Goal: Task Accomplishment & Management: Manage account settings

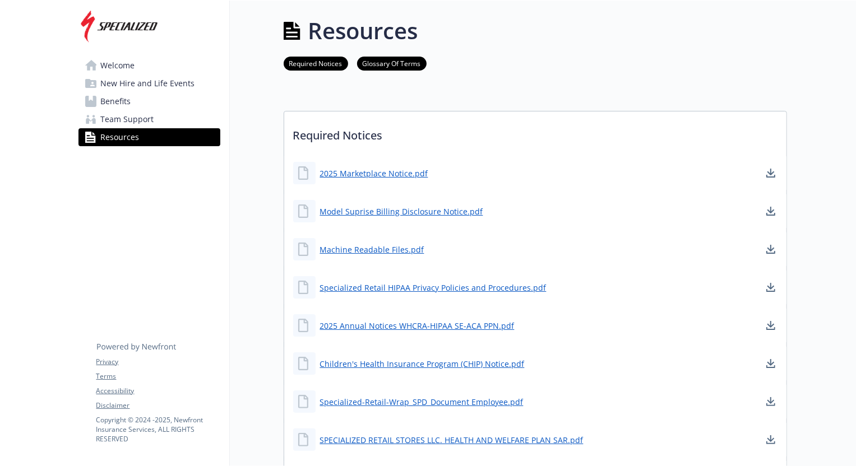
scroll to position [152, 0]
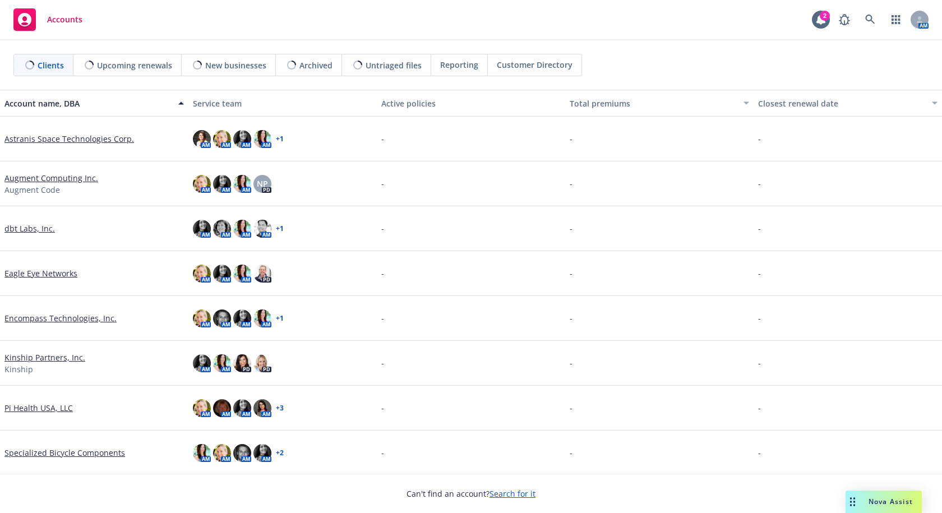
click at [22, 275] on link "Eagle Eye Networks" at bounding box center [40, 273] width 73 height 12
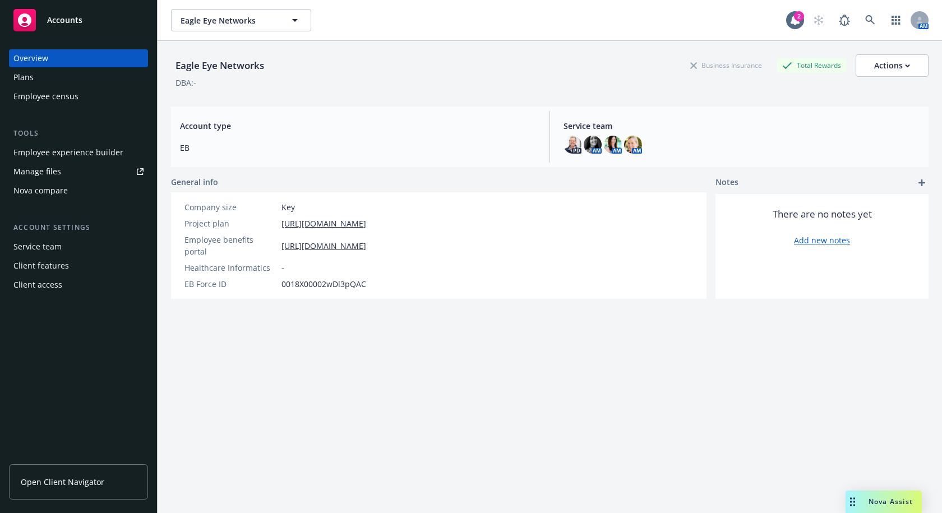
click at [52, 263] on div "Client features" at bounding box center [41, 266] width 56 height 18
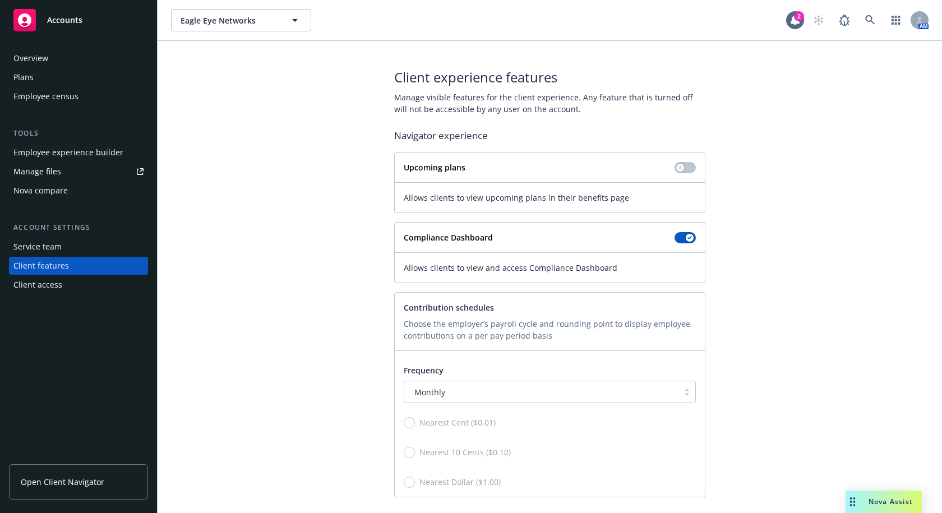
click at [24, 53] on div "Overview" at bounding box center [30, 58] width 35 height 18
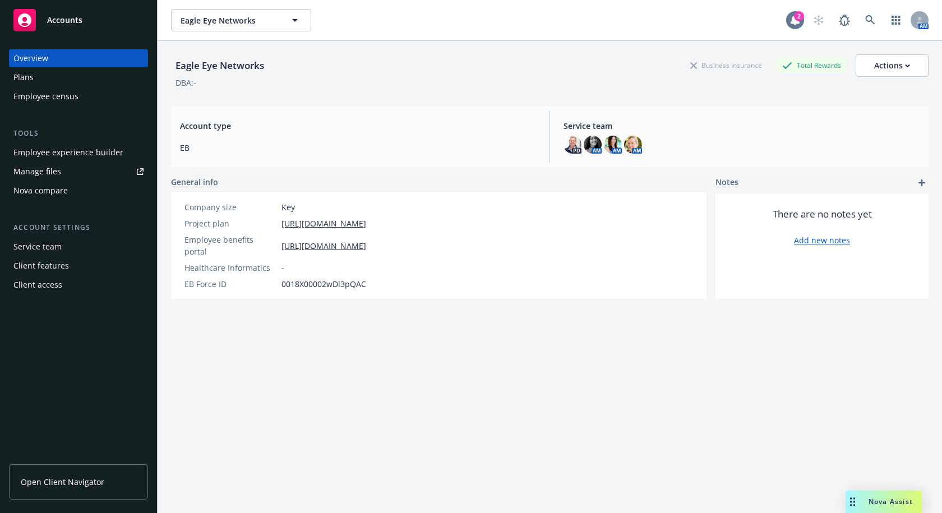
click at [790, 23] on icon at bounding box center [794, 20] width 9 height 10
click at [43, 78] on div "Plans" at bounding box center [78, 77] width 130 height 18
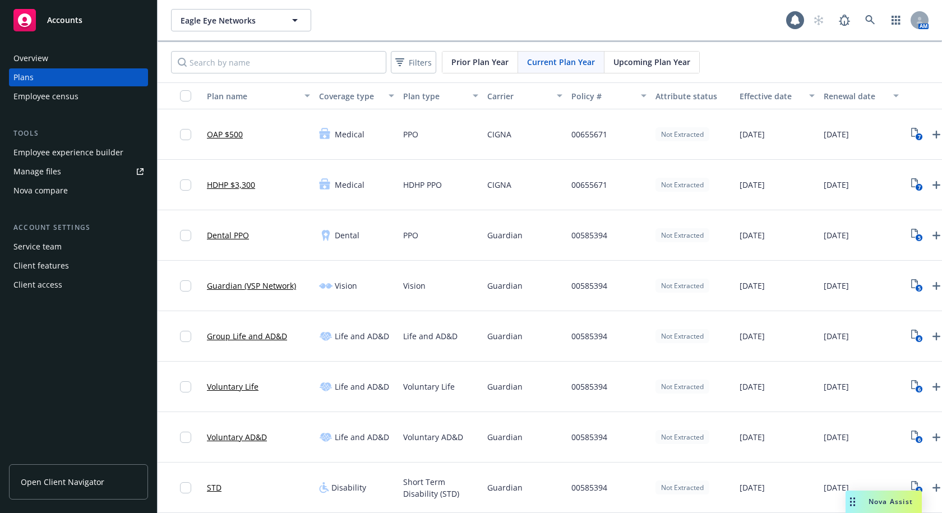
click at [694, 135] on div "Not Extracted" at bounding box center [682, 134] width 54 height 14
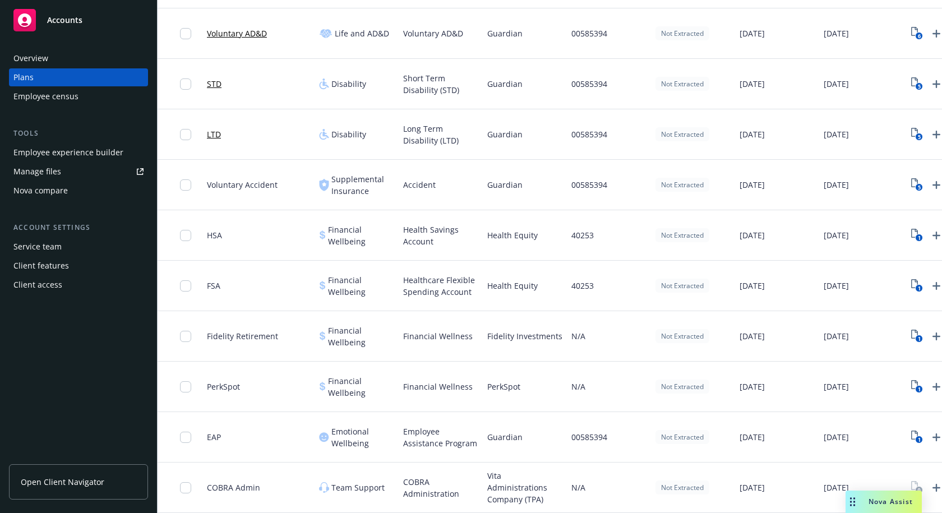
scroll to position [356, 0]
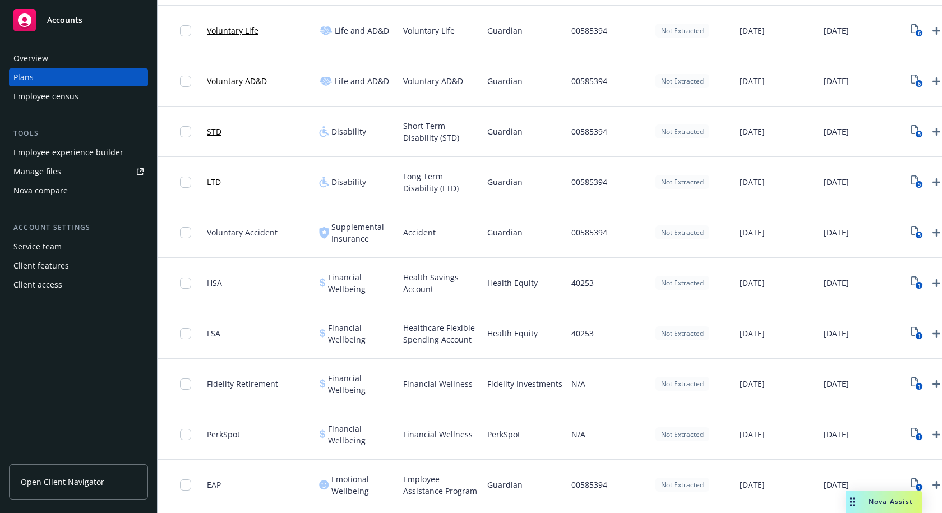
click at [50, 485] on span "Open Client Navigator" at bounding box center [63, 482] width 84 height 12
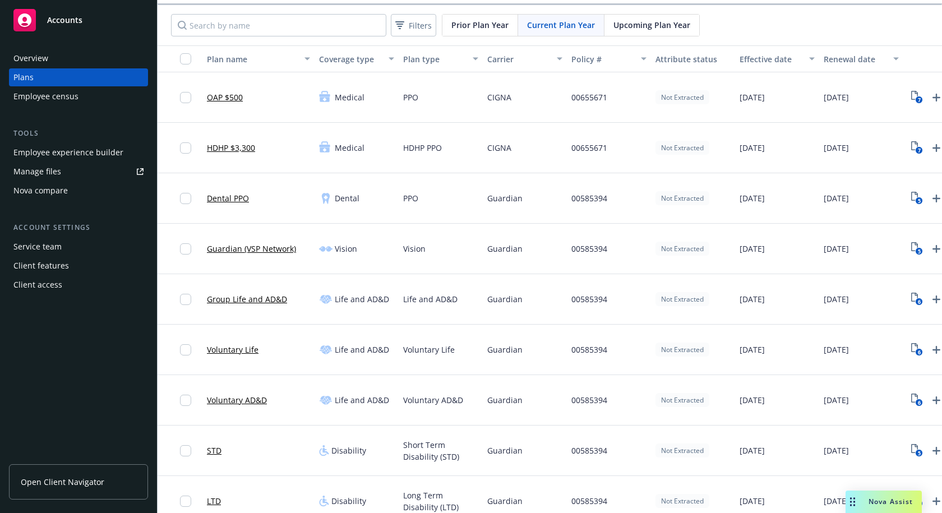
scroll to position [0, 0]
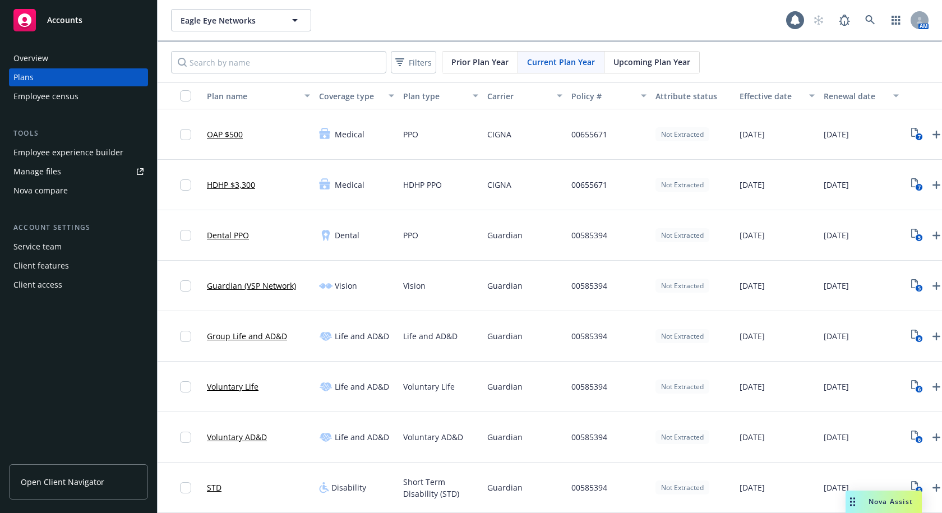
click at [695, 138] on div "Not Extracted" at bounding box center [682, 134] width 54 height 14
click at [595, 21] on div "Eagle Eye Networks Eagle Eye Networks" at bounding box center [478, 20] width 615 height 22
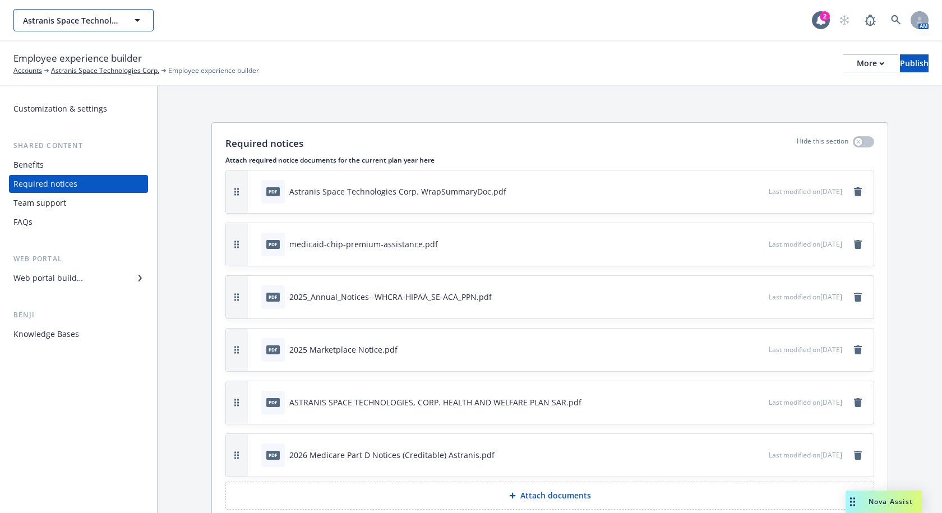
click at [134, 18] on div "Astranis Space Technologies Corp." at bounding box center [83, 20] width 140 height 22
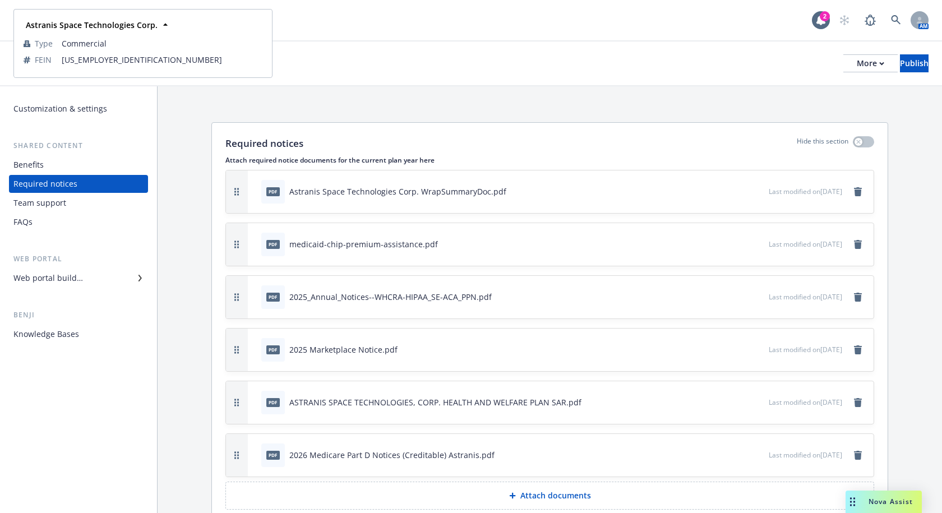
click at [381, 26] on div "Astranis Space Technologies Corp. Astranis Space Technologies Corp. Astranis Sp…" at bounding box center [412, 20] width 798 height 22
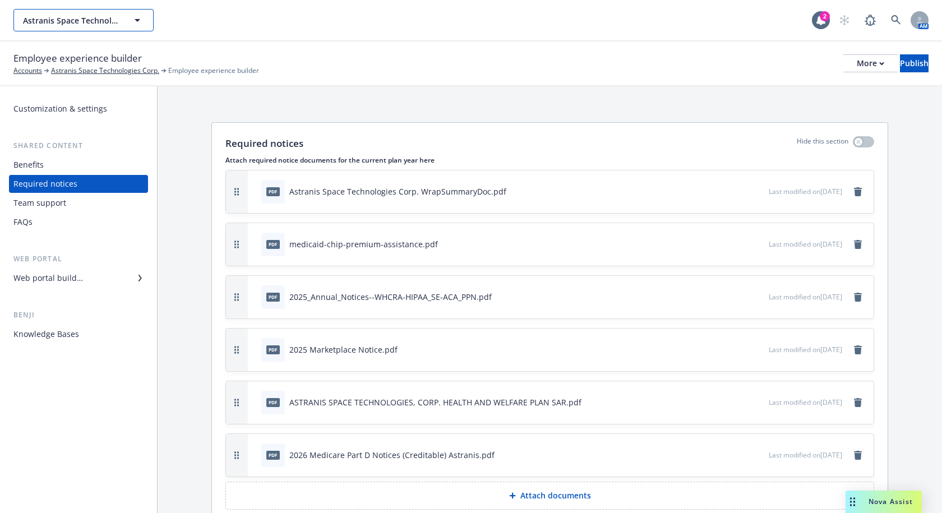
click at [140, 21] on icon "button" at bounding box center [137, 19] width 13 height 13
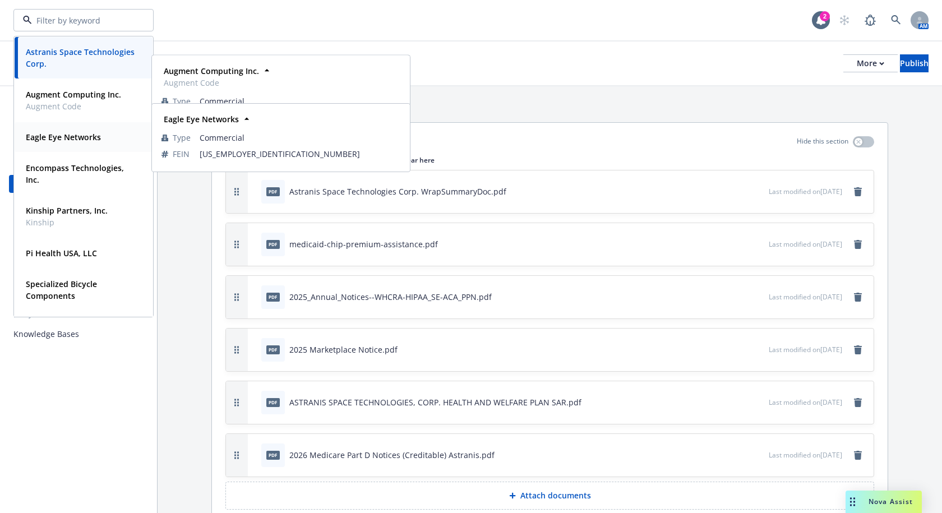
click at [76, 138] on strong "Eagle Eye Networks" at bounding box center [63, 137] width 75 height 11
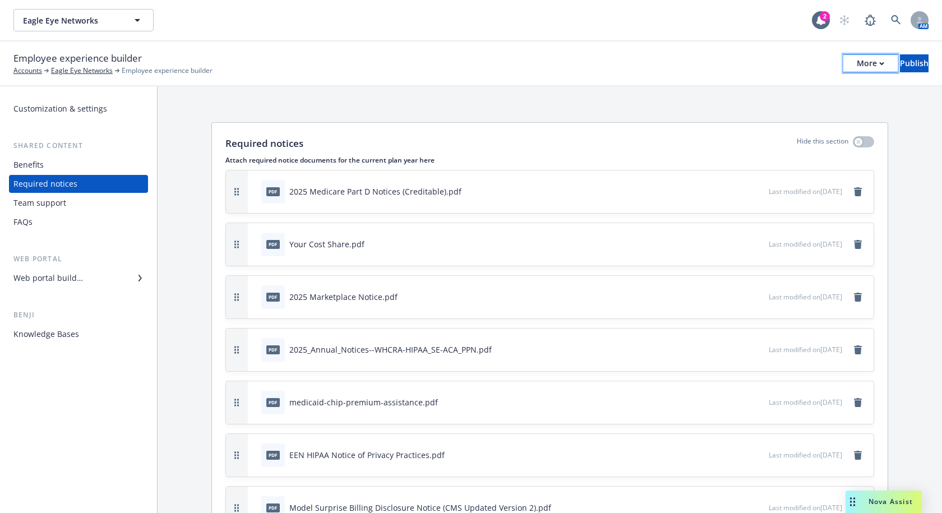
click at [879, 62] on icon "button" at bounding box center [881, 64] width 5 height 4
click at [794, 110] on link "Copy portal link" at bounding box center [778, 111] width 166 height 22
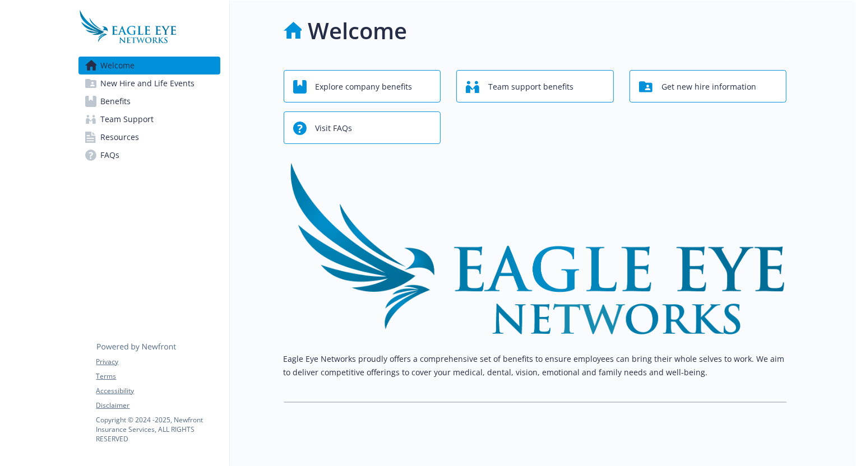
click at [105, 101] on span "Benefits" at bounding box center [116, 102] width 30 height 18
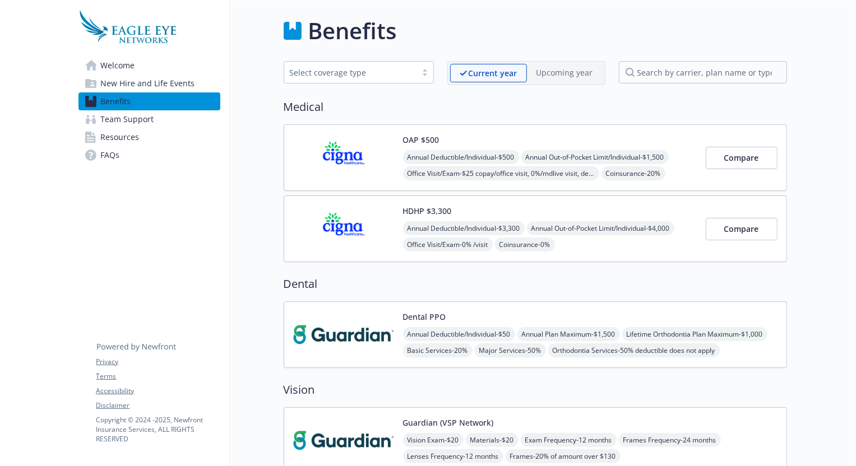
click at [584, 137] on div "OAP $500 Annual Deductible/Individual - $500 Annual Out-of-Pocket Limit/Individ…" at bounding box center [550, 158] width 294 height 48
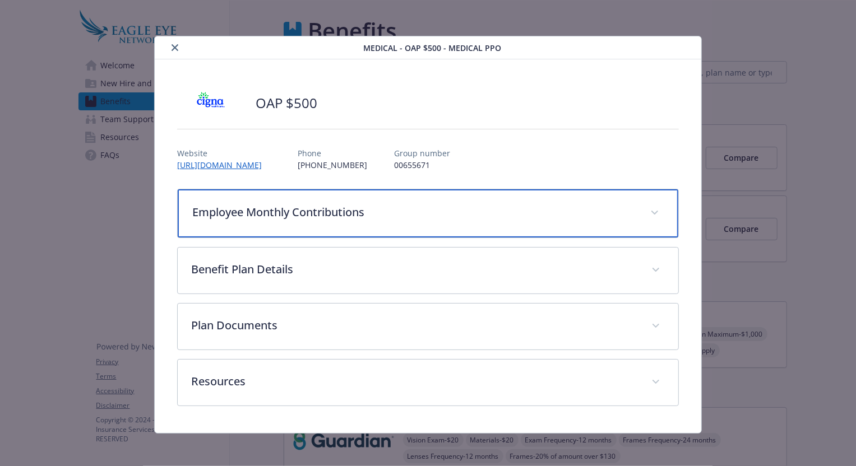
click at [318, 215] on p "Employee Monthly Contributions" at bounding box center [414, 212] width 445 height 17
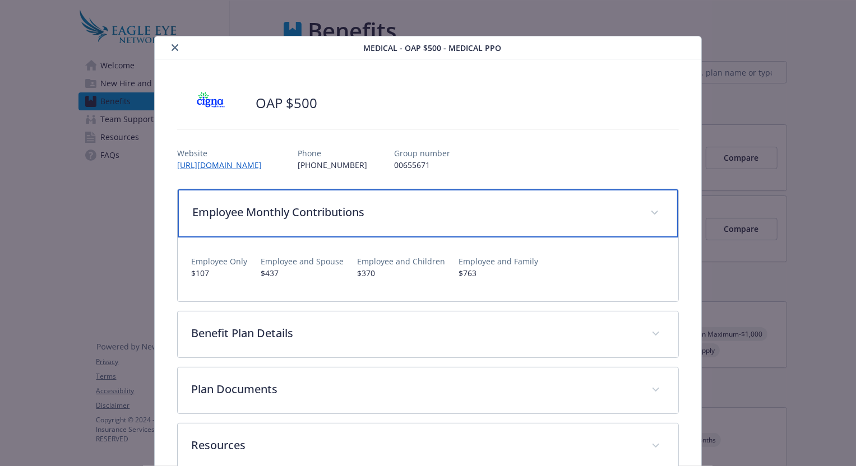
click at [331, 211] on p "Employee Monthly Contributions" at bounding box center [414, 212] width 445 height 17
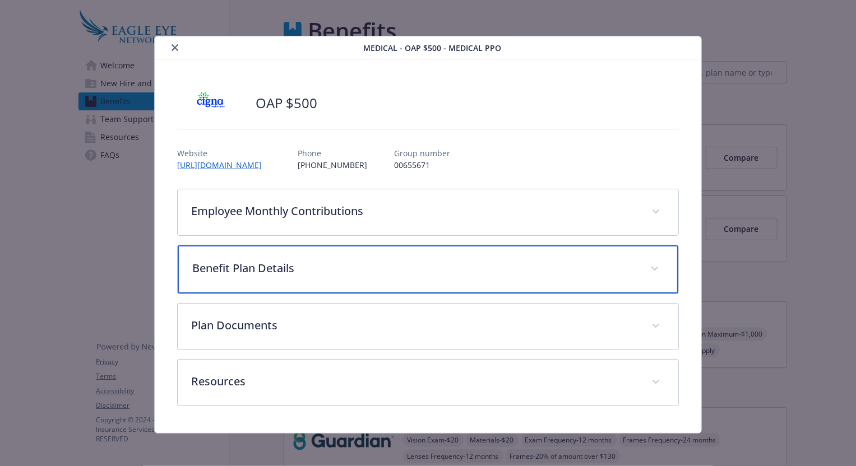
click at [317, 275] on p "Benefit Plan Details" at bounding box center [414, 268] width 445 height 17
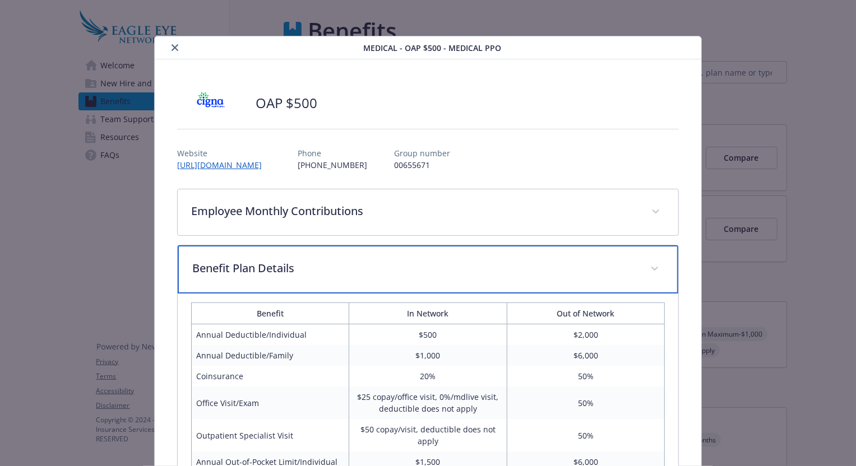
click at [317, 276] on p "Benefit Plan Details" at bounding box center [414, 268] width 445 height 17
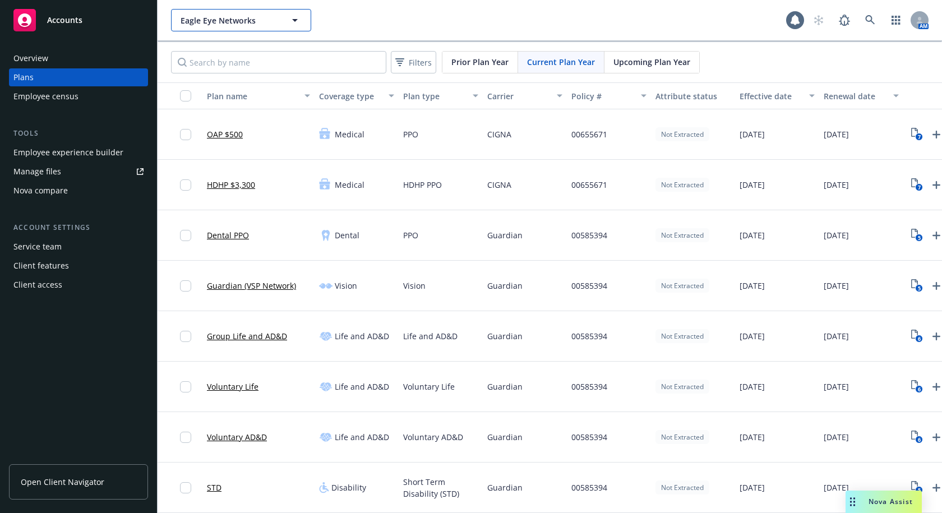
click at [232, 19] on span "Eagle Eye Networks" at bounding box center [229, 21] width 97 height 12
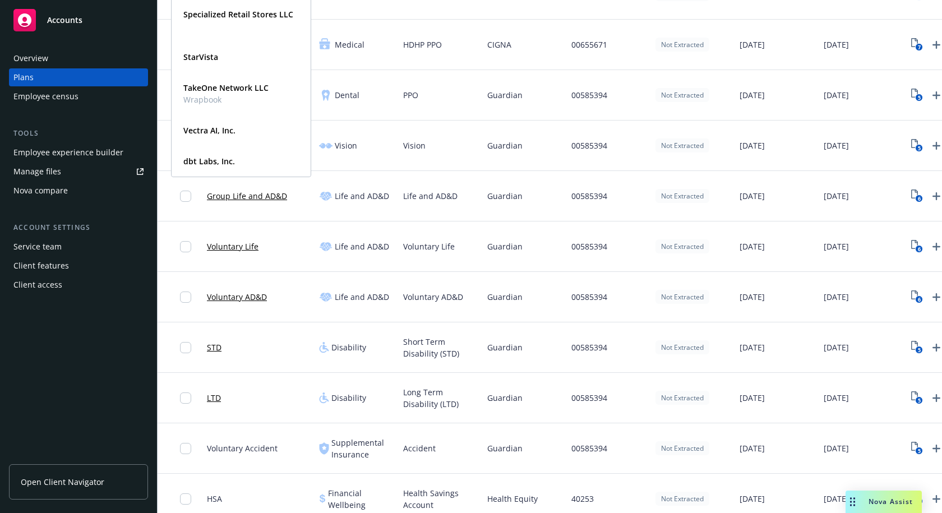
scroll to position [224, 0]
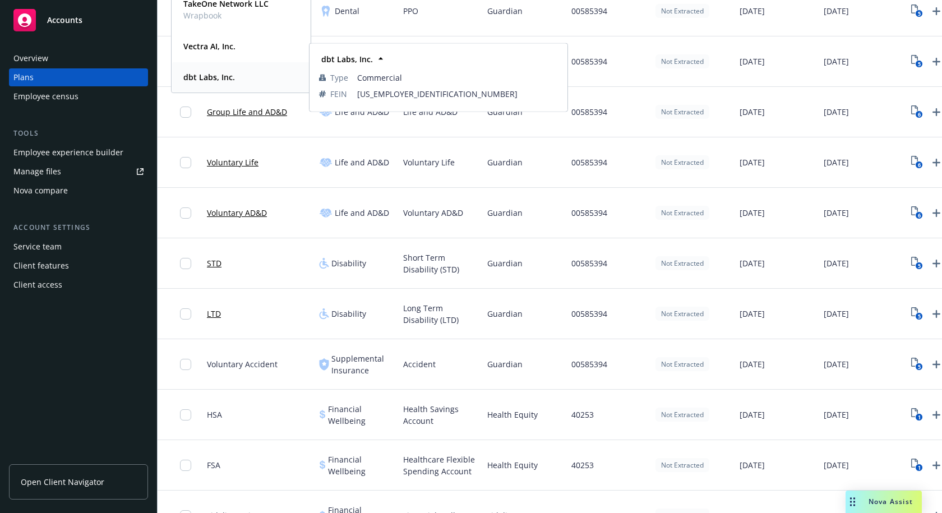
click at [219, 82] on span "dbt Labs, Inc." at bounding box center [209, 77] width 52 height 12
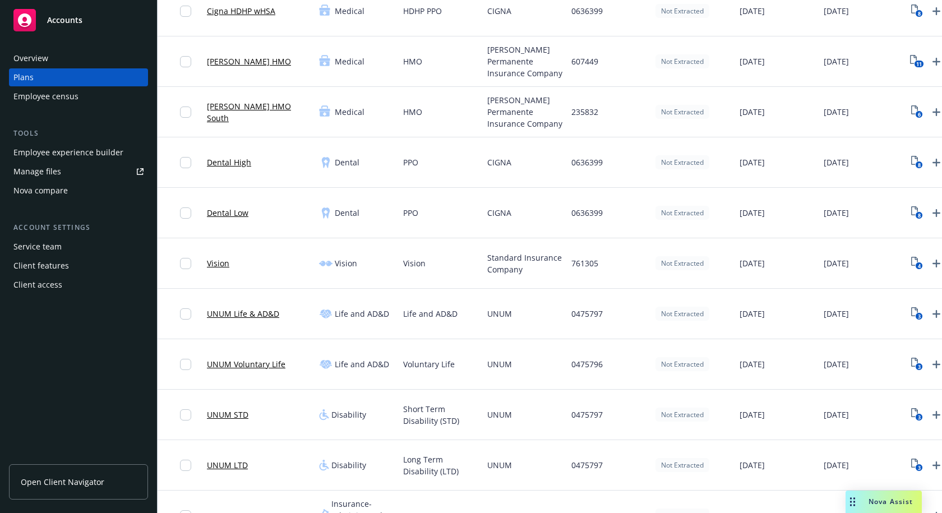
click at [57, 156] on div "Employee experience builder" at bounding box center [68, 153] width 110 height 18
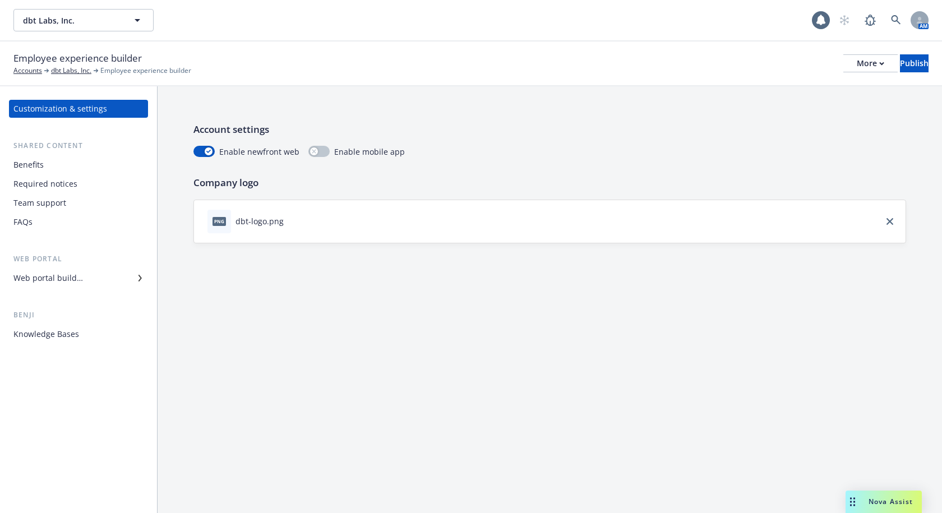
click at [69, 274] on div "Web portal builder" at bounding box center [48, 278] width 70 height 18
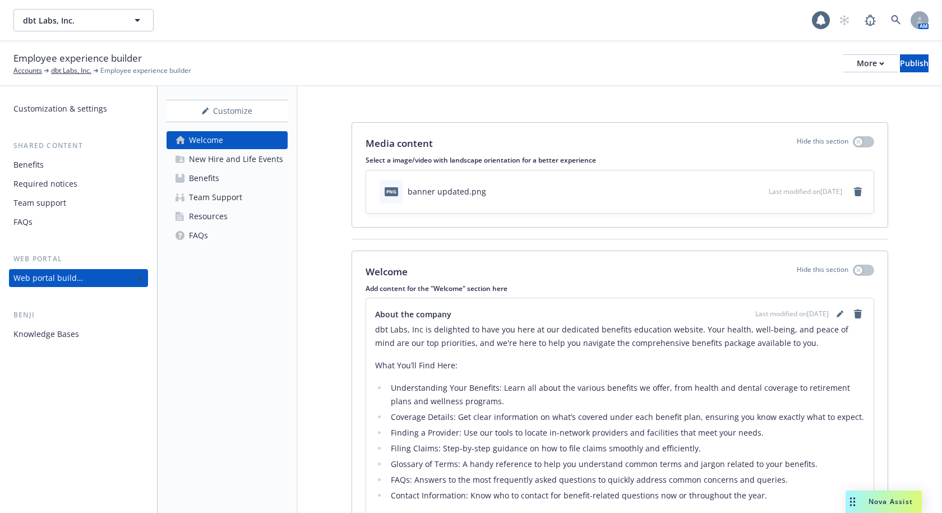
click at [198, 209] on div "Resources" at bounding box center [208, 216] width 39 height 18
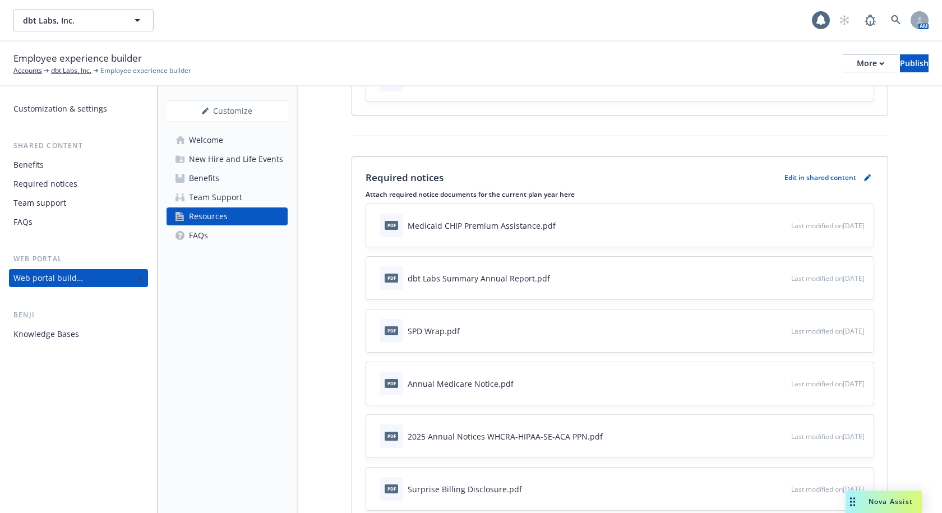
scroll to position [168, 0]
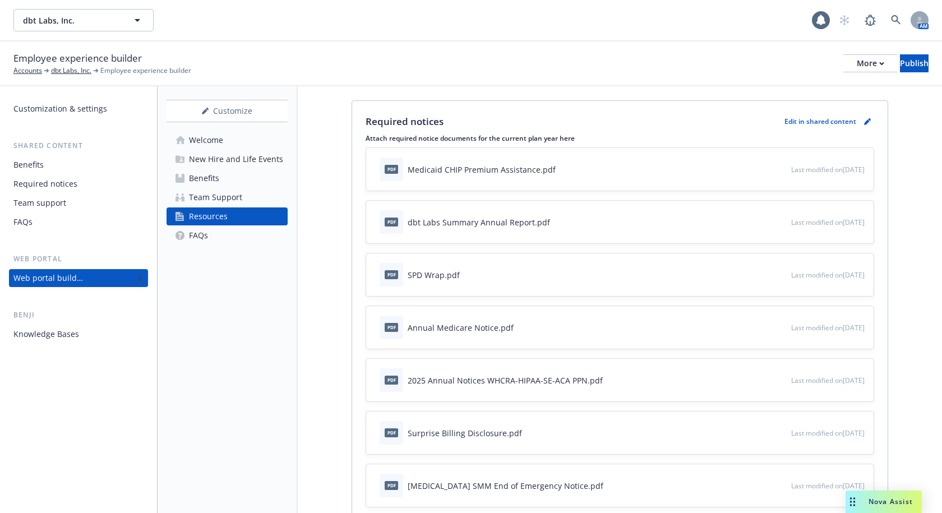
click at [744, 329] on div at bounding box center [765, 328] width 44 height 12
click at [864, 122] on icon "pencil" at bounding box center [867, 121] width 7 height 7
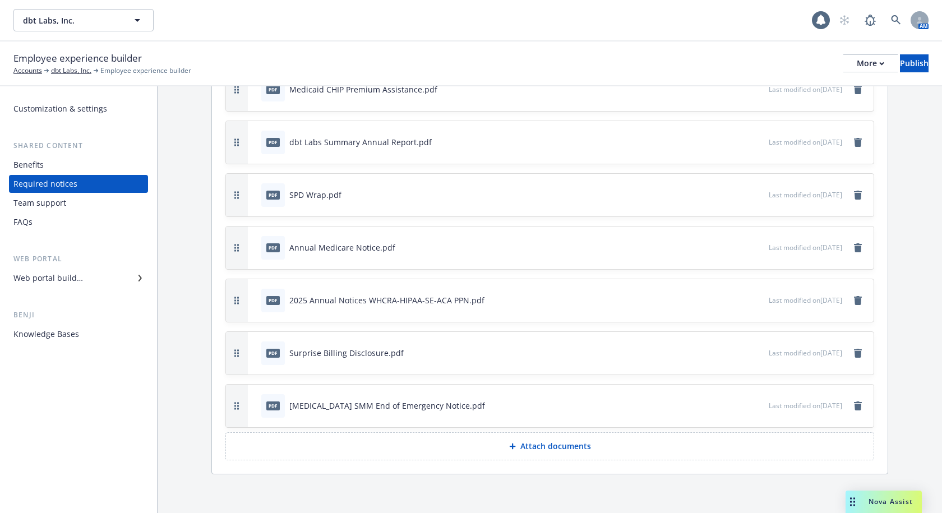
scroll to position [104, 0]
click at [854, 247] on icon "remove" at bounding box center [858, 246] width 8 height 9
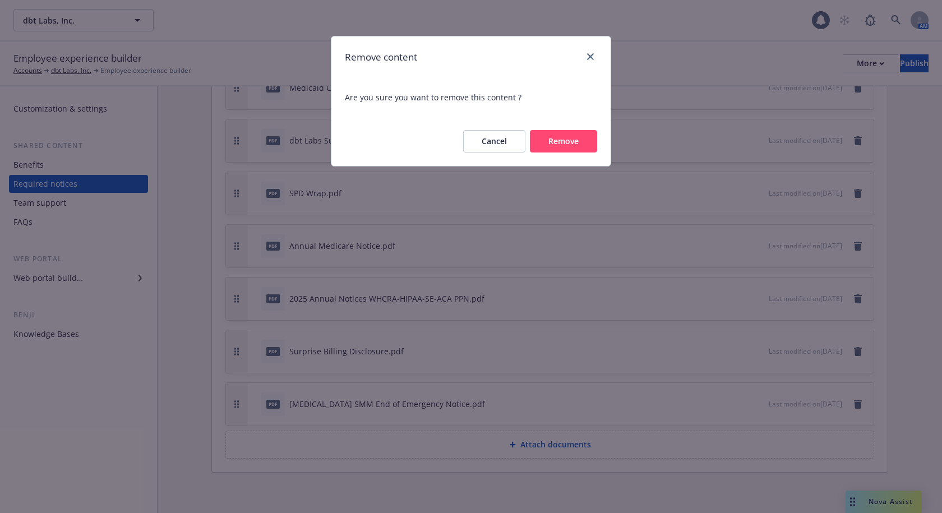
click at [580, 141] on button "Remove" at bounding box center [563, 141] width 67 height 22
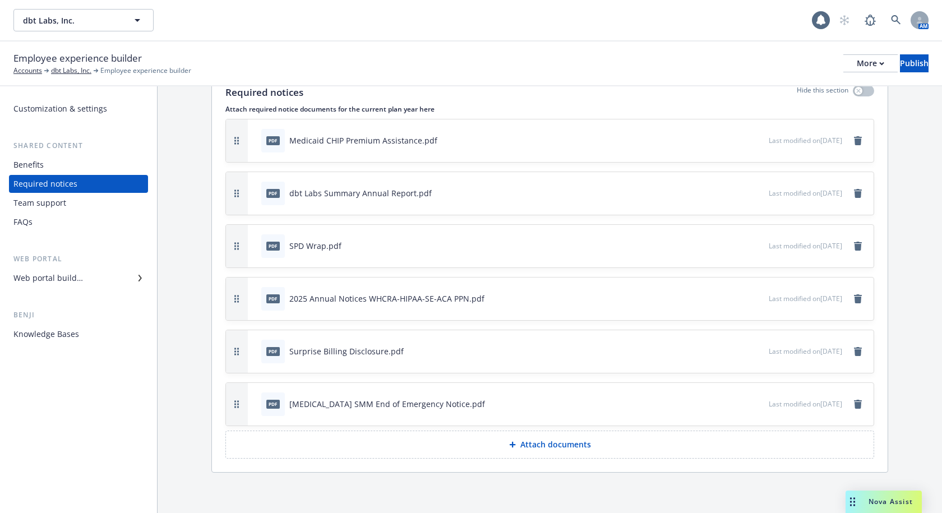
click at [553, 444] on p "Attach documents" at bounding box center [555, 444] width 71 height 11
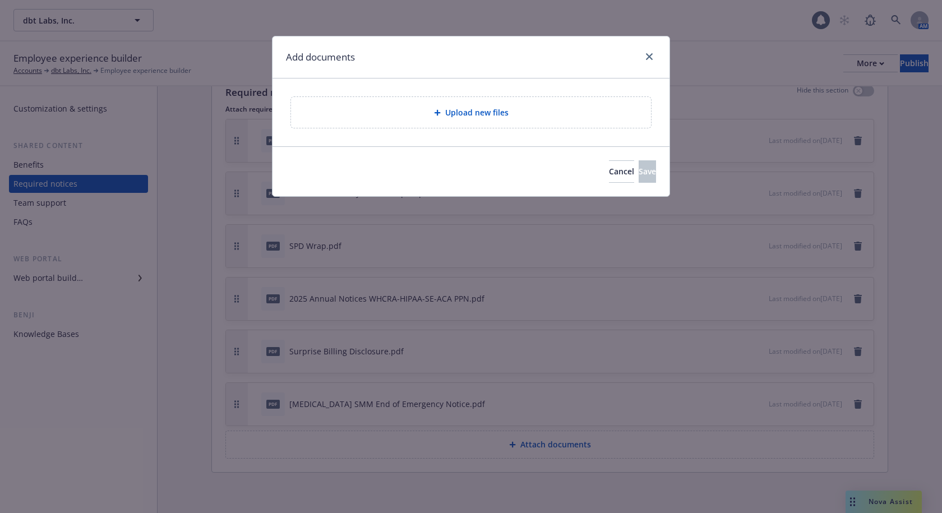
click at [479, 113] on span "Upload new files" at bounding box center [476, 113] width 63 height 12
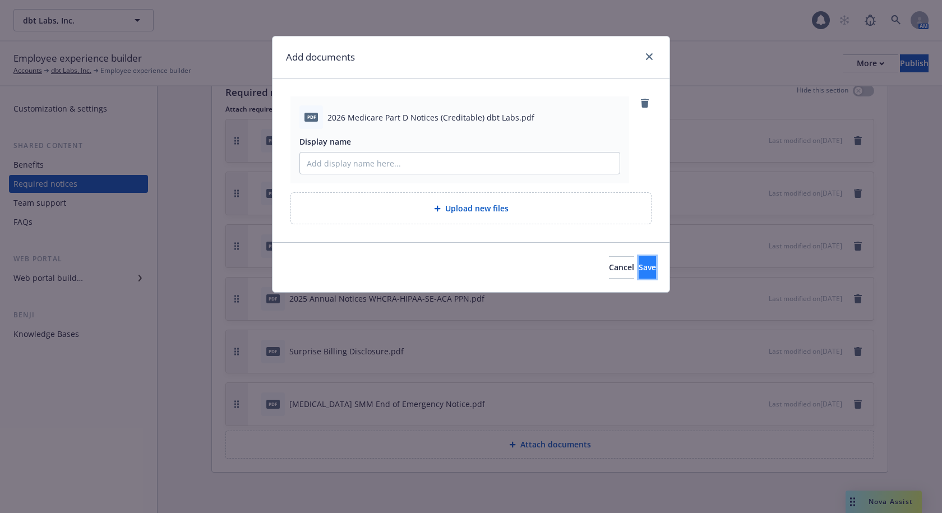
click at [639, 267] on span "Save" at bounding box center [647, 267] width 17 height 11
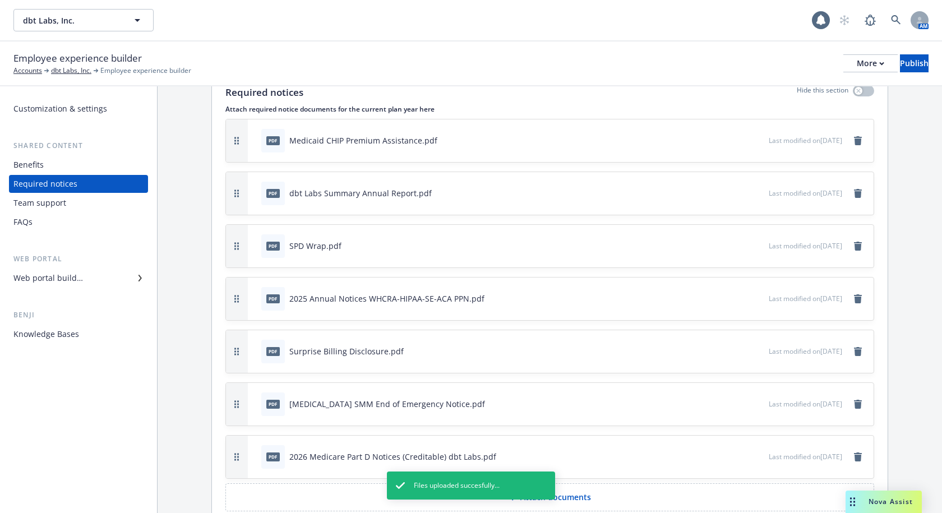
click at [580, 44] on div "Employee experience builder Accounts dbt Labs, Inc. Employee experience builder…" at bounding box center [471, 63] width 942 height 45
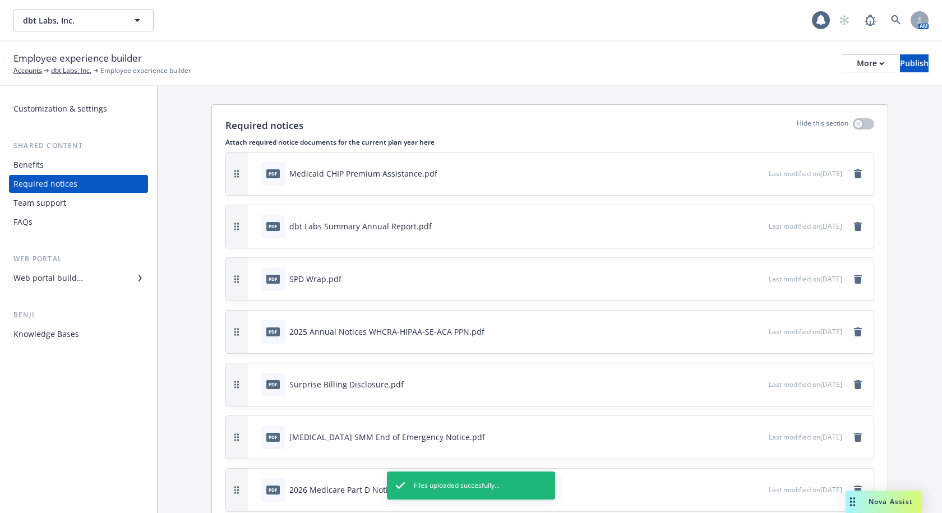
scroll to position [0, 0]
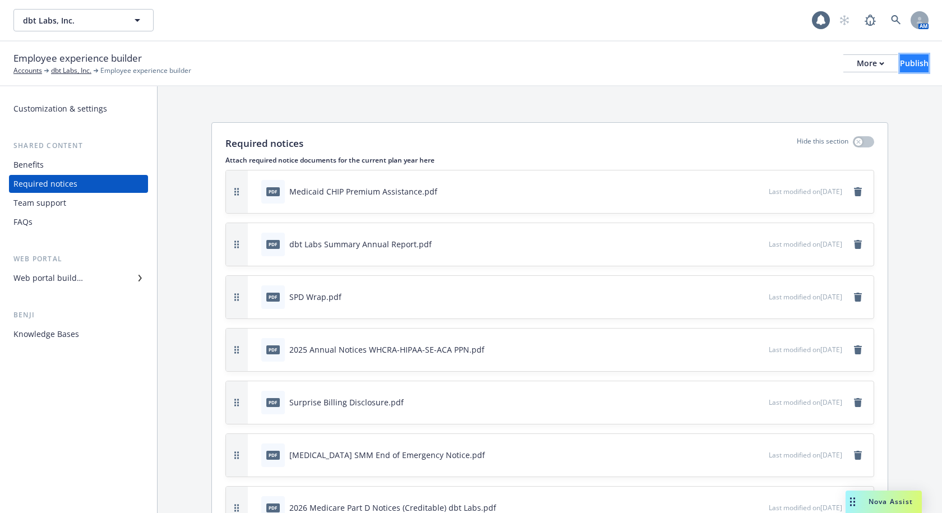
click at [913, 66] on button "Publish" at bounding box center [914, 63] width 29 height 18
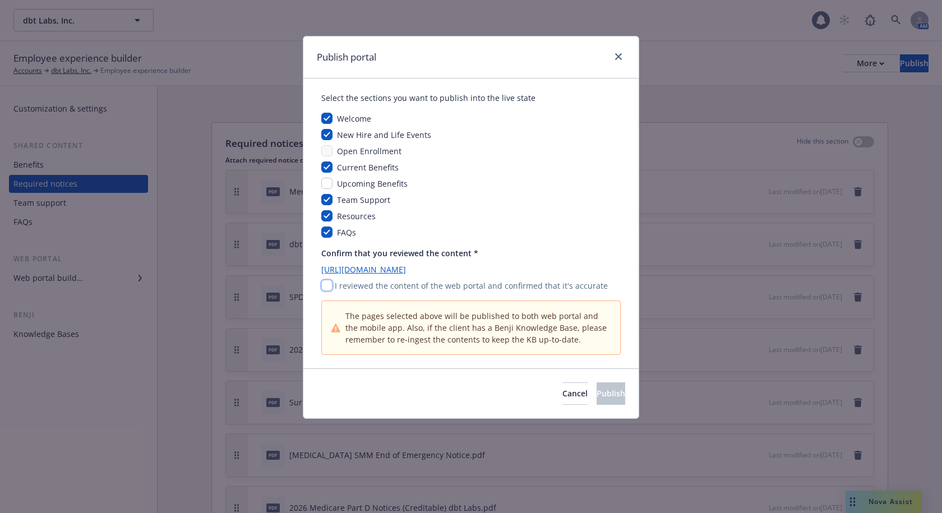
click at [328, 285] on input "checkbox" at bounding box center [326, 285] width 11 height 11
checkbox input "true"
click at [596, 391] on span "Publish" at bounding box center [610, 393] width 29 height 11
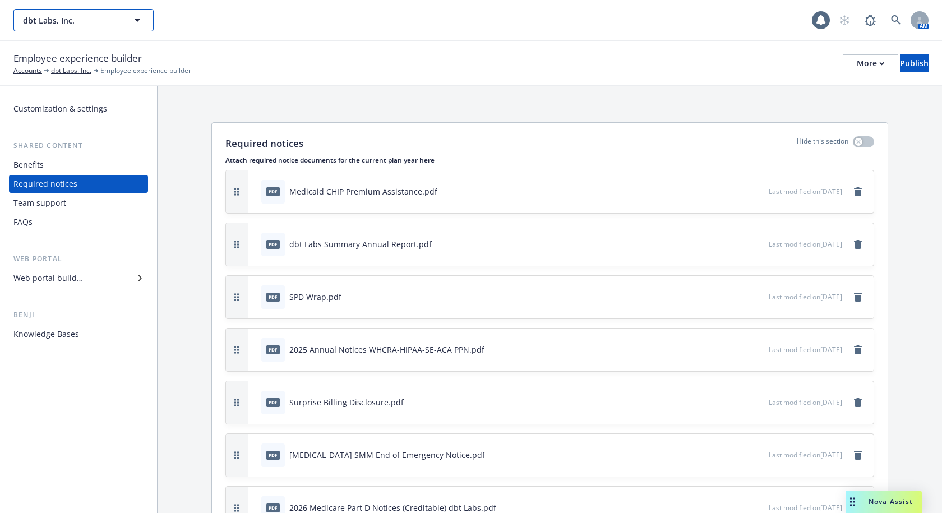
click at [139, 22] on icon "button" at bounding box center [137, 19] width 13 height 13
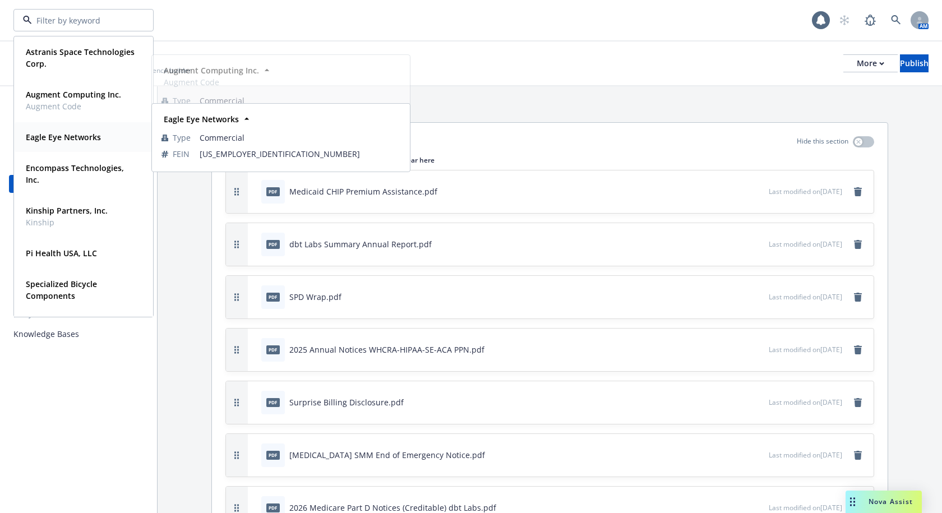
click at [91, 149] on div "Eagle Eye Networks Type Commercial FEIN 46-0707444" at bounding box center [84, 137] width 138 height 30
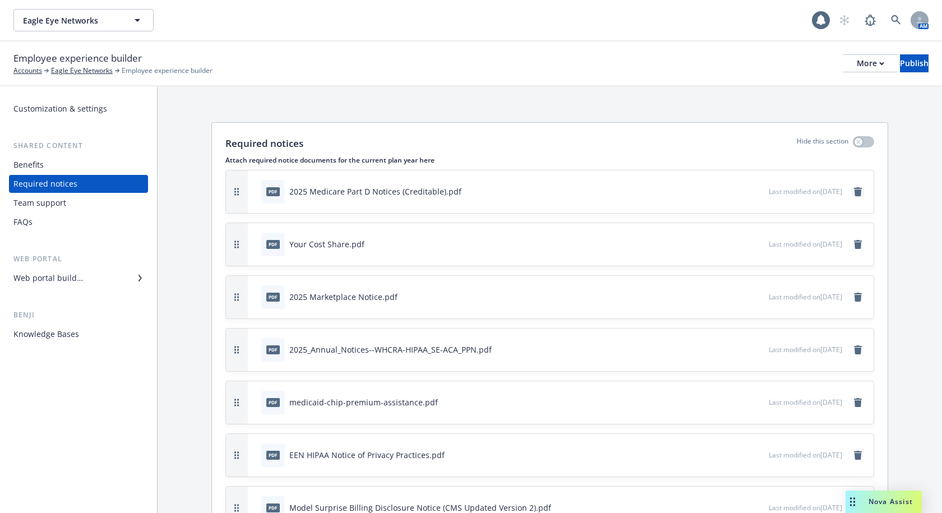
click at [854, 192] on icon "remove" at bounding box center [858, 191] width 8 height 9
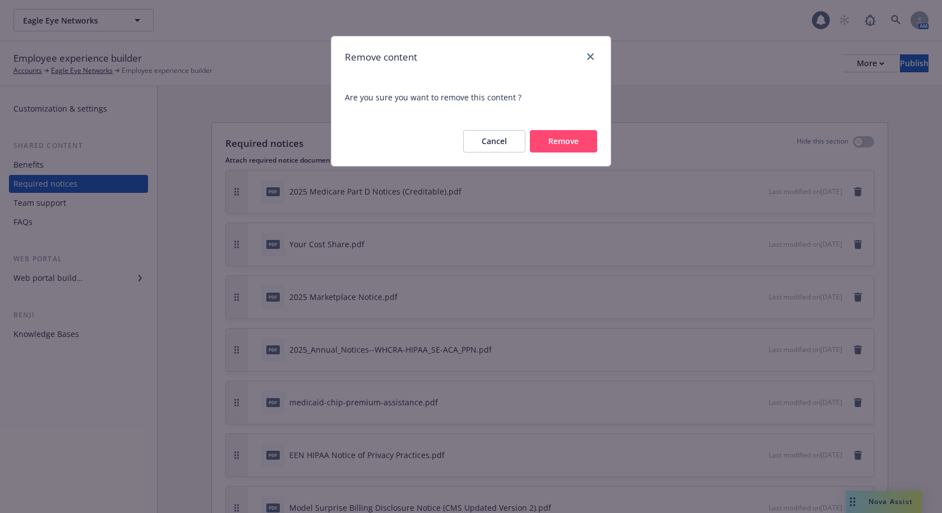
click at [574, 142] on button "Remove" at bounding box center [563, 141] width 67 height 22
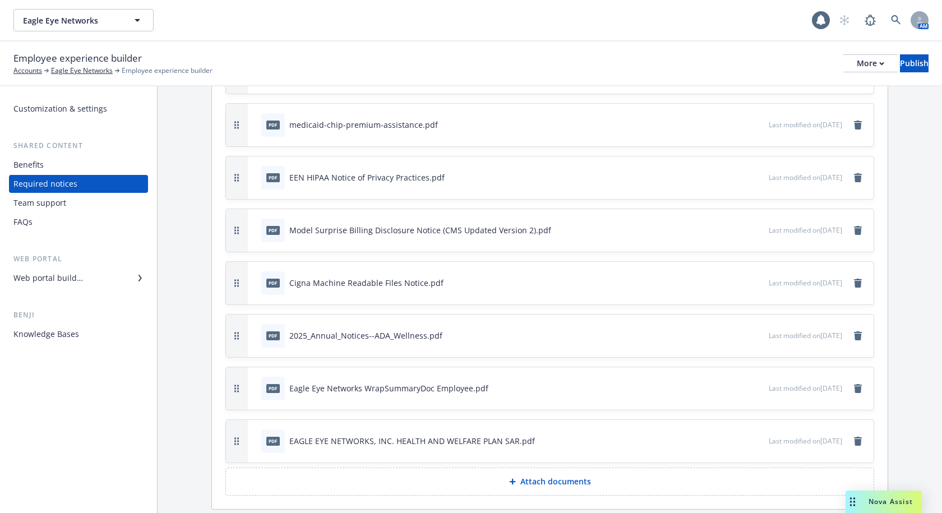
scroll to position [262, 0]
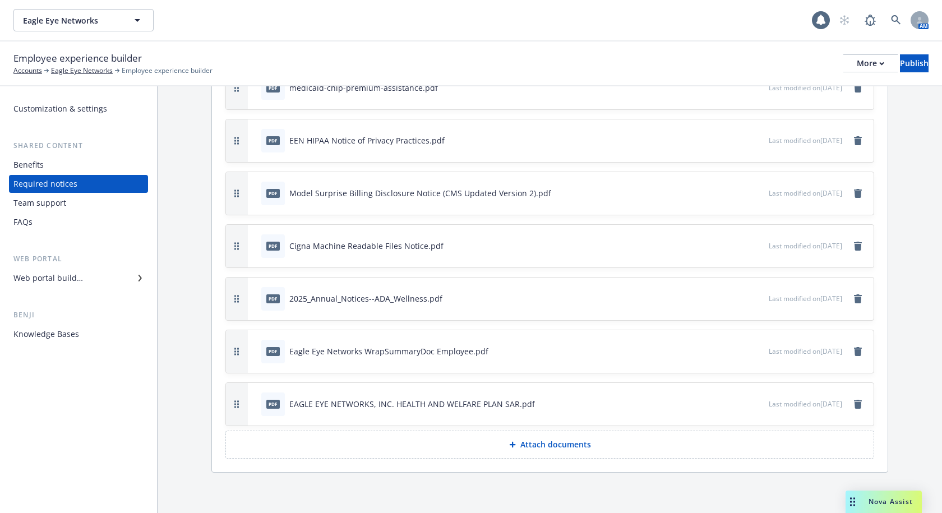
click at [537, 448] on p "Attach documents" at bounding box center [555, 444] width 71 height 11
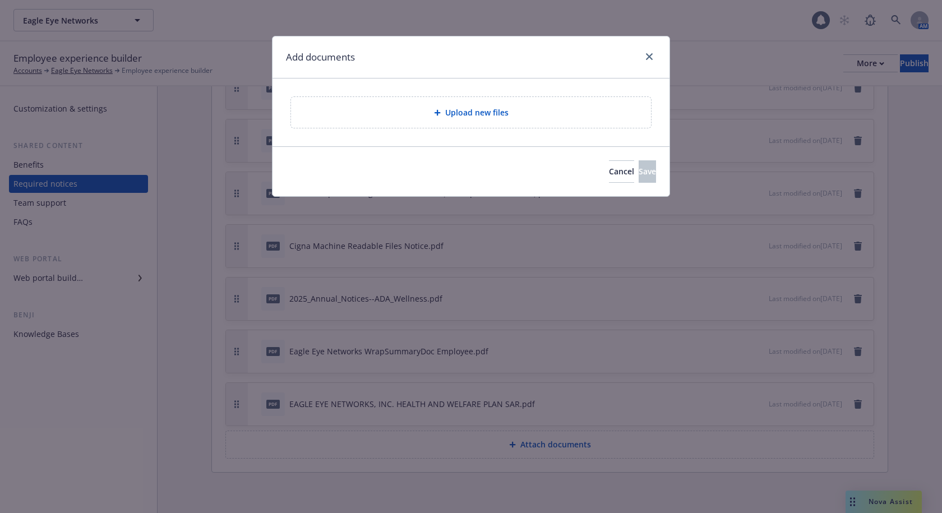
click at [482, 114] on span "Upload new files" at bounding box center [476, 113] width 63 height 12
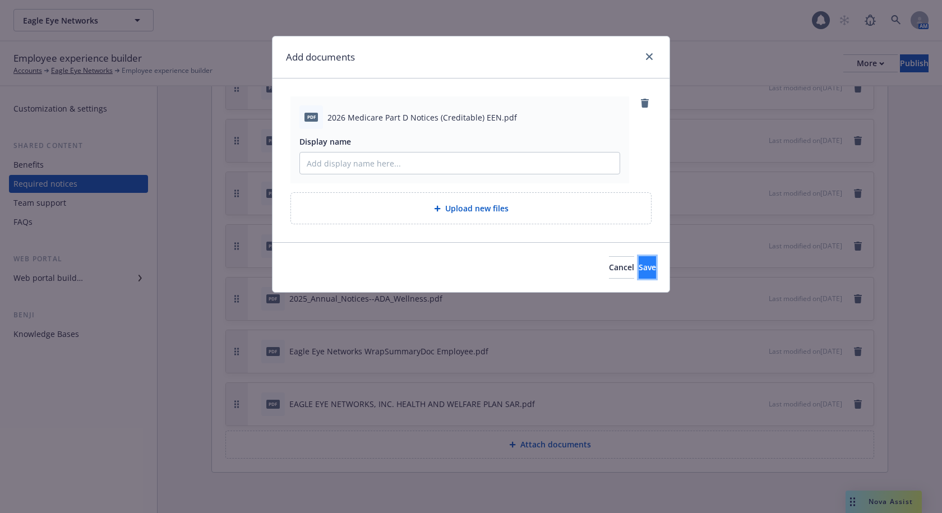
click at [639, 263] on span "Save" at bounding box center [647, 267] width 17 height 11
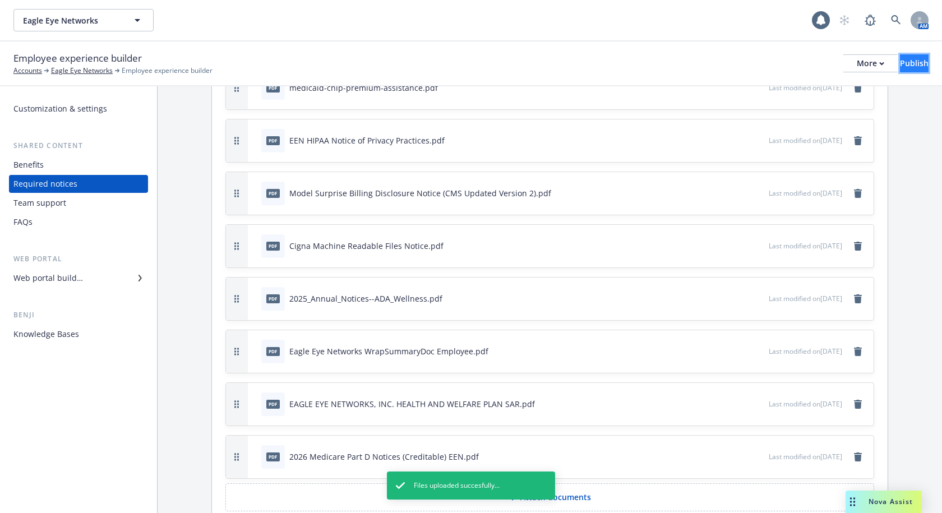
click at [906, 62] on div "Publish" at bounding box center [914, 63] width 29 height 17
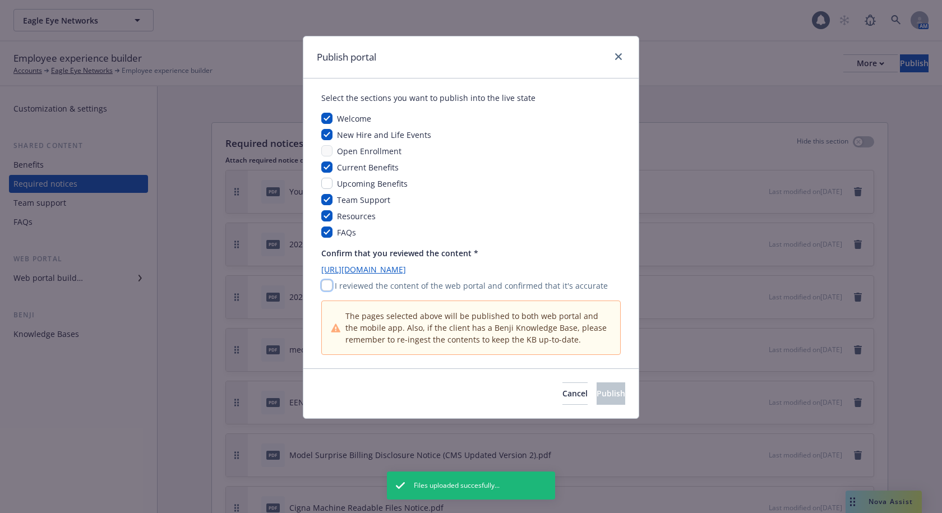
drag, startPoint x: 328, startPoint y: 283, endPoint x: 353, endPoint y: 297, distance: 28.1
click at [328, 283] on input "checkbox" at bounding box center [326, 285] width 11 height 11
checkbox input "true"
click at [596, 395] on span "Publish" at bounding box center [610, 393] width 29 height 11
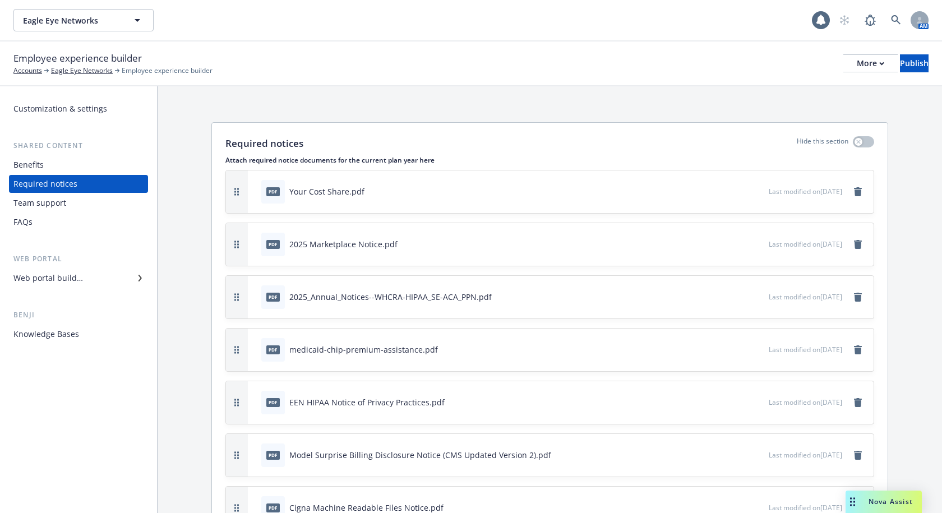
click at [698, 73] on div "Employee experience builder Accounts Eagle Eye Networks Employee experience bui…" at bounding box center [470, 63] width 915 height 25
click at [857, 61] on div "More" at bounding box center [870, 63] width 27 height 17
click at [753, 109] on link "Copy portal link" at bounding box center [778, 111] width 166 height 22
click at [112, 16] on span "Eagle Eye Networks" at bounding box center [71, 21] width 97 height 12
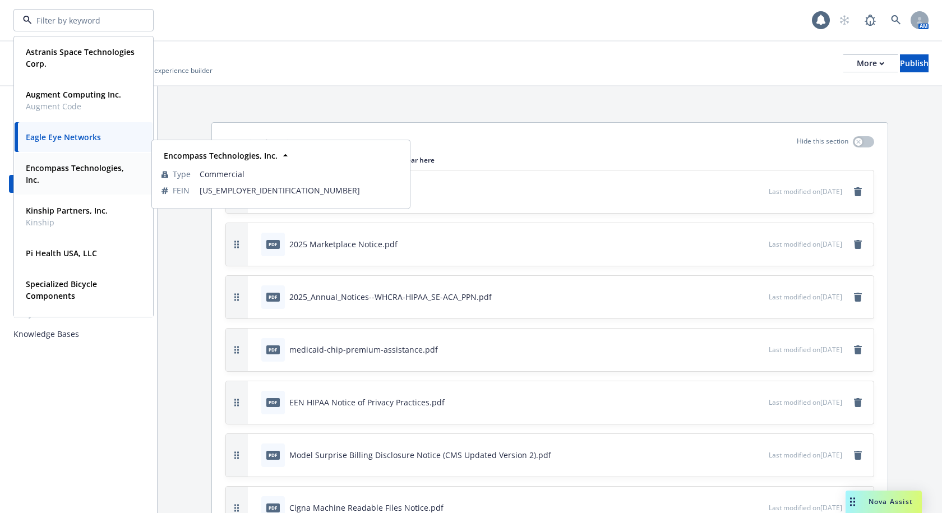
click at [78, 170] on strong "Encompass Technologies, Inc." at bounding box center [75, 174] width 98 height 22
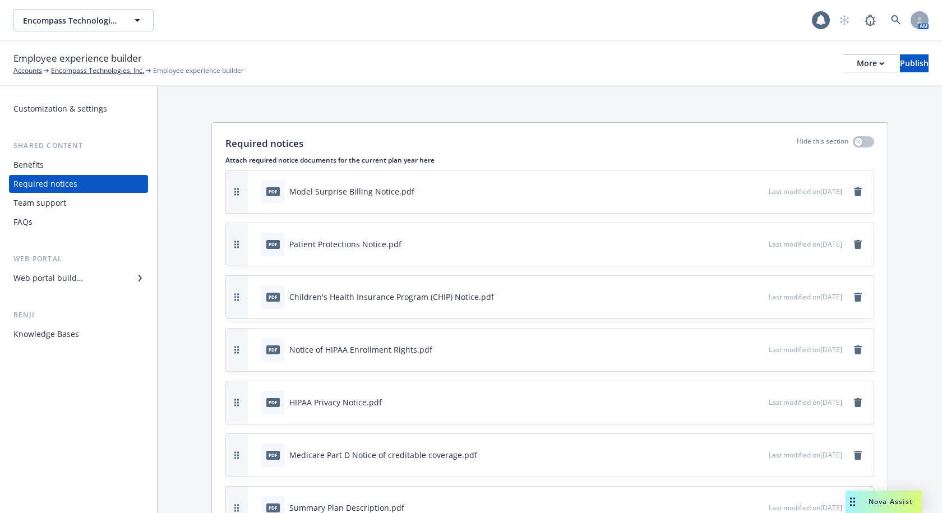
click at [50, 200] on div "Team support" at bounding box center [39, 203] width 53 height 18
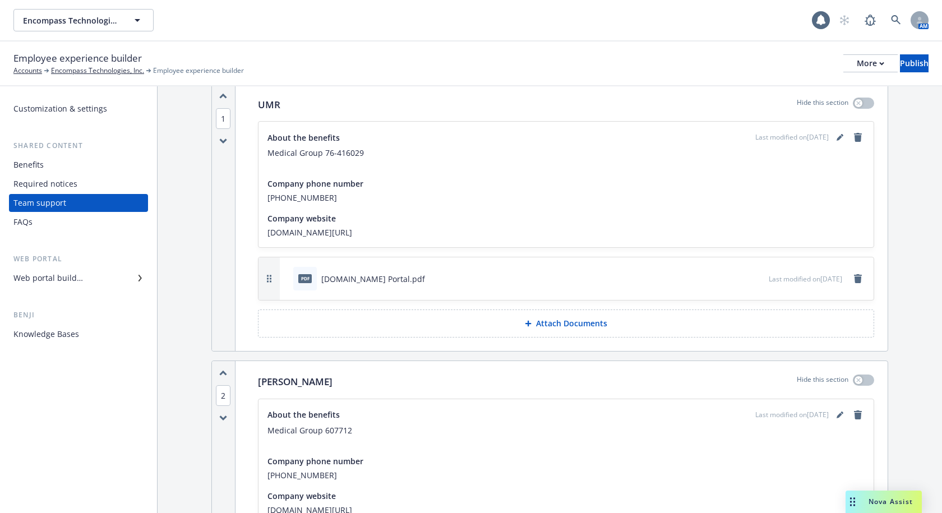
scroll to position [56, 0]
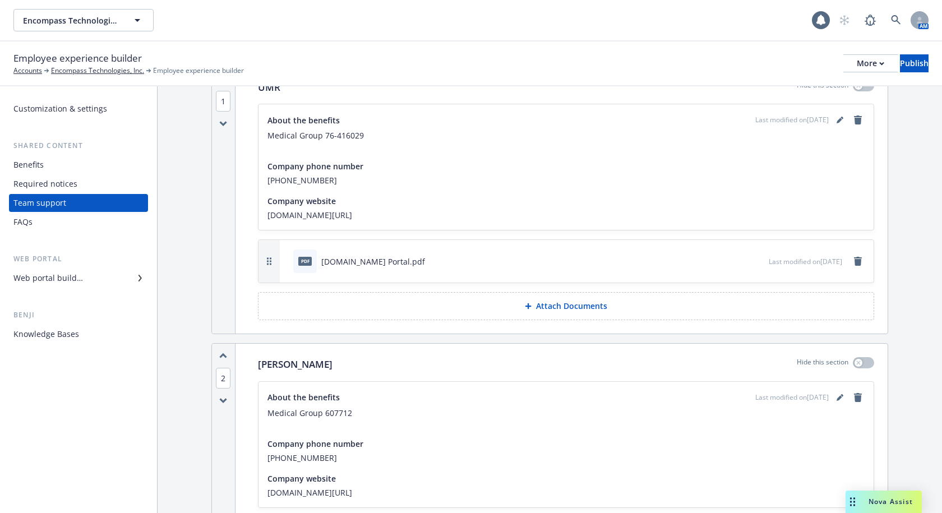
click at [548, 306] on p "Attach Documents" at bounding box center [571, 305] width 71 height 11
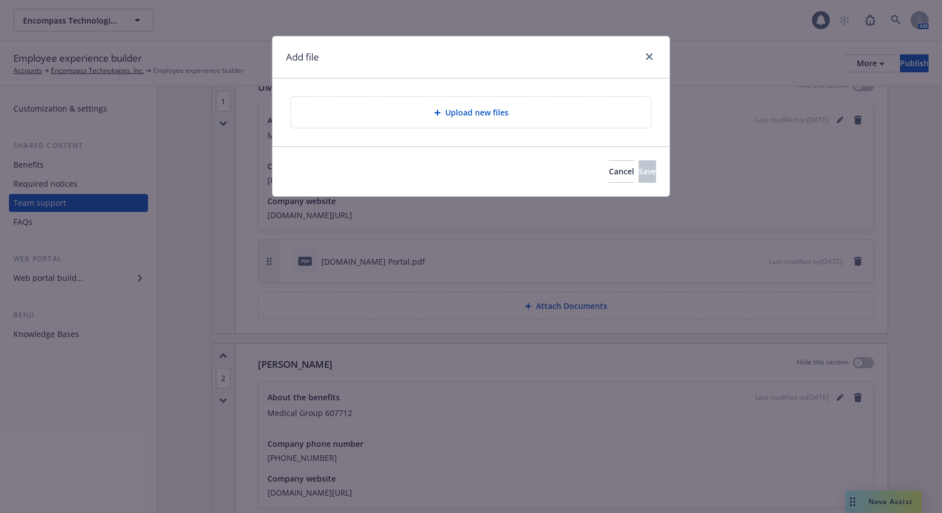
click at [462, 108] on span "Upload new files" at bounding box center [476, 113] width 63 height 12
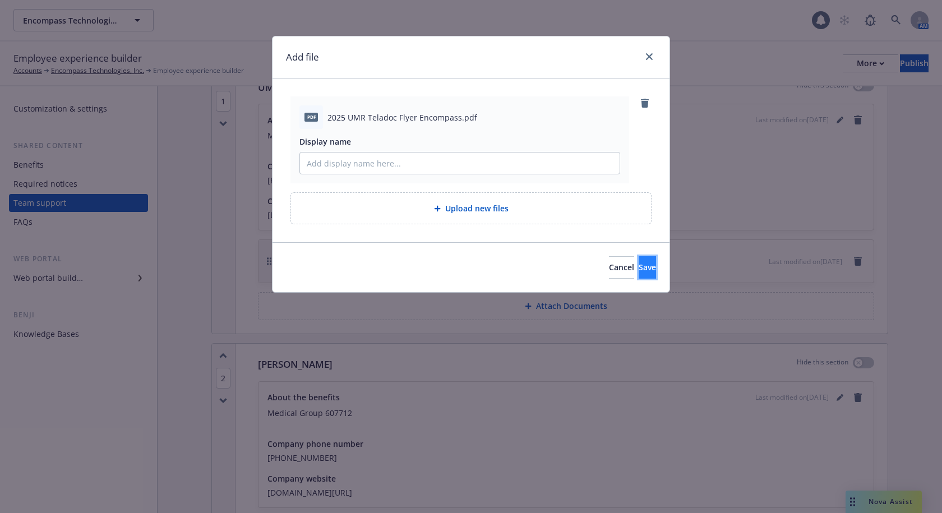
click at [640, 267] on button "Save" at bounding box center [647, 267] width 17 height 22
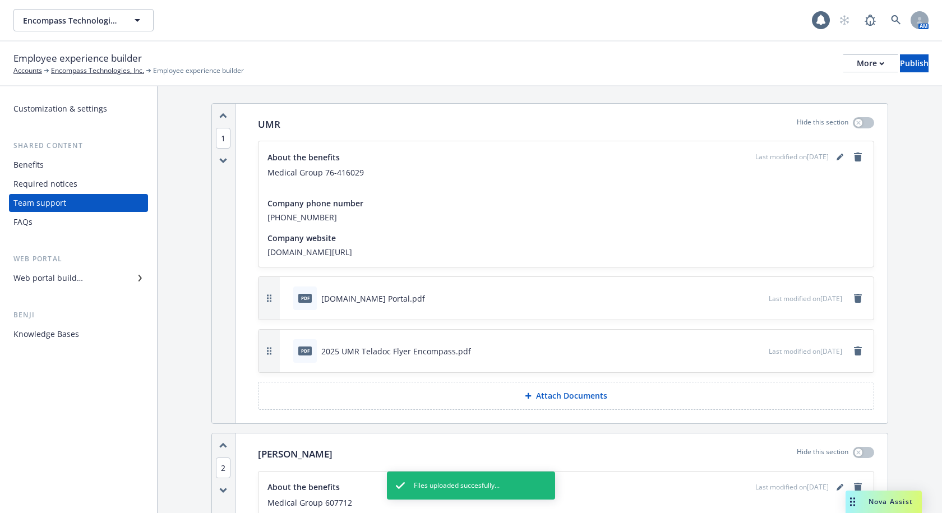
scroll to position [0, 0]
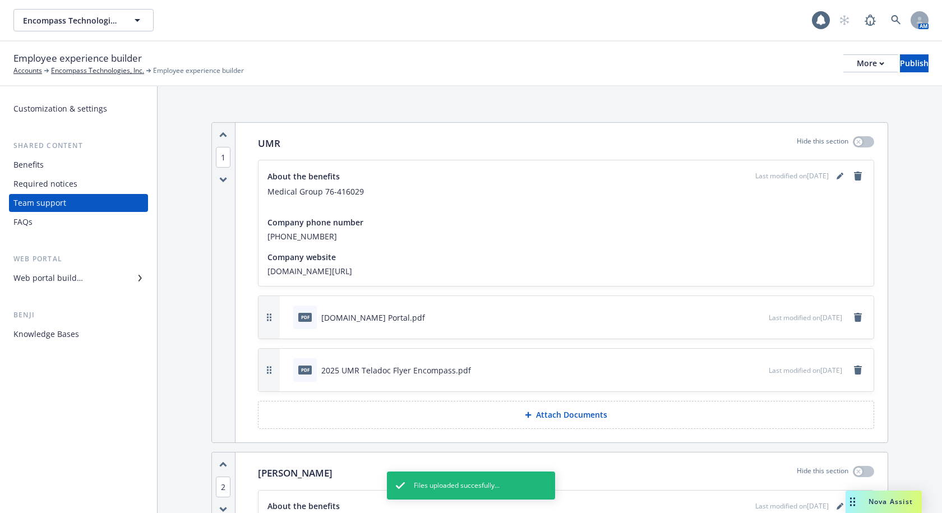
click at [352, 268] on span "www.umr.com/" at bounding box center [565, 271] width 597 height 12
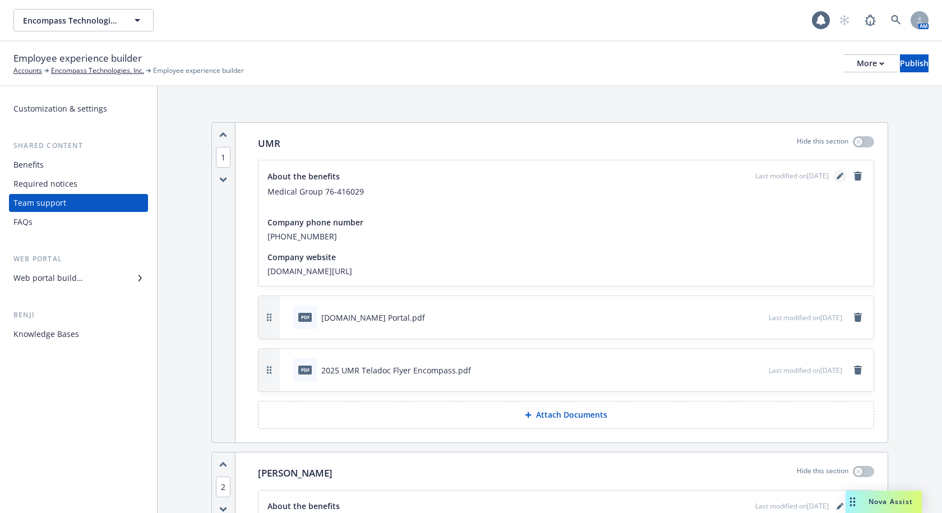
click at [840, 174] on icon "editPencil" at bounding box center [841, 174] width 3 height 3
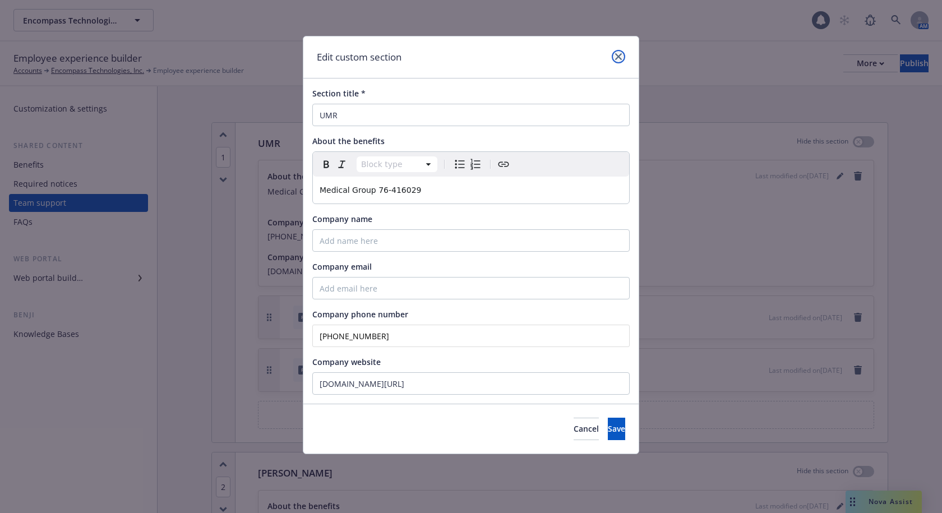
click at [618, 54] on icon "close" at bounding box center [618, 56] width 7 height 7
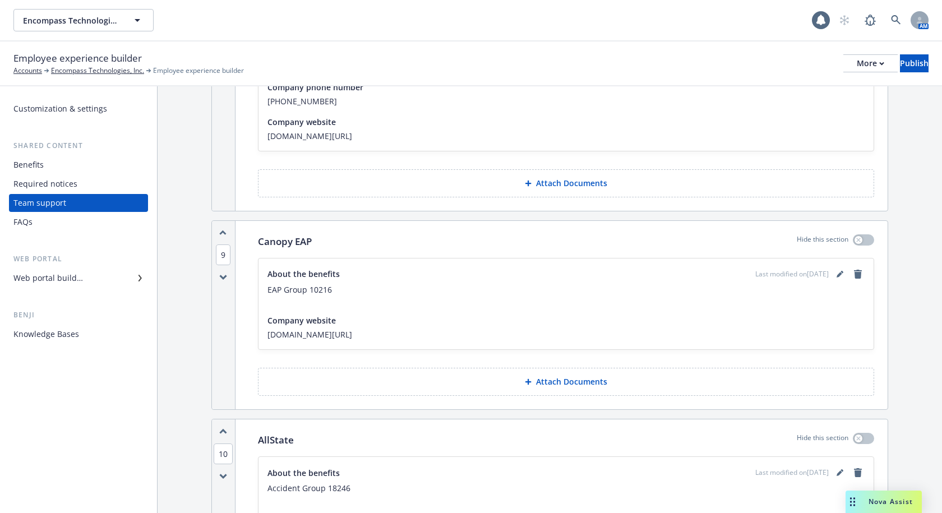
scroll to position [2355, 0]
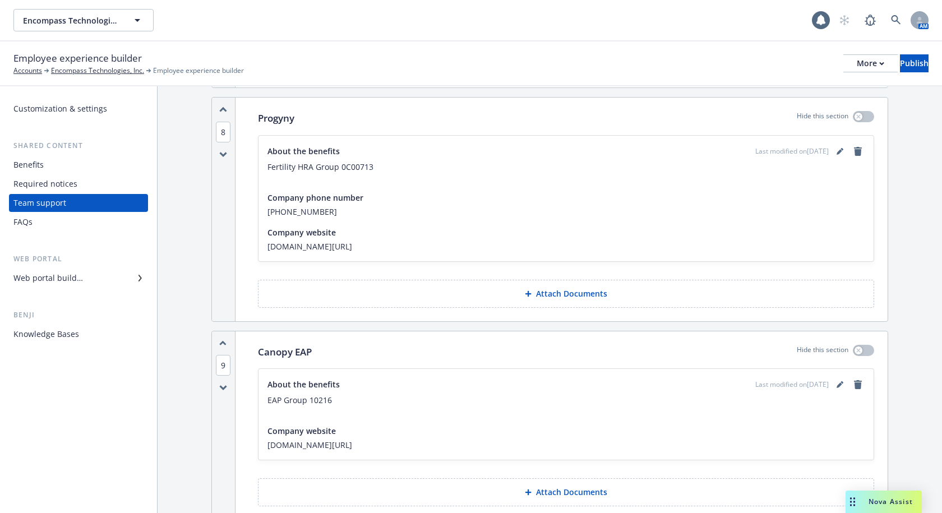
click at [543, 294] on p "Attach Documents" at bounding box center [571, 293] width 71 height 11
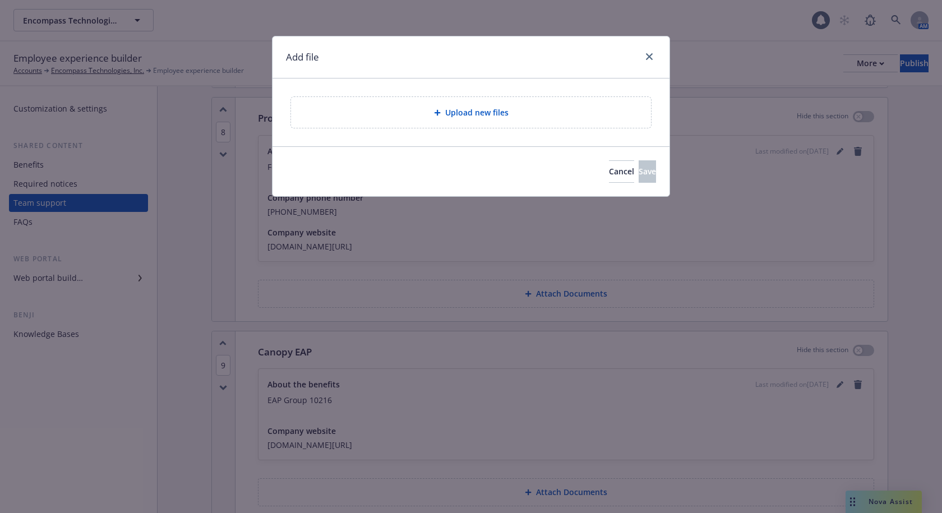
click at [477, 113] on span "Upload new files" at bounding box center [476, 113] width 63 height 12
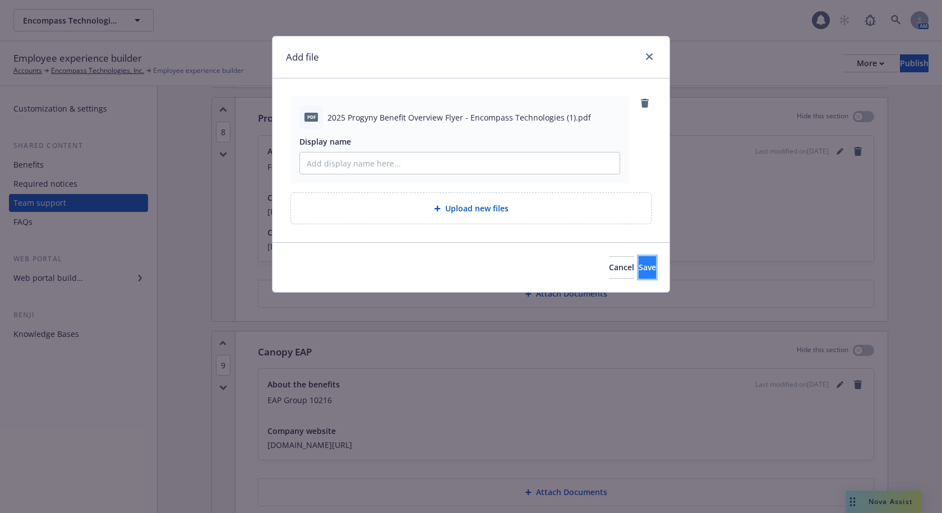
click at [639, 265] on span "Save" at bounding box center [647, 267] width 17 height 11
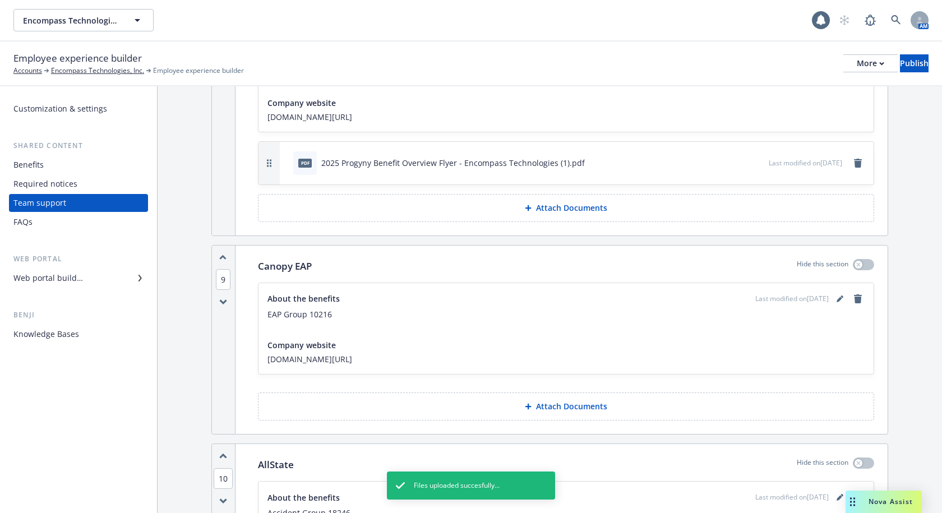
scroll to position [2467, 0]
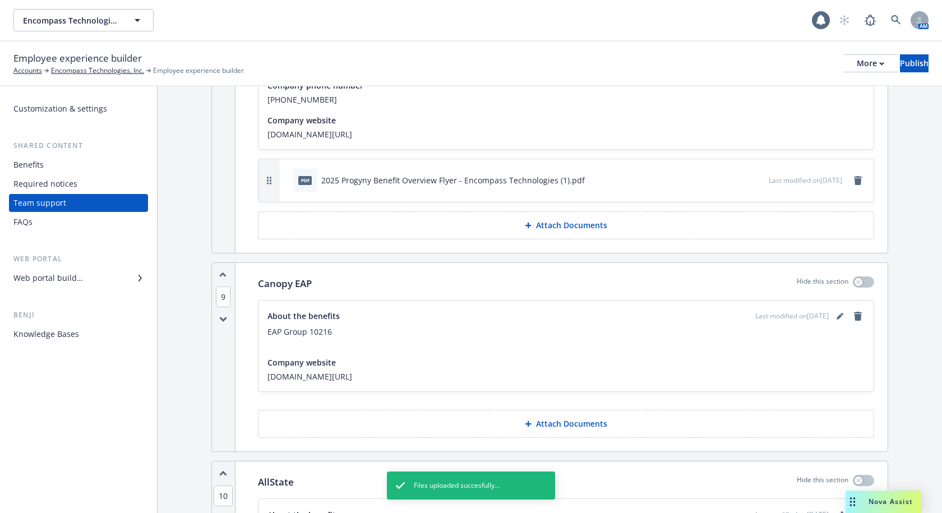
click at [564, 422] on p "Attach Documents" at bounding box center [571, 423] width 71 height 11
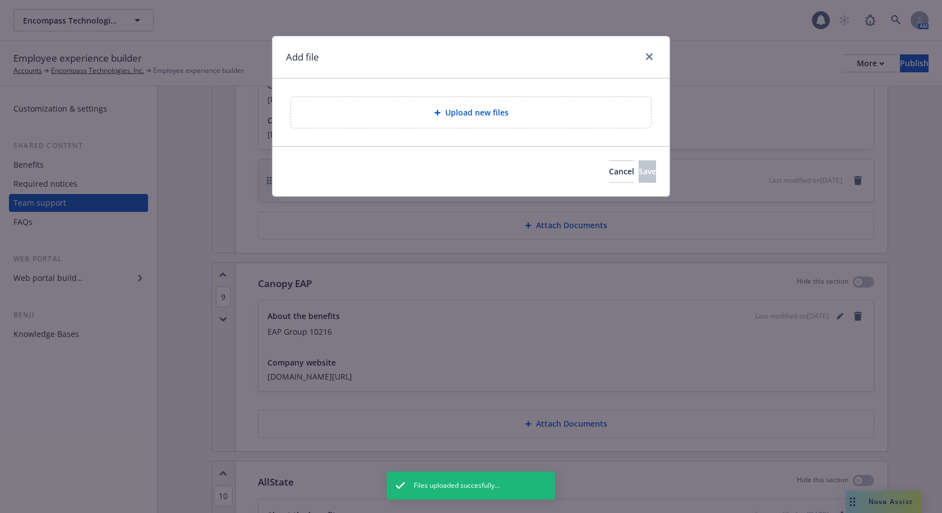
click at [438, 117] on div "Upload new files" at bounding box center [471, 112] width 342 height 13
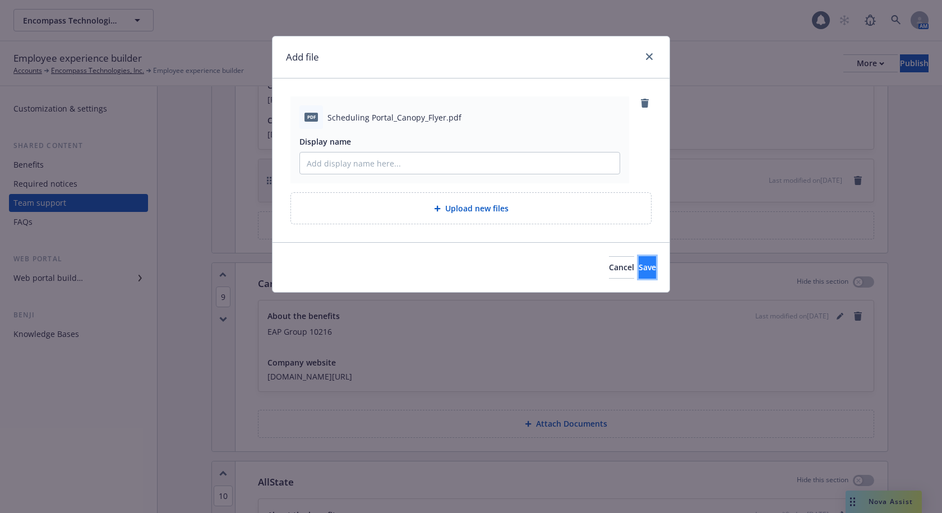
click at [639, 260] on button "Save" at bounding box center [647, 267] width 17 height 22
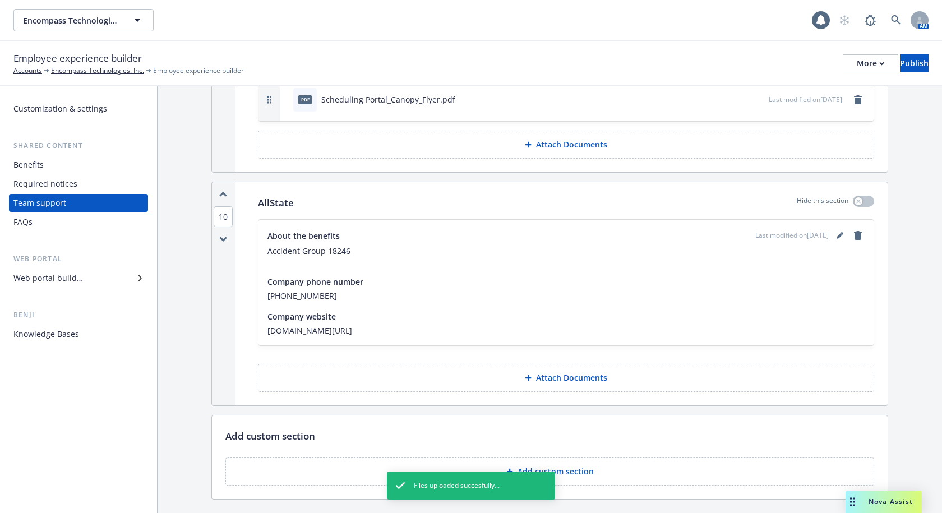
scroll to position [2803, 0]
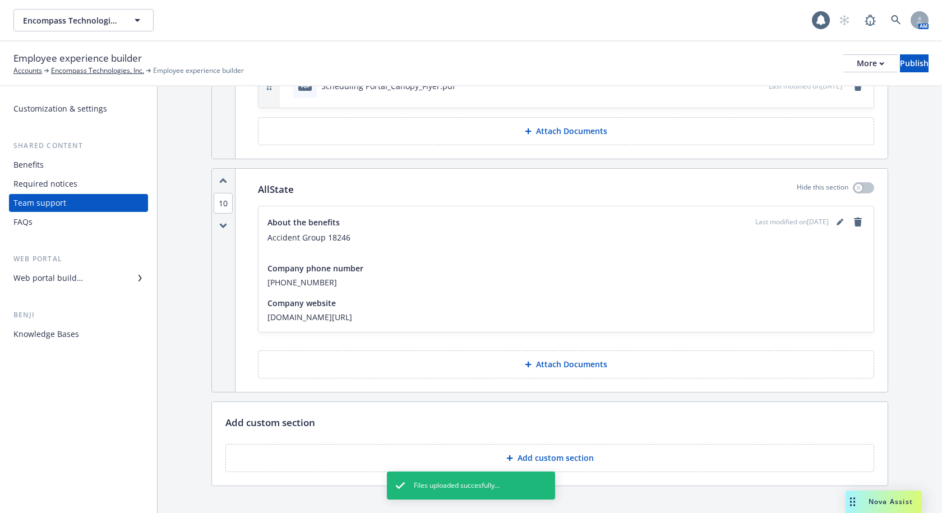
click at [555, 359] on p "Attach Documents" at bounding box center [571, 364] width 71 height 11
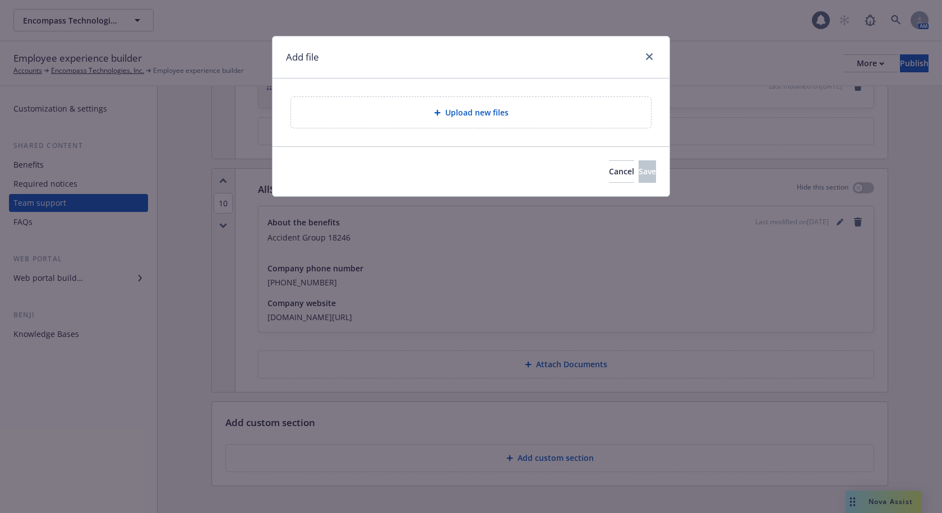
click at [451, 100] on div "Upload new files" at bounding box center [471, 112] width 360 height 31
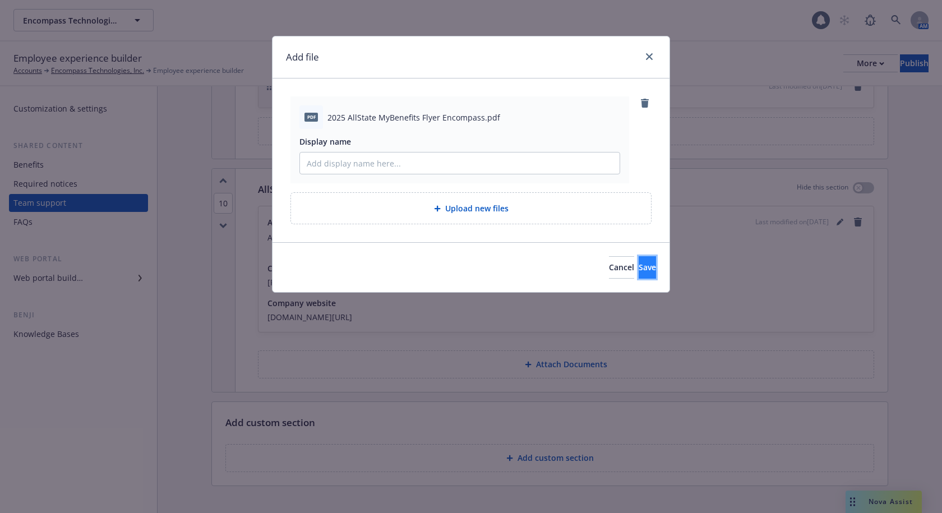
click at [639, 262] on span "Save" at bounding box center [647, 267] width 17 height 11
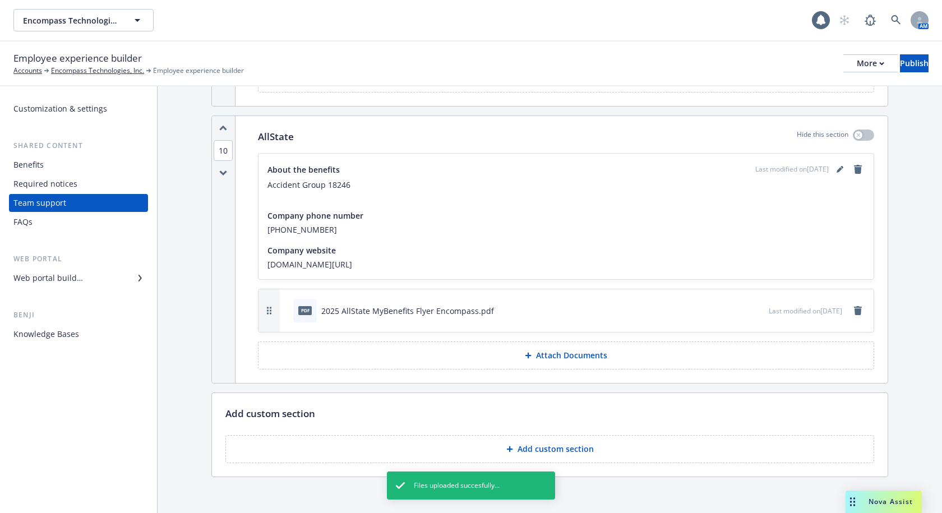
scroll to position [2865, 0]
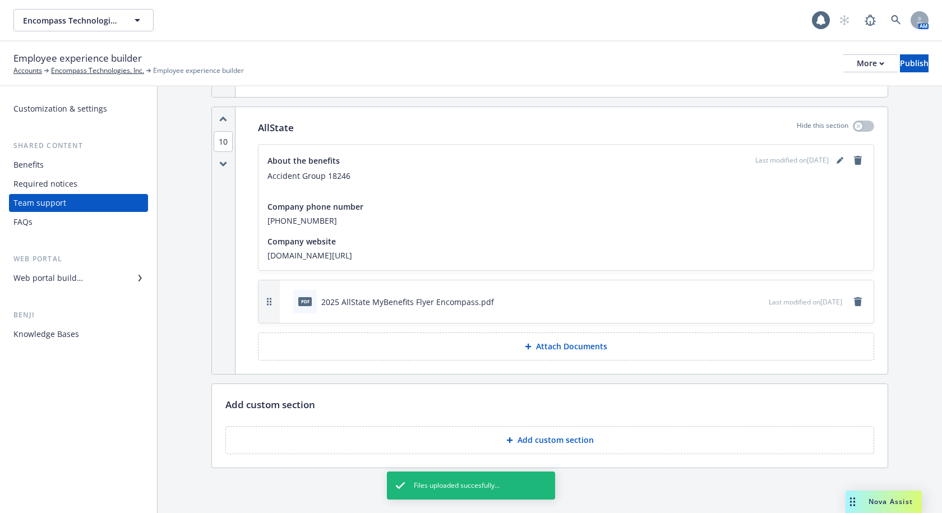
click at [529, 432] on button "Add custom section" at bounding box center [549, 440] width 649 height 28
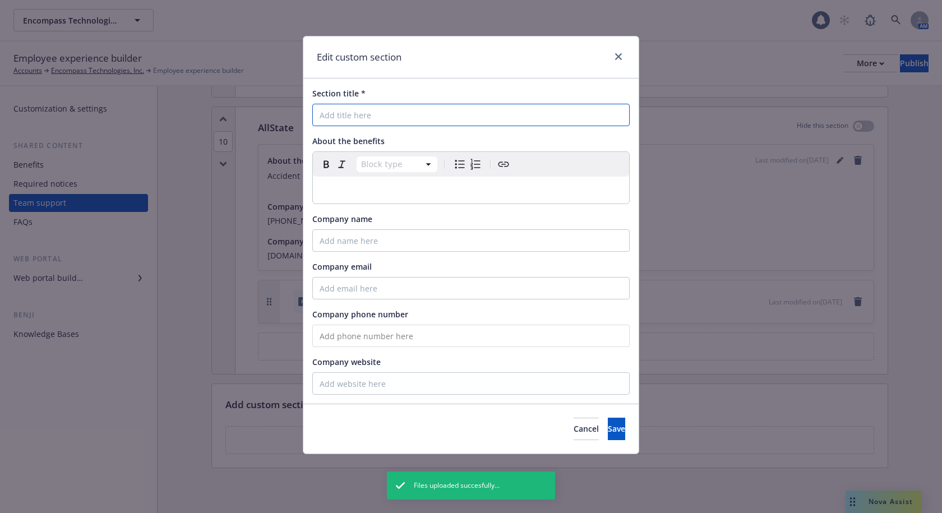
click at [358, 114] on input "Section title *" at bounding box center [470, 115] width 317 height 22
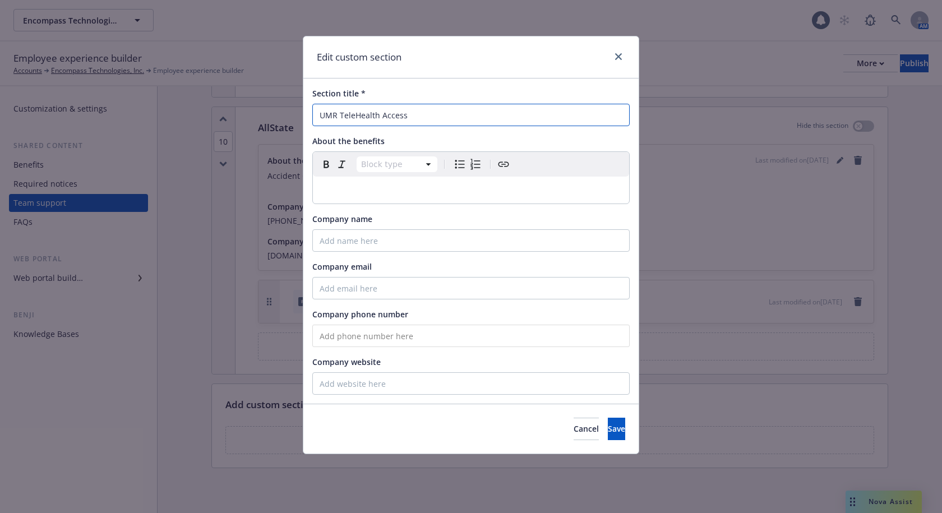
type input "UMR TeleHealth Access"
click at [353, 184] on p "editable markdown" at bounding box center [471, 189] width 303 height 13
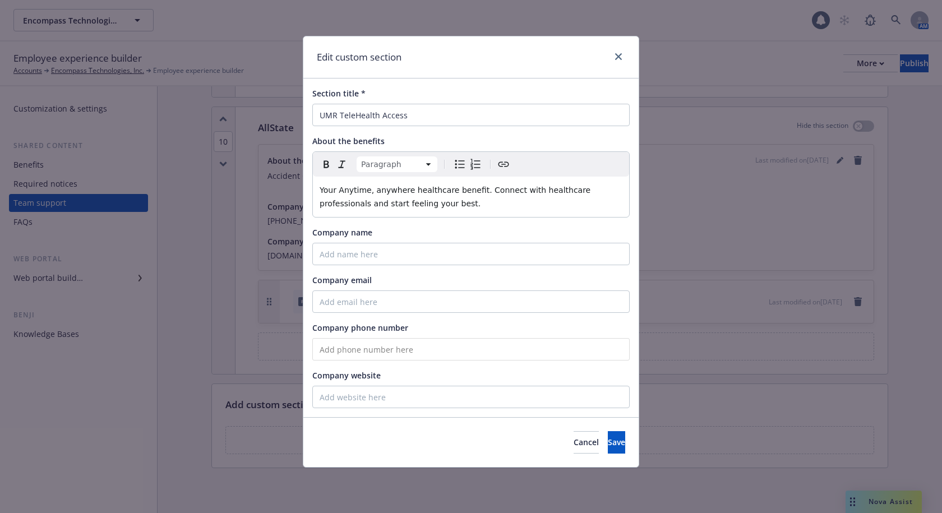
click at [420, 203] on p "Your Anytime, anywhere healthcare benefit. Connect with healthcare professional…" at bounding box center [471, 196] width 303 height 27
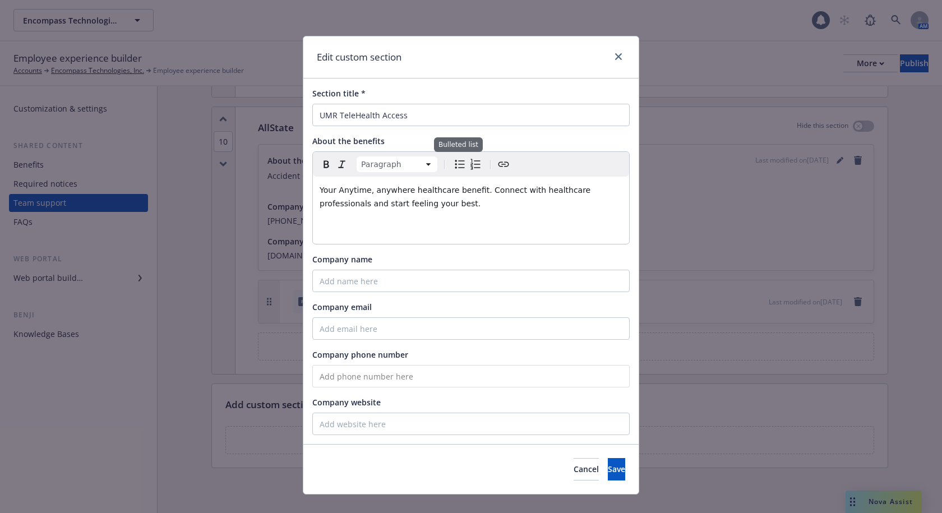
click at [457, 167] on icon "Bulleted list" at bounding box center [459, 164] width 13 height 13
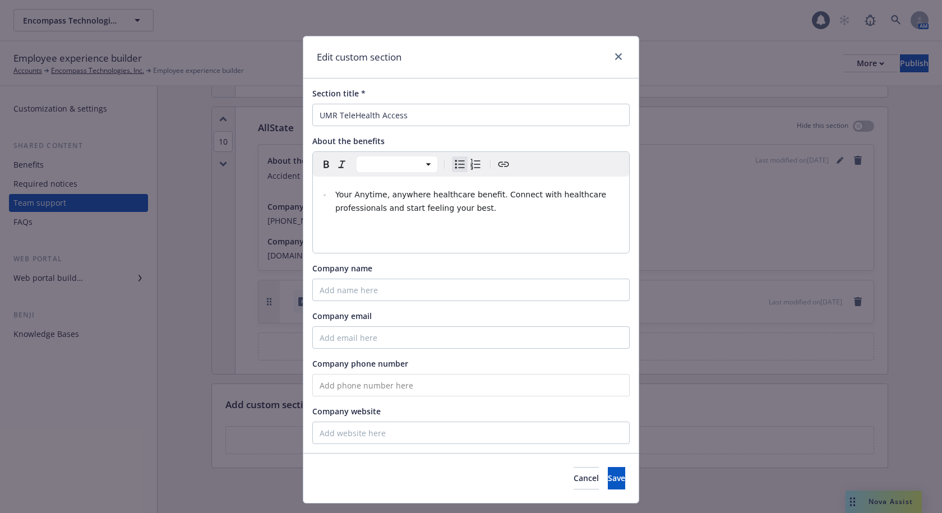
click at [326, 189] on ul "Your Anytime, anywhere healthcare benefit. Connect with healthcare professional…" at bounding box center [471, 215] width 303 height 54
select select "paragraph"
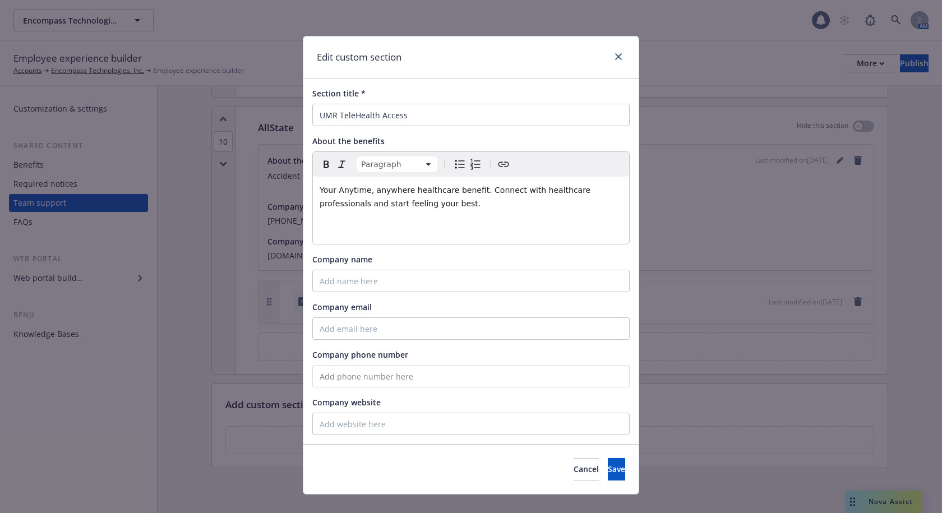
click at [381, 220] on p "Your Anytime, anywhere healthcare benefit. Connect with healthcare professional…" at bounding box center [471, 210] width 303 height 54
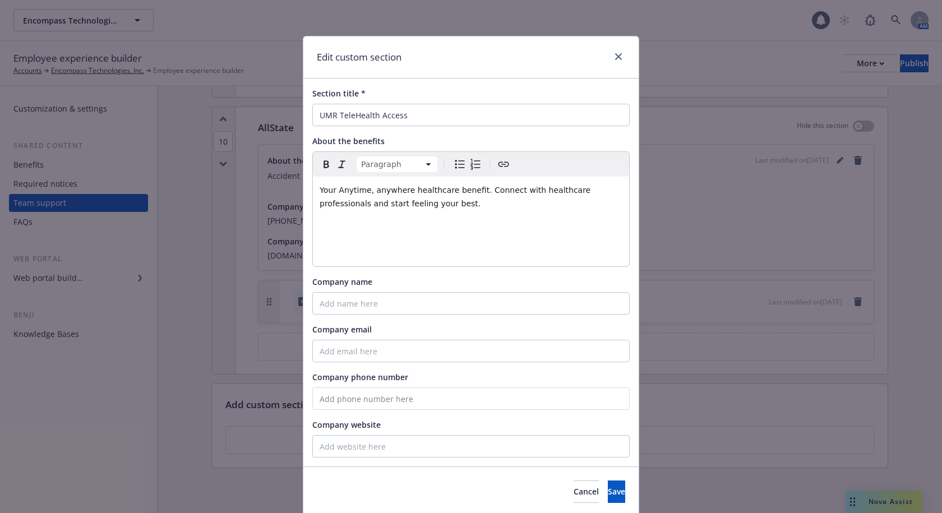
click at [453, 167] on icon "Bulleted list" at bounding box center [459, 164] width 13 height 13
select select
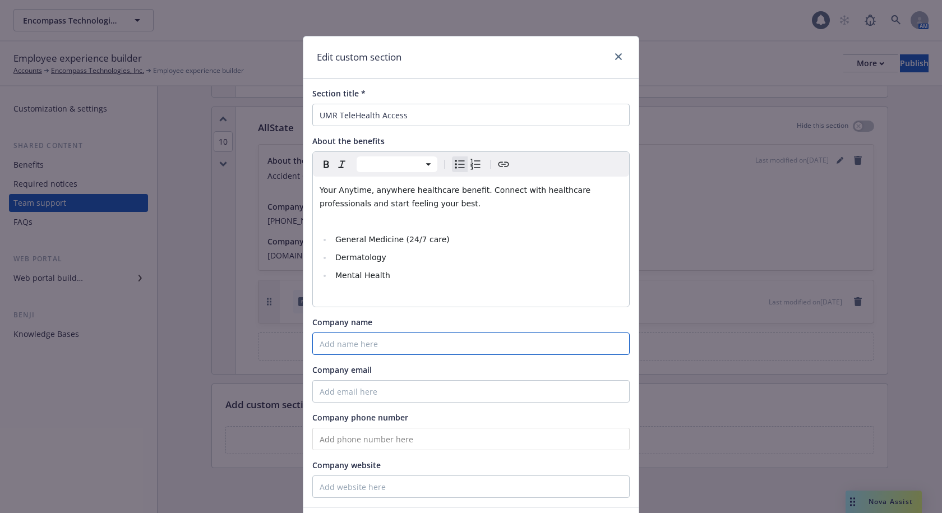
click at [349, 337] on input "Company name" at bounding box center [470, 343] width 317 height 22
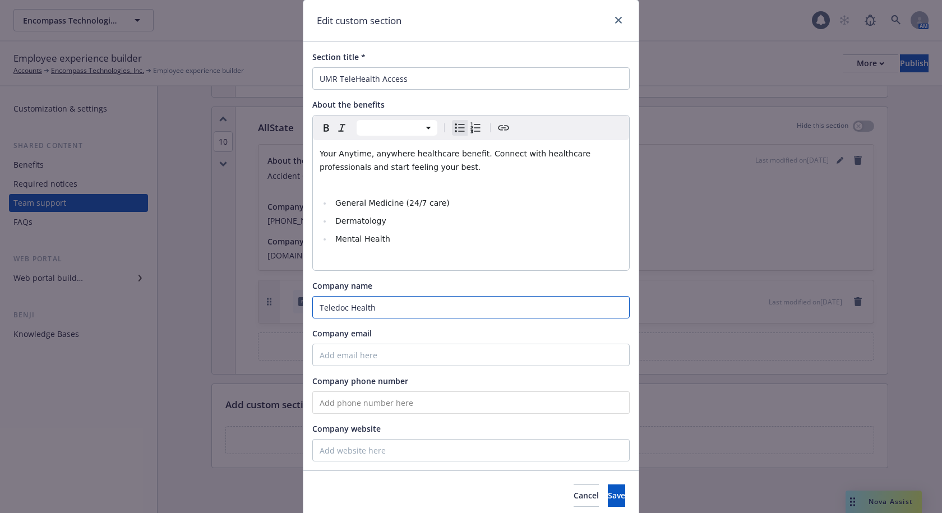
scroll to position [56, 0]
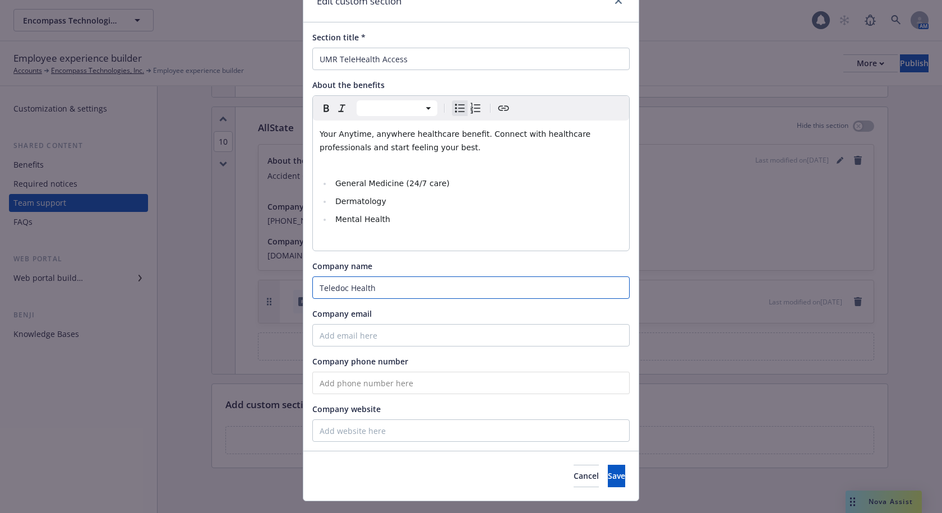
type input "Teledoc Health"
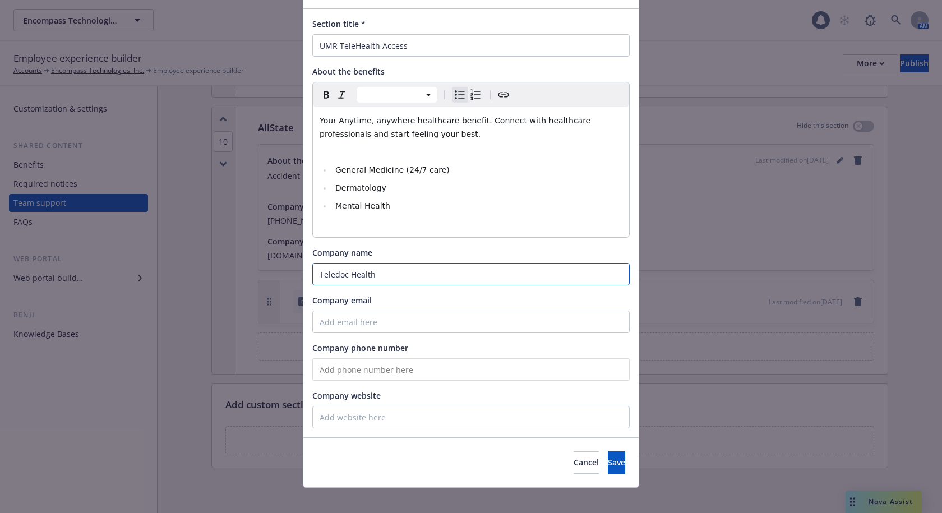
scroll to position [80, 0]
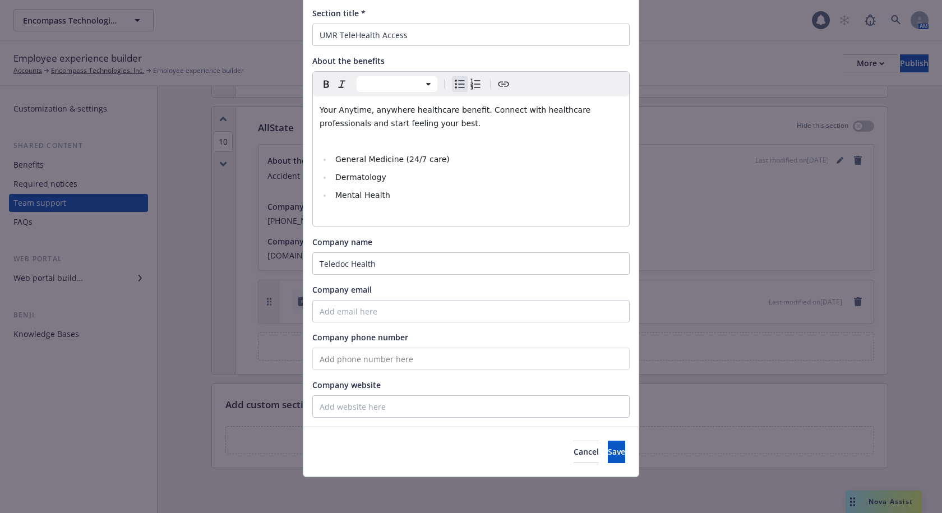
click at [388, 358] on input "tel" at bounding box center [470, 359] width 317 height 22
type input "(800) 835-2362"
click at [412, 404] on input "Company website" at bounding box center [470, 406] width 317 height 22
type input "http://teledoc.com"
select select "paragraph"
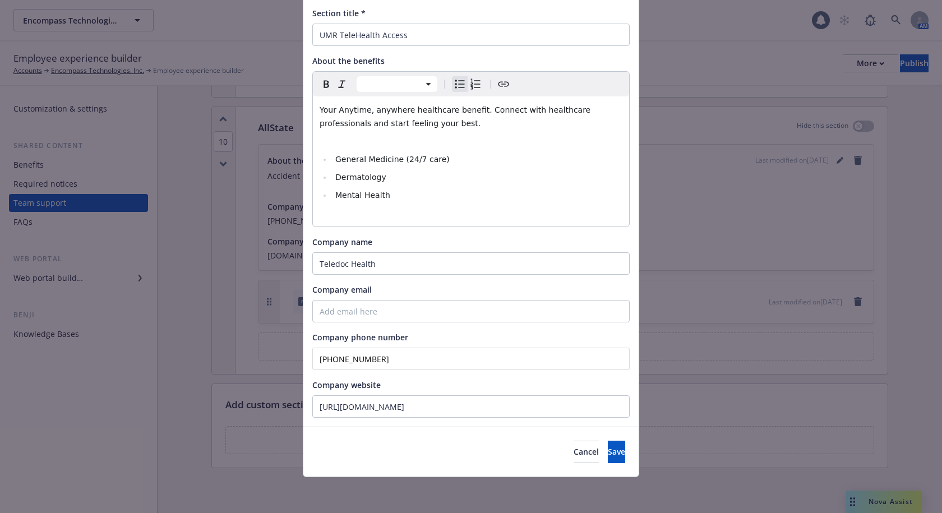
click at [334, 110] on span "Your Anytime, anywhere healthcare benefit. Connect with healthcare professional…" at bounding box center [457, 116] width 274 height 22
click at [336, 110] on span "Your Anytime, anywhere healthcare benefit. Connect with healthcare professional…" at bounding box center [457, 116] width 274 height 22
select select
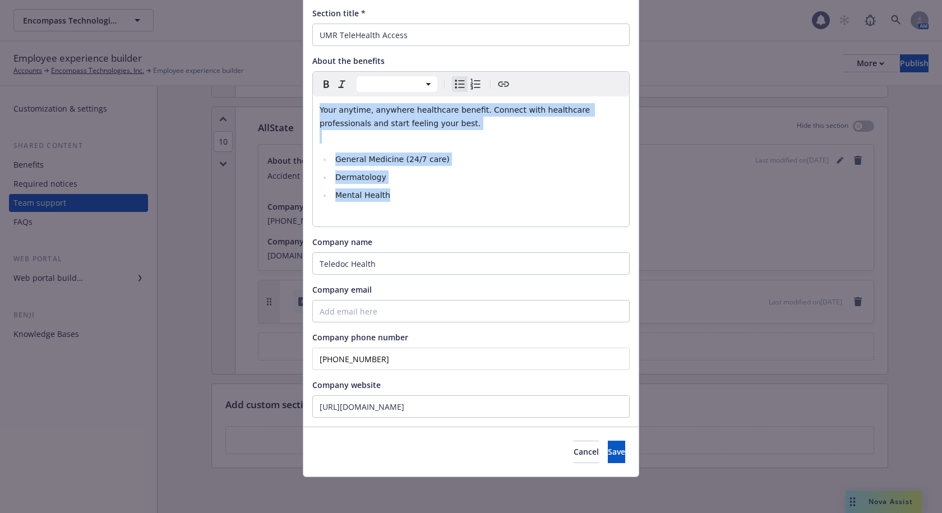
drag, startPoint x: 415, startPoint y: 193, endPoint x: 295, endPoint y: 97, distance: 154.0
click at [295, 97] on div "Edit custom section Section title * UMR TeleHealth Access About the benefits Pa…" at bounding box center [471, 256] width 942 height 513
copy div "Your anytime, anywhere healthcare benefit. Connect with healthcare professional…"
click at [608, 448] on span "Save" at bounding box center [616, 451] width 17 height 11
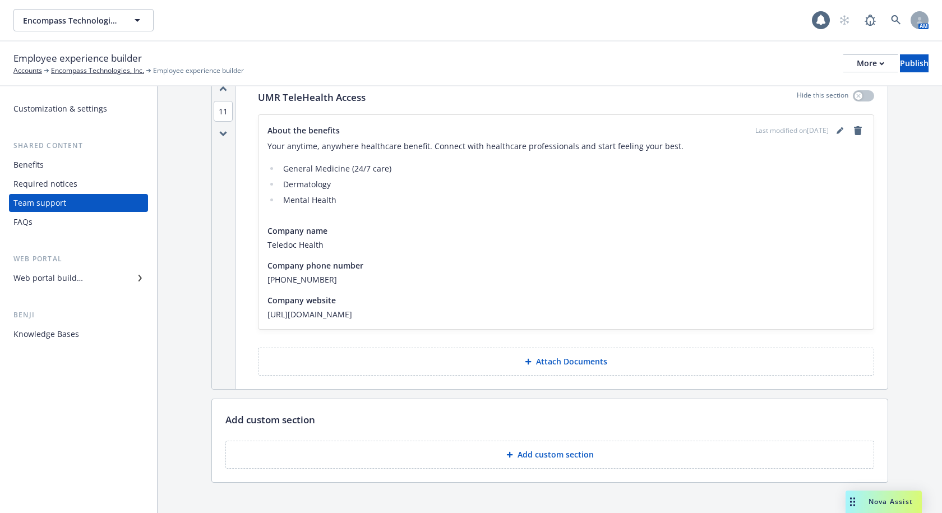
scroll to position [3187, 0]
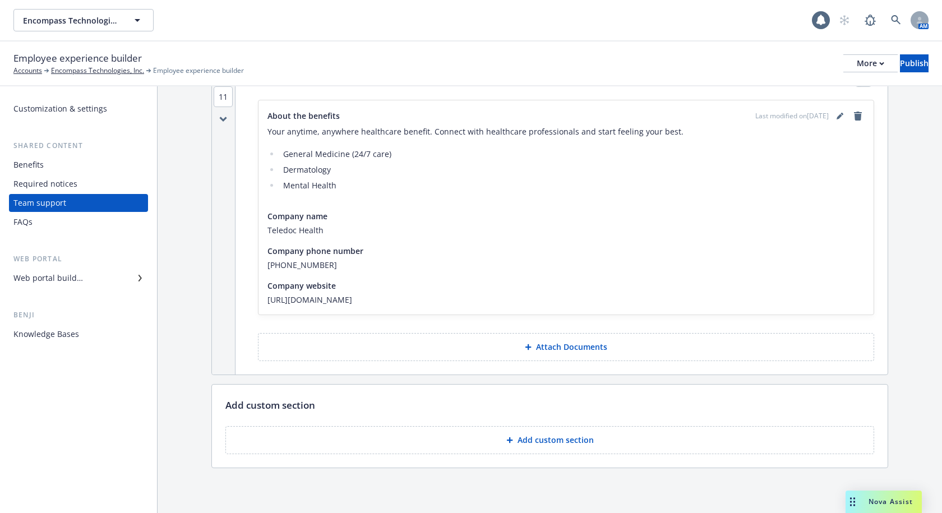
click at [552, 345] on p "Attach Documents" at bounding box center [571, 346] width 71 height 11
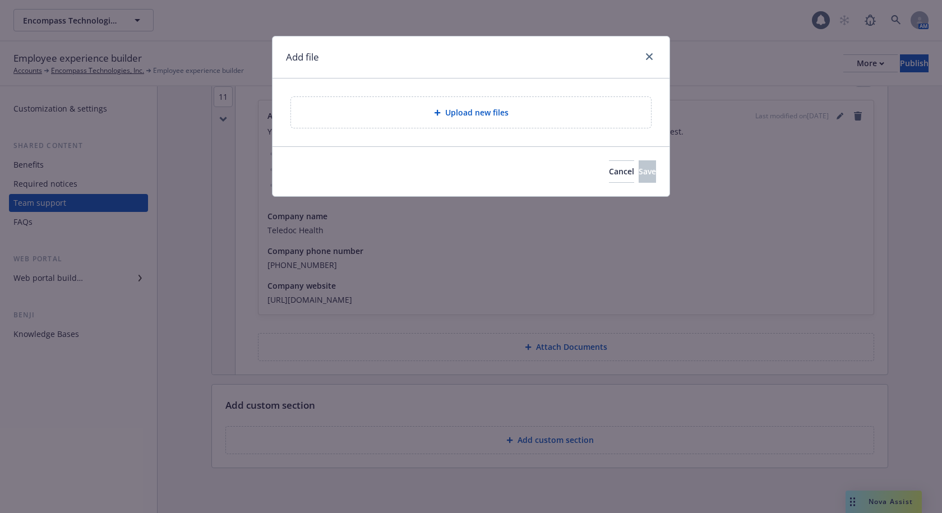
click at [475, 115] on span "Upload new files" at bounding box center [476, 113] width 63 height 12
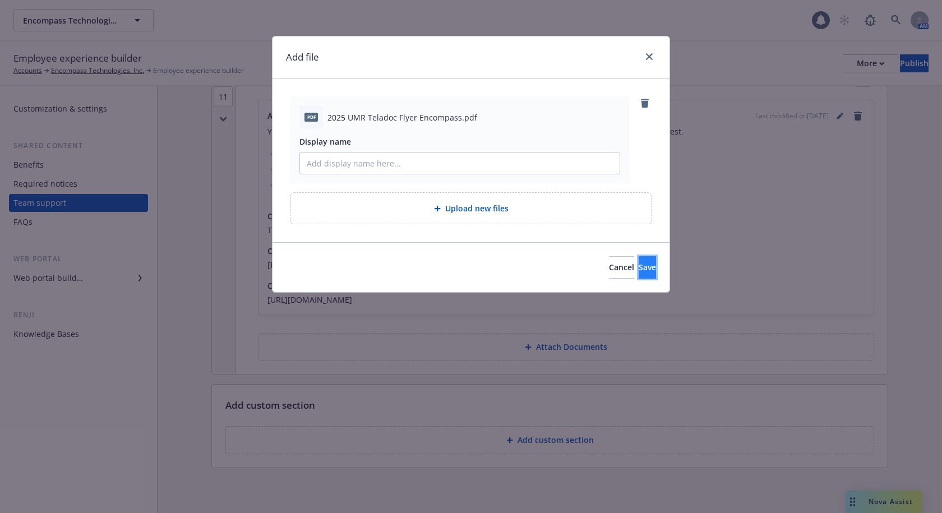
click at [639, 266] on span "Save" at bounding box center [647, 267] width 17 height 11
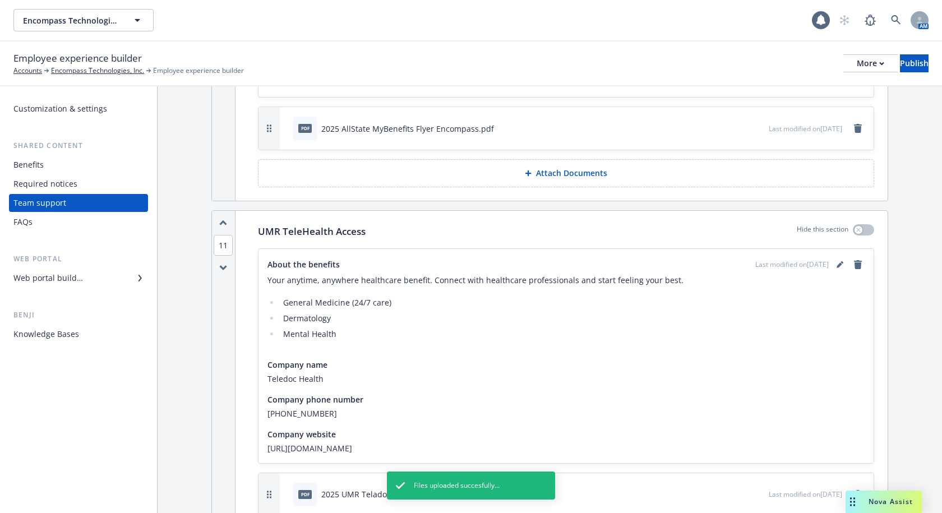
scroll to position [3018, 0]
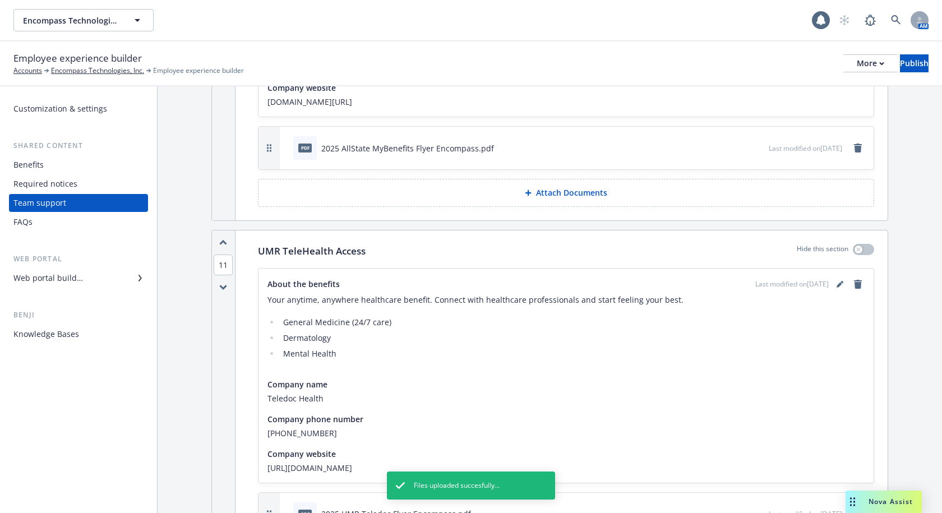
click at [221, 242] on icon "button" at bounding box center [223, 242] width 8 height 6
click at [221, 243] on icon "button" at bounding box center [223, 242] width 6 height 3
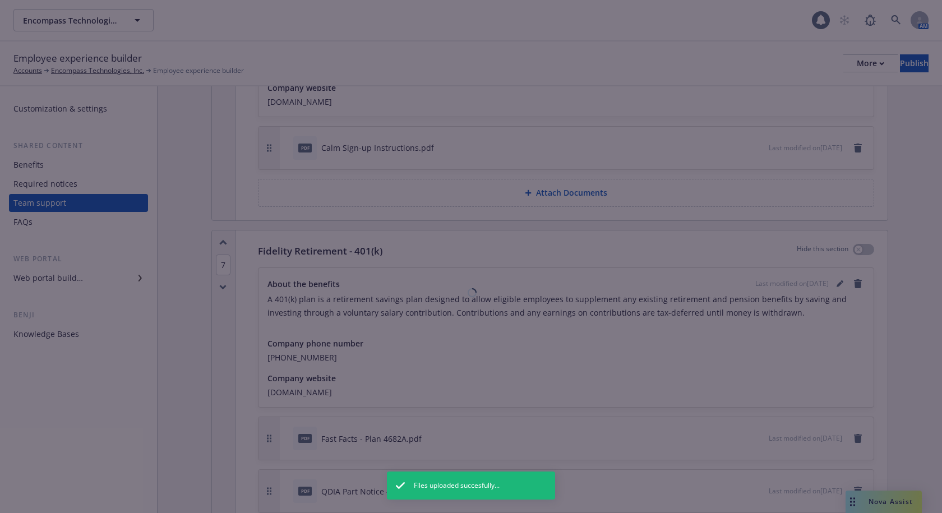
click at [221, 243] on div at bounding box center [471, 256] width 942 height 513
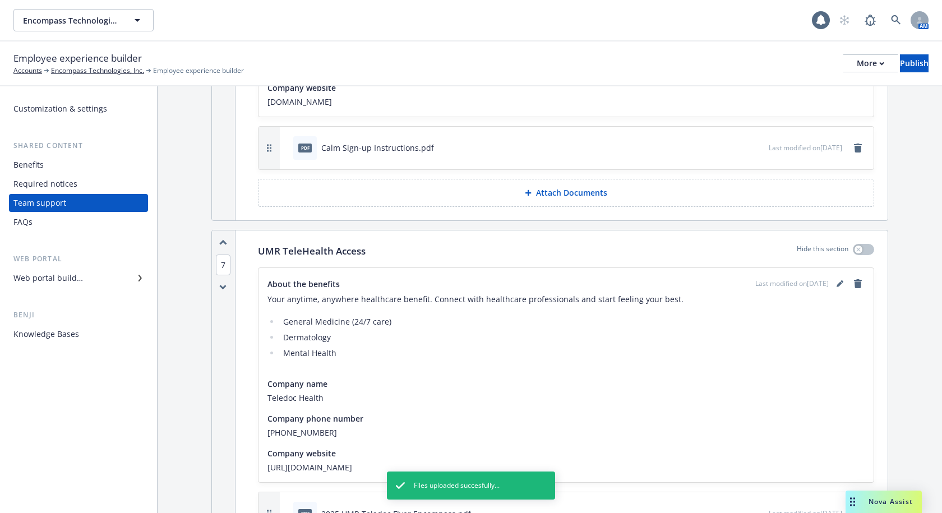
click at [221, 243] on icon "button" at bounding box center [223, 242] width 6 height 3
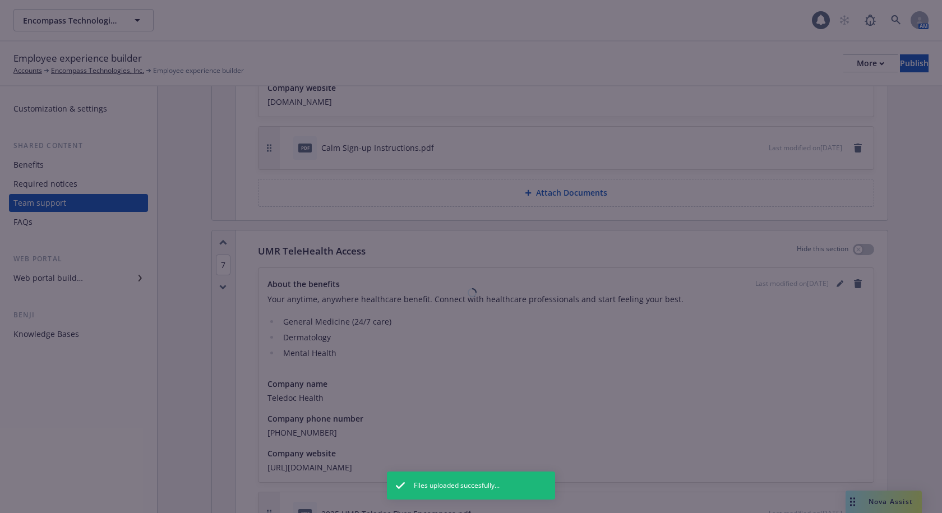
click at [221, 243] on div at bounding box center [471, 256] width 942 height 513
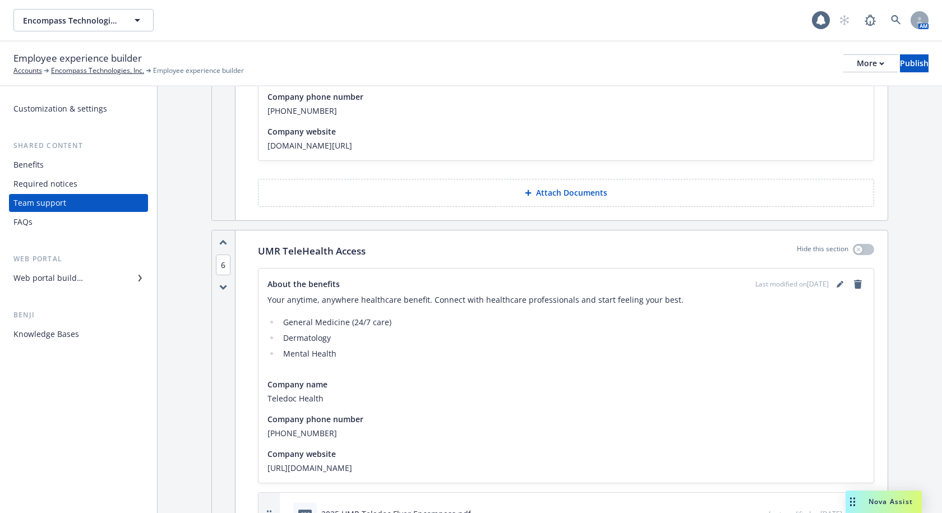
click at [221, 243] on icon "button" at bounding box center [223, 242] width 6 height 3
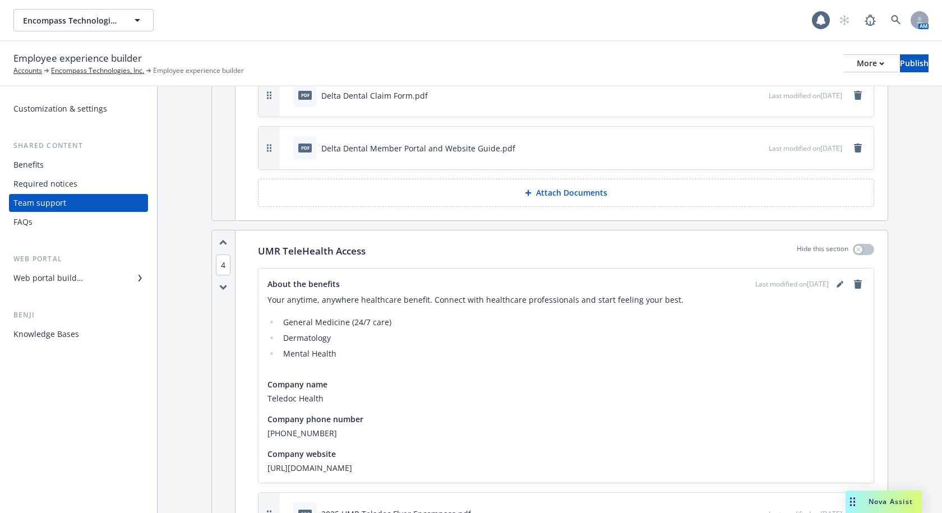
click at [221, 243] on icon "button" at bounding box center [223, 242] width 6 height 3
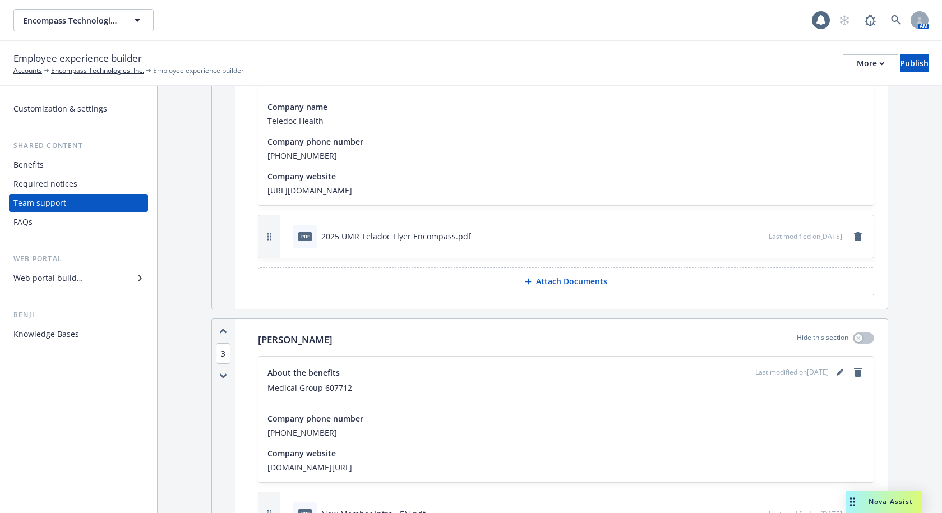
scroll to position [222, 0]
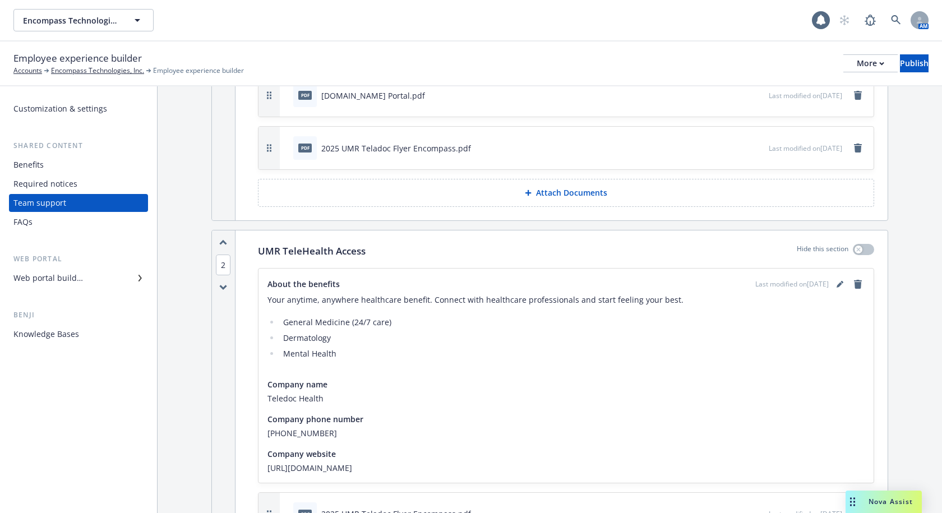
click at [358, 20] on div "Encompass Technologies, Inc. Encompass Technologies, Inc." at bounding box center [412, 20] width 798 height 22
click at [900, 67] on div "Publish" at bounding box center [914, 63] width 29 height 17
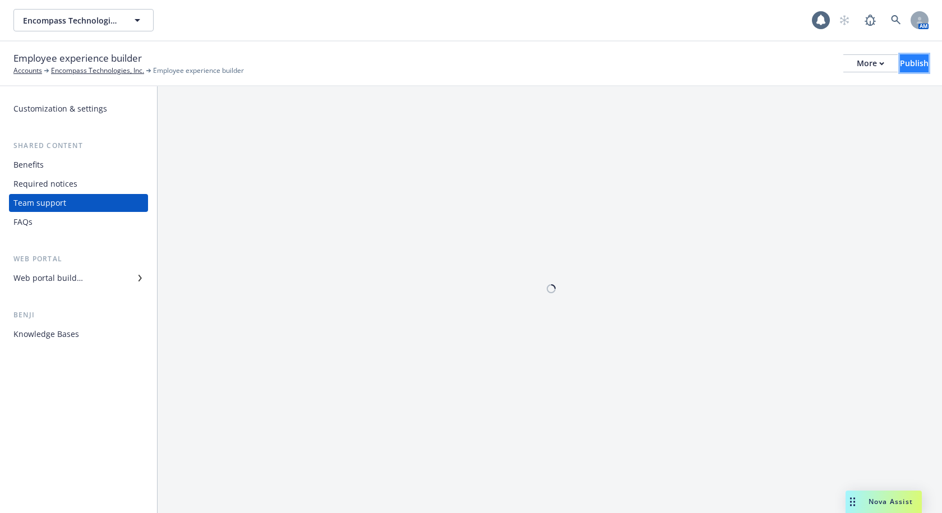
scroll to position [0, 0]
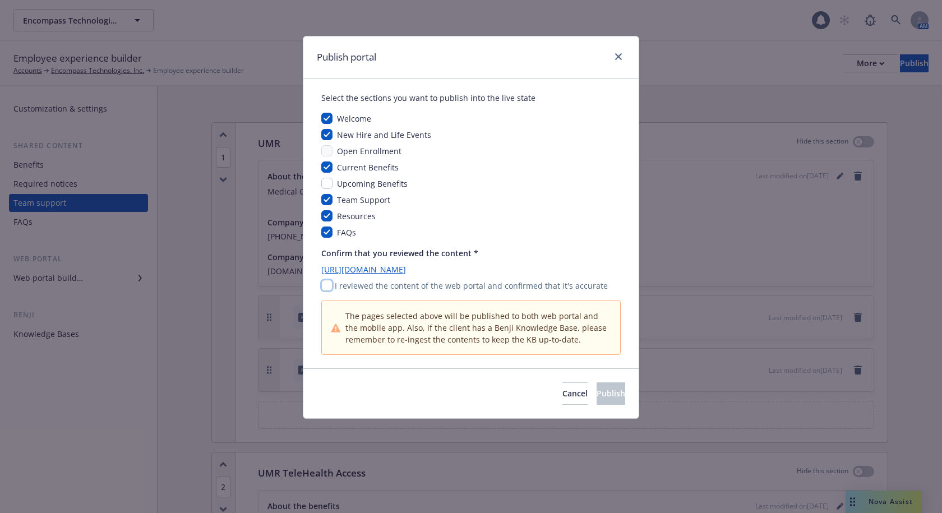
click at [329, 285] on input "checkbox" at bounding box center [326, 285] width 11 height 11
checkbox input "true"
click at [596, 387] on button "Publish" at bounding box center [610, 393] width 29 height 22
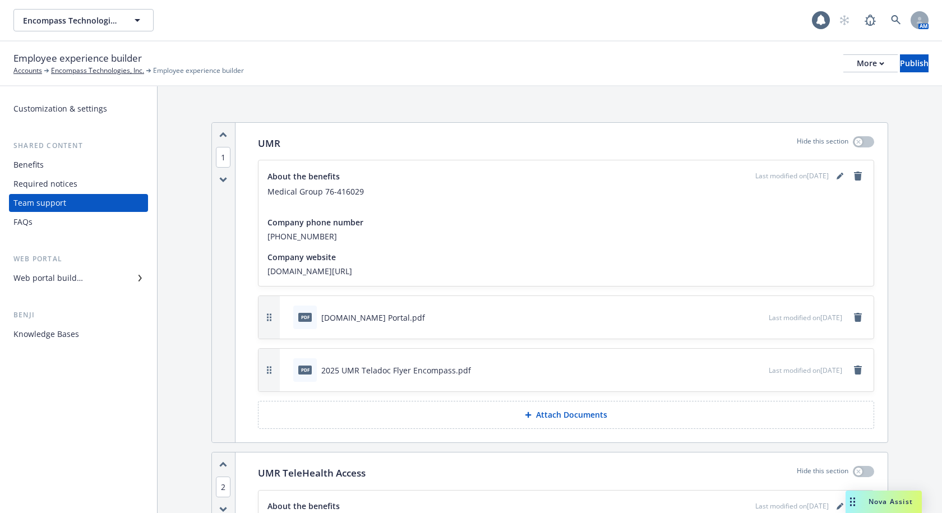
click at [651, 56] on div "Employee experience builder Accounts Encompass Technologies, Inc. Employee expe…" at bounding box center [470, 63] width 915 height 25
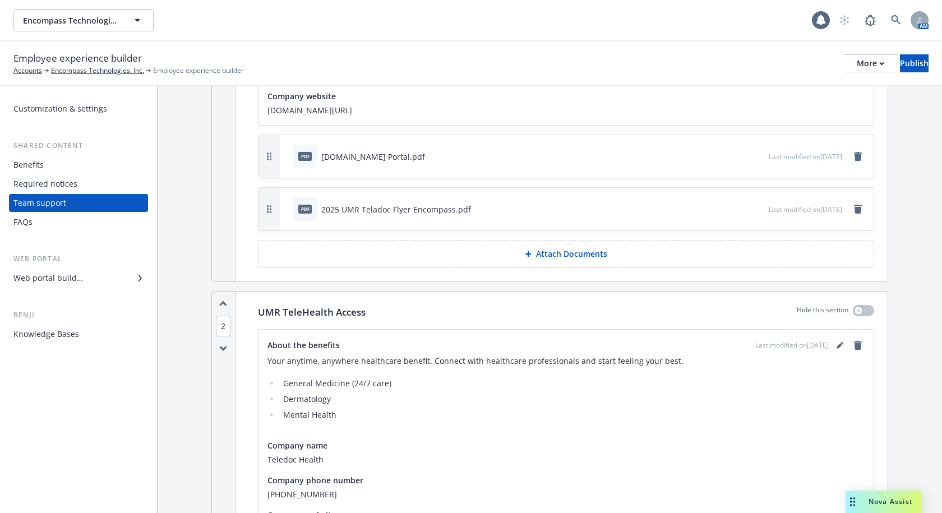
scroll to position [168, 0]
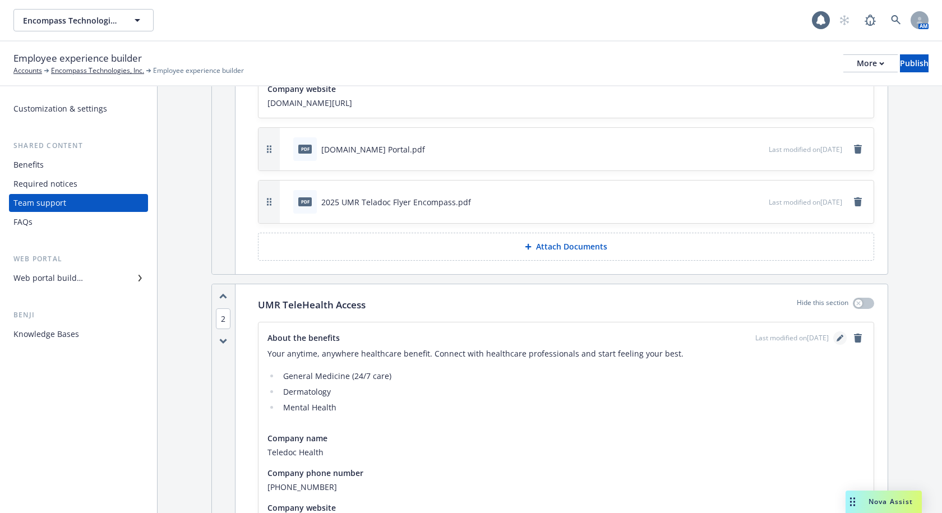
click at [836, 335] on icon "editPencil" at bounding box center [839, 338] width 7 height 7
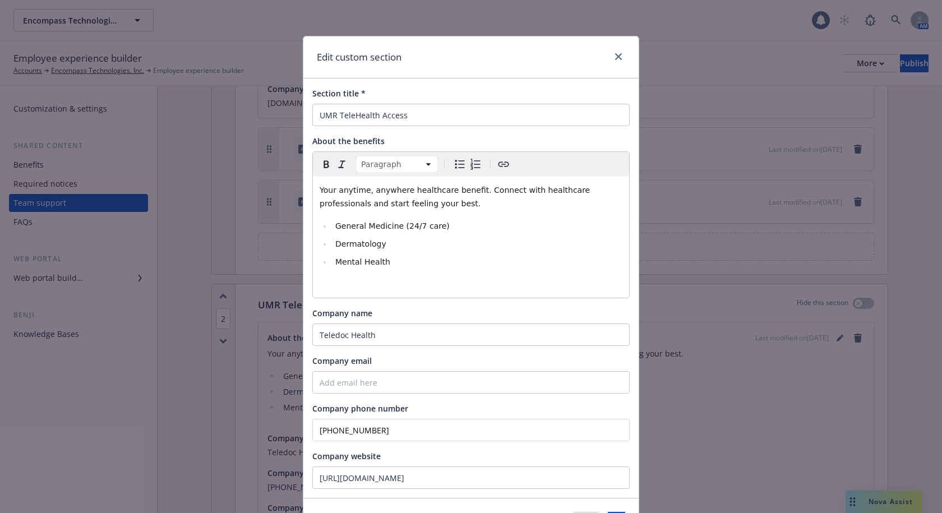
click at [461, 194] on span "Your anytime, anywhere healthcare benefit. Connect with healthcare professional…" at bounding box center [456, 197] width 273 height 22
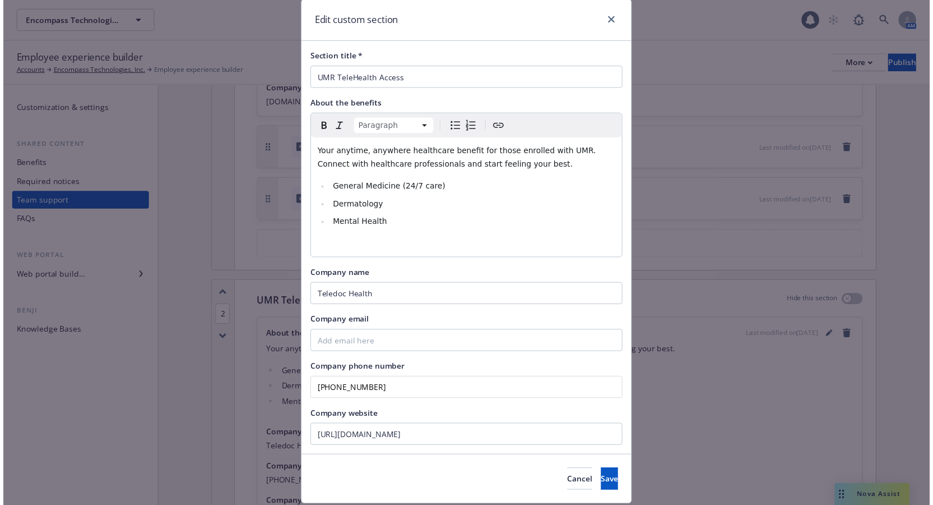
scroll to position [71, 0]
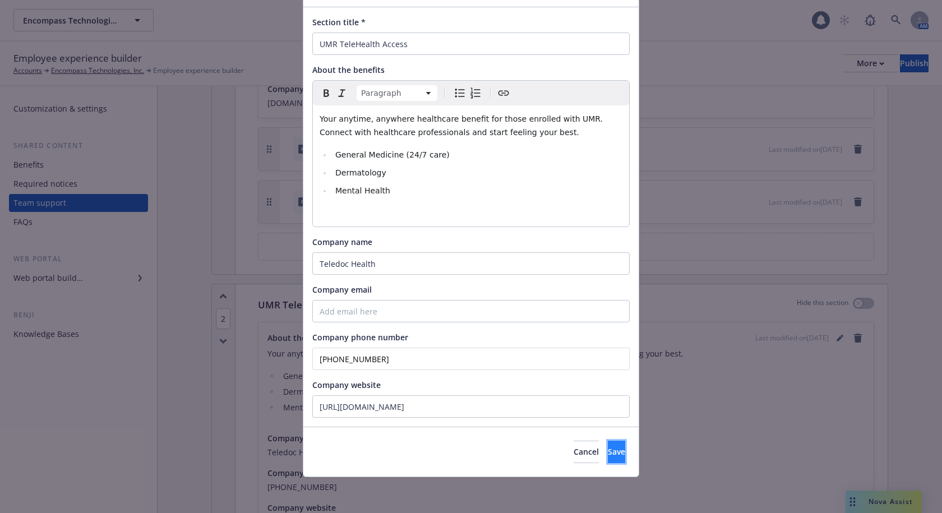
click at [608, 445] on button "Save" at bounding box center [616, 452] width 17 height 22
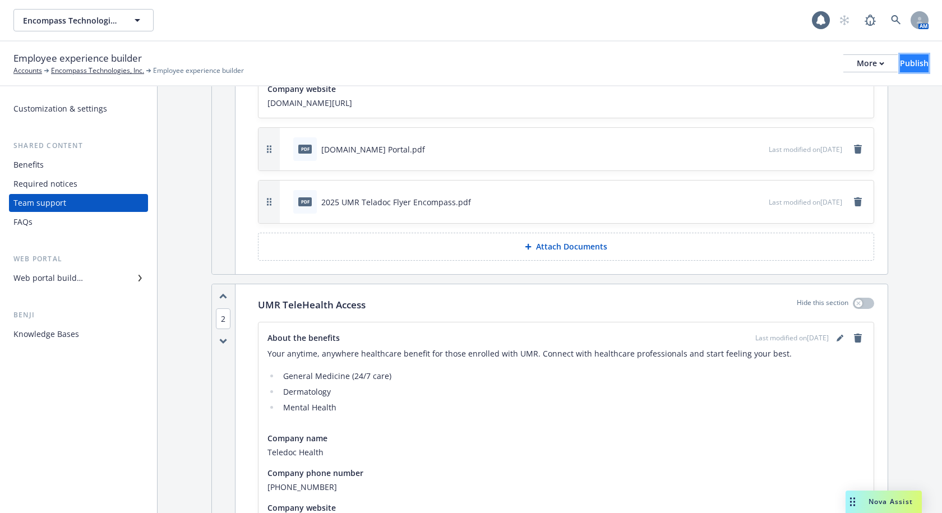
click at [900, 59] on div "Publish" at bounding box center [914, 63] width 29 height 17
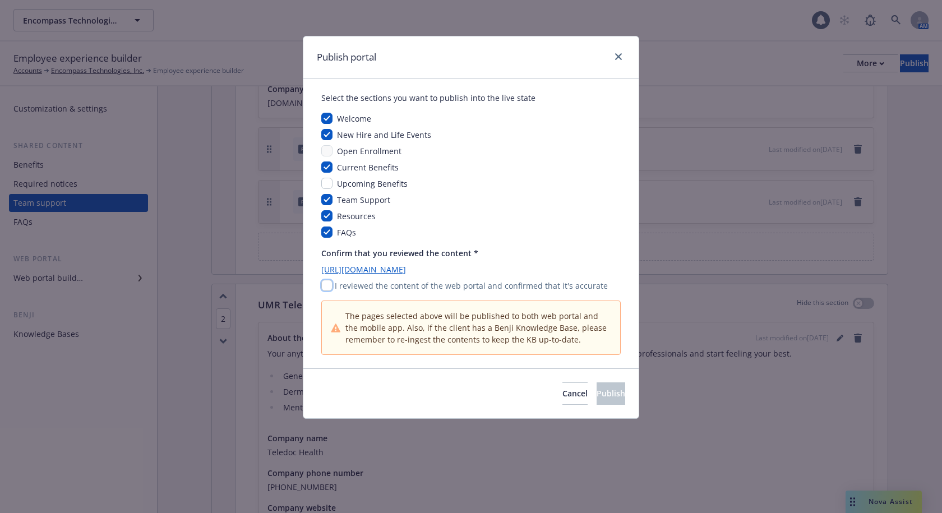
click at [323, 284] on input "checkbox" at bounding box center [326, 285] width 11 height 11
checkbox input "true"
click at [598, 389] on span "Publish" at bounding box center [610, 393] width 29 height 11
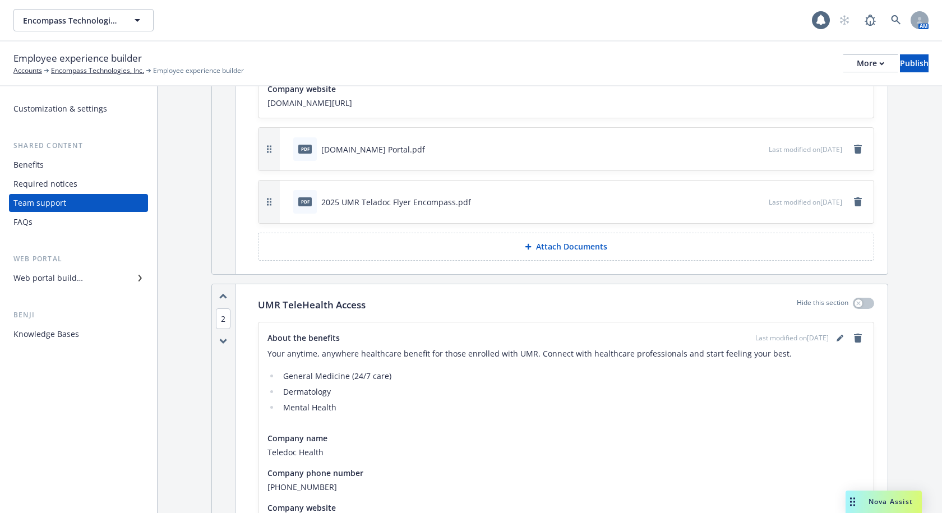
click at [71, 165] on div "Benefits" at bounding box center [78, 165] width 130 height 18
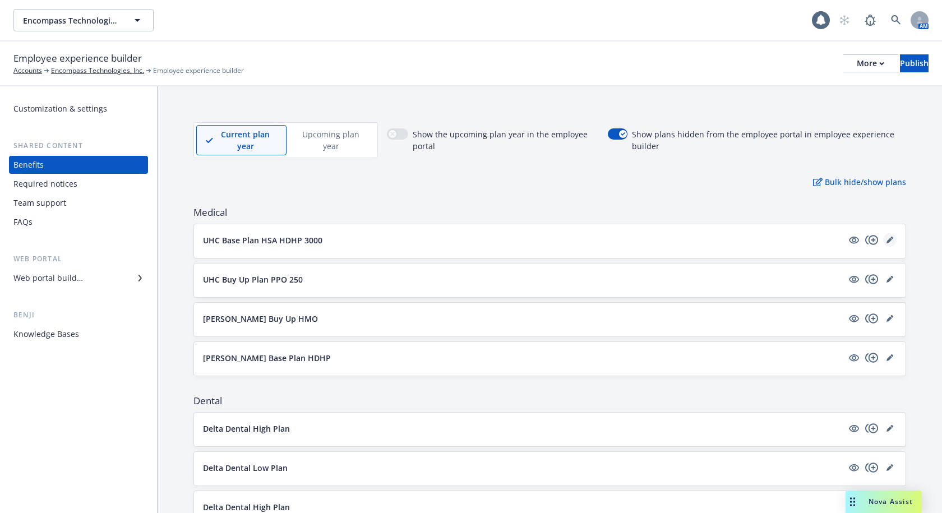
click at [886, 242] on icon "editPencil" at bounding box center [889, 240] width 7 height 7
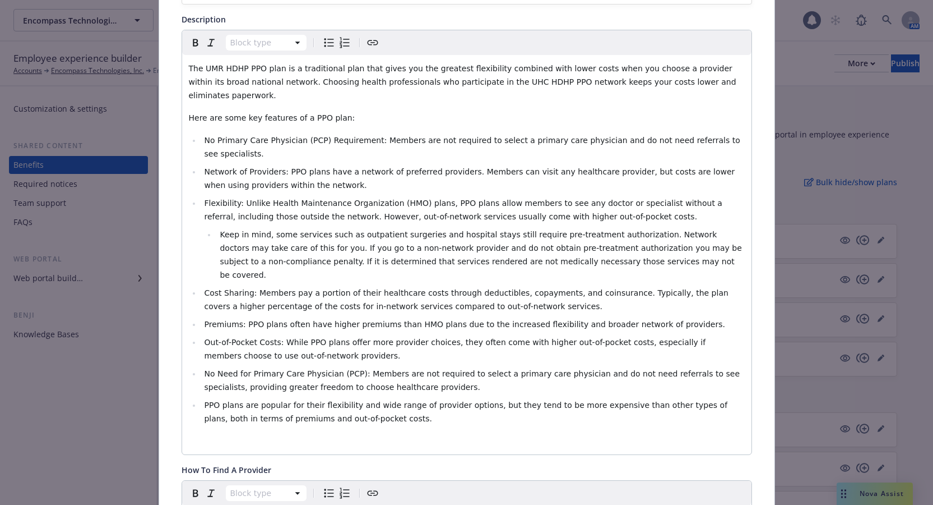
scroll to position [258, 0]
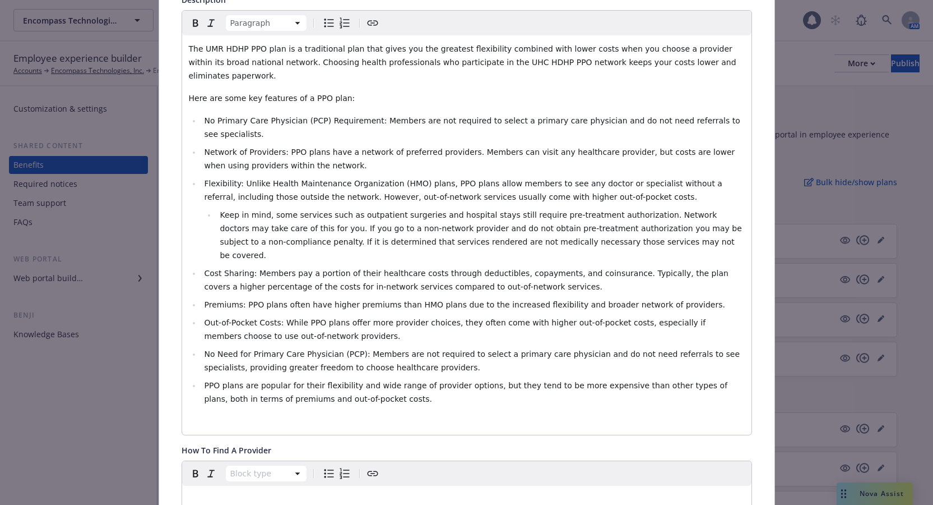
click at [350, 369] on div "The UMR HDHP PPO plan is a traditional plan that gives you the greatest flexibi…" at bounding box center [467, 234] width 570 height 399
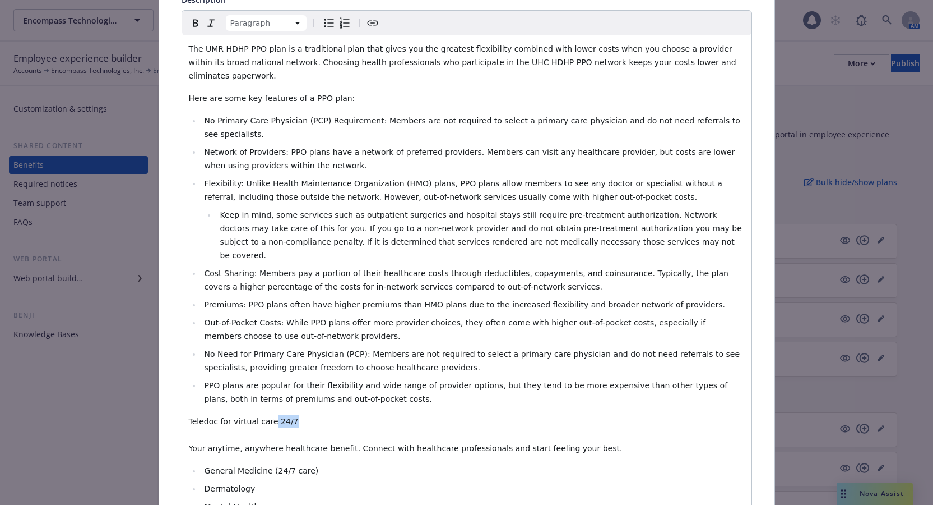
drag, startPoint x: 285, startPoint y: 380, endPoint x: 262, endPoint y: 382, distance: 23.7
click at [262, 414] on p "Teledoc for virtual care 24/7 Your anytime, anywhere healthcare benefit. Connec…" at bounding box center [467, 434] width 556 height 40
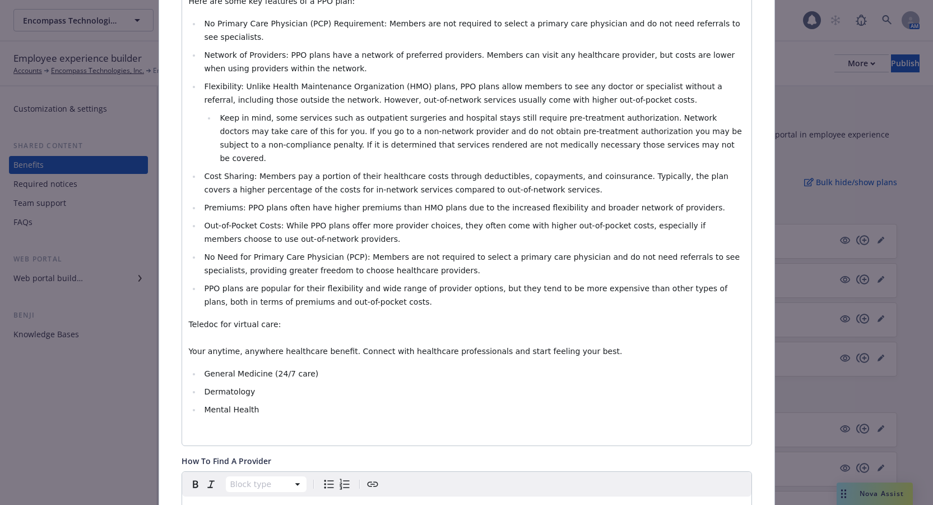
scroll to position [370, 0]
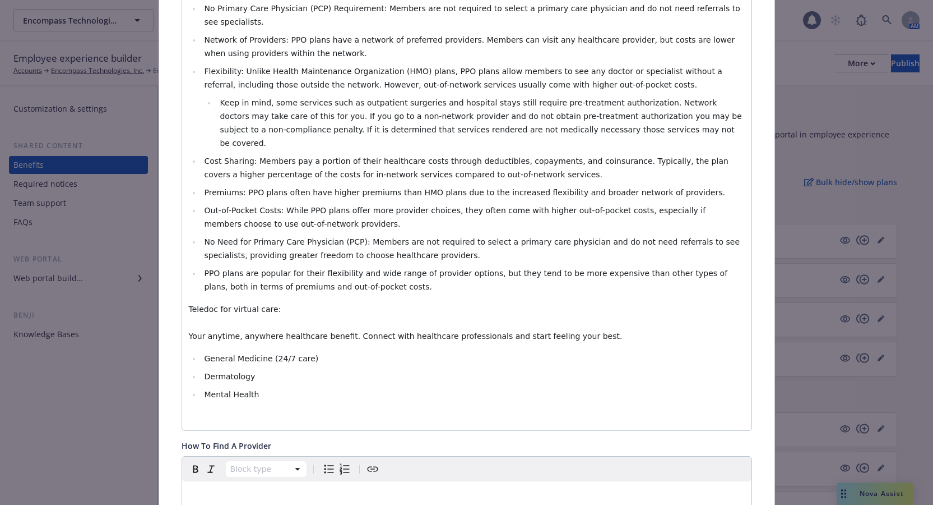
click at [251, 410] on p "editable markdown" at bounding box center [467, 416] width 556 height 13
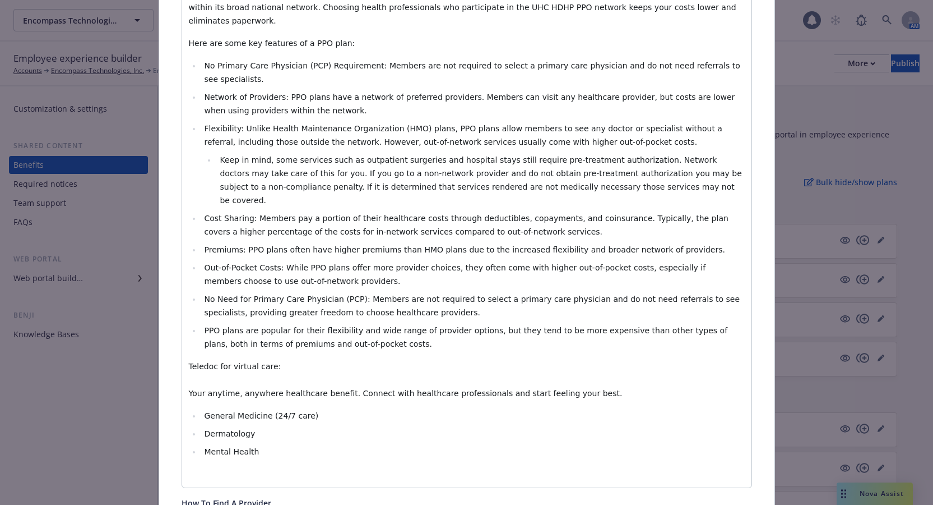
scroll to position [314, 0]
drag, startPoint x: 242, startPoint y: 432, endPoint x: 202, endPoint y: 430, distance: 40.4
click at [202, 468] on span "Visit Teledoc.com or call 1-800-teledoc" at bounding box center [273, 472] width 168 height 9
copy span "Teledoc.com"
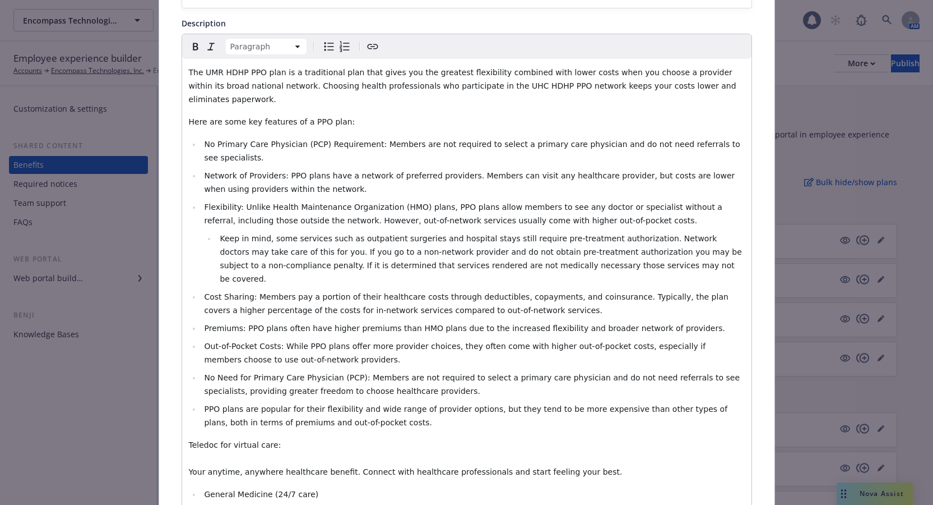
scroll to position [34, 0]
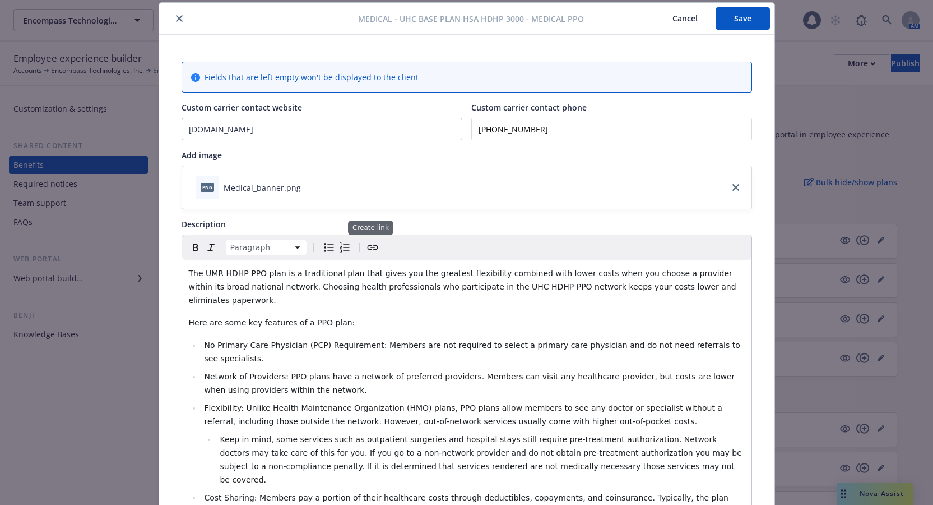
click at [367, 246] on icon "Create link" at bounding box center [372, 247] width 13 height 13
click at [371, 249] on icon "Create link" at bounding box center [372, 247] width 13 height 13
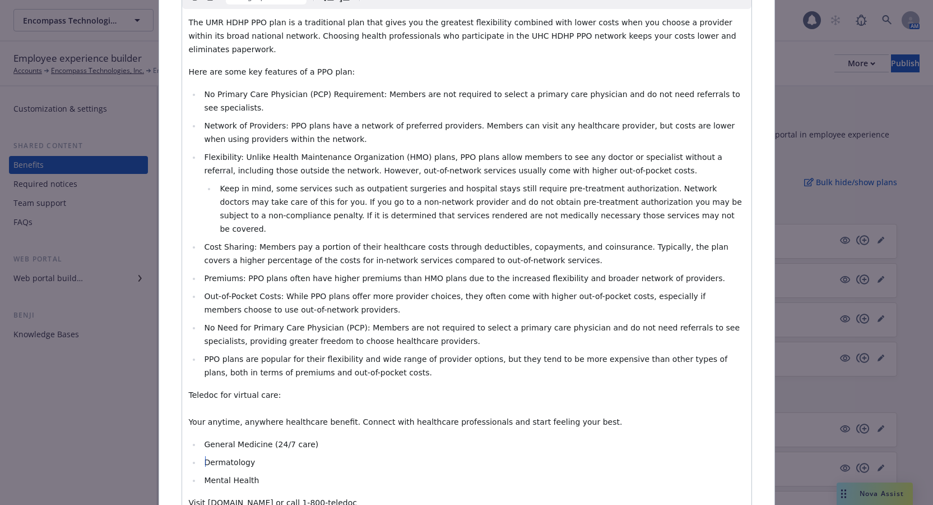
scroll to position [258, 0]
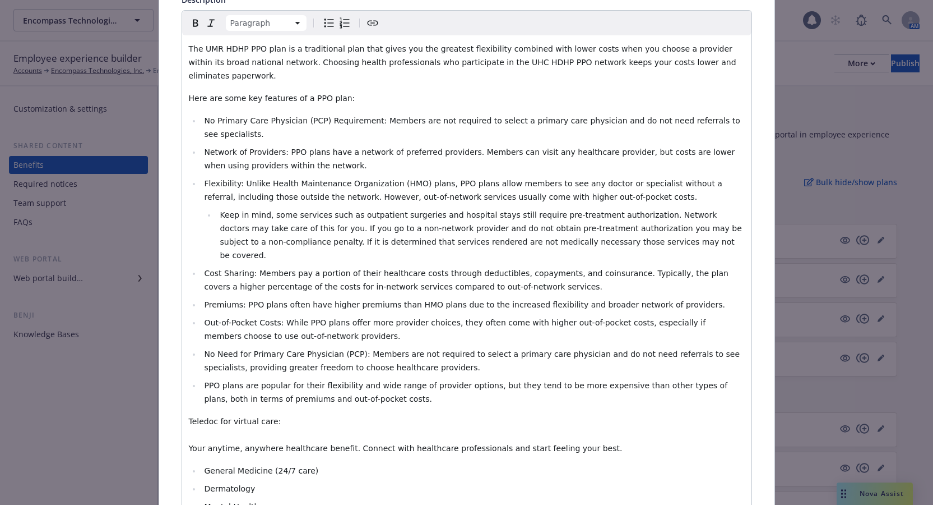
drag, startPoint x: 243, startPoint y: 489, endPoint x: 202, endPoint y: 485, distance: 41.7
drag, startPoint x: 209, startPoint y: 485, endPoint x: 376, endPoint y: 21, distance: 493.1
click at [376, 21] on button "Create link" at bounding box center [373, 23] width 16 height 16
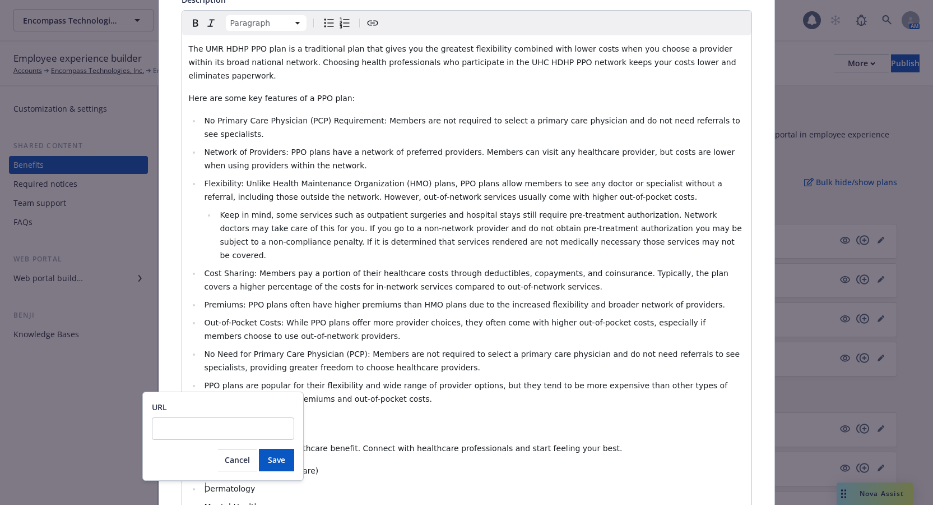
click at [223, 424] on input "URL" at bounding box center [223, 428] width 142 height 22
click at [187, 429] on input "http://Teledoc.com" at bounding box center [223, 428] width 142 height 22
type input "http://teledoc.com"
click at [281, 465] on button "Save" at bounding box center [276, 459] width 35 height 22
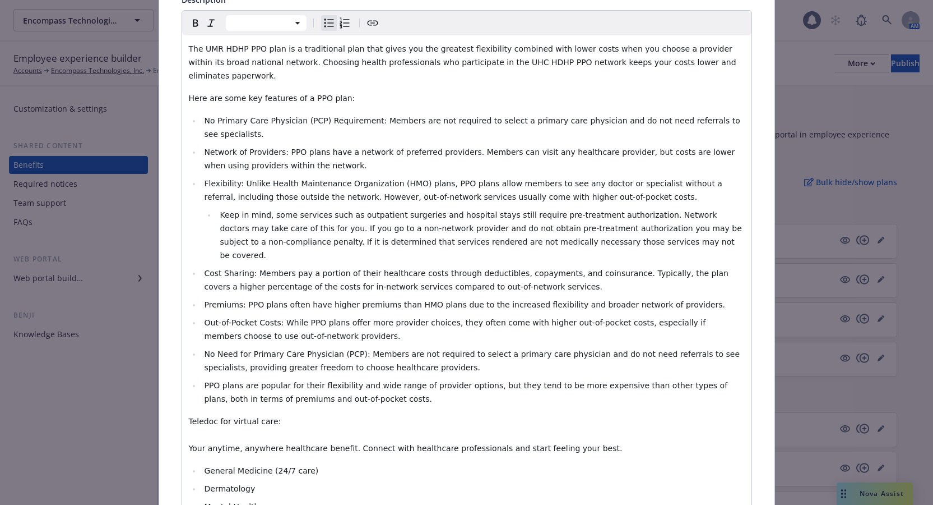
click at [645, 416] on div "The UMR HDHP PPO plan is a traditional plan that gives you the greatest flexibi…" at bounding box center [467, 288] width 570 height 507
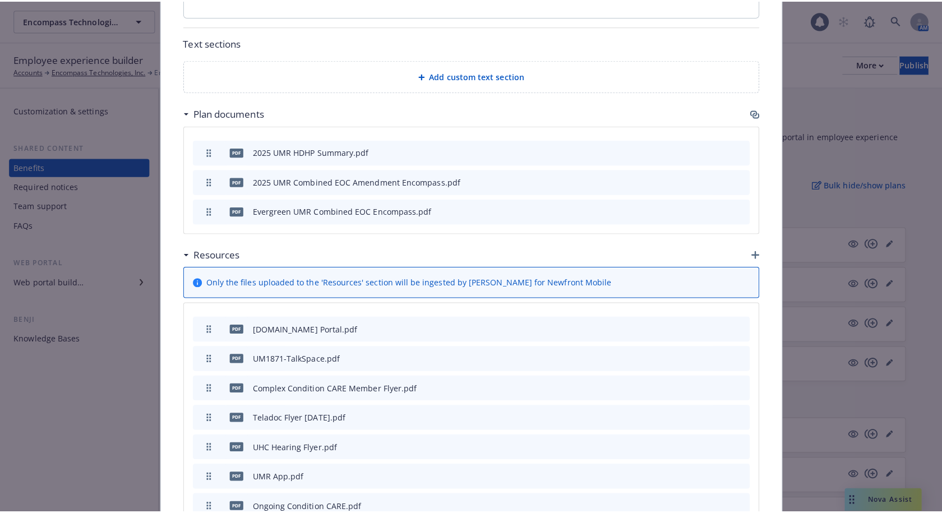
scroll to position [987, 0]
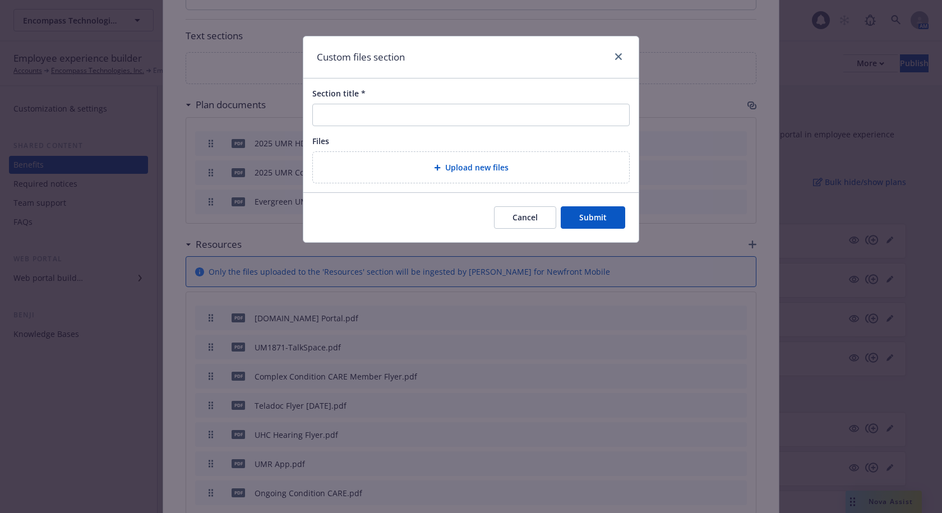
click at [404, 161] on div "Upload new files" at bounding box center [471, 167] width 298 height 13
click at [615, 63] on div at bounding box center [616, 57] width 18 height 15
click at [618, 58] on icon "close" at bounding box center [618, 56] width 7 height 7
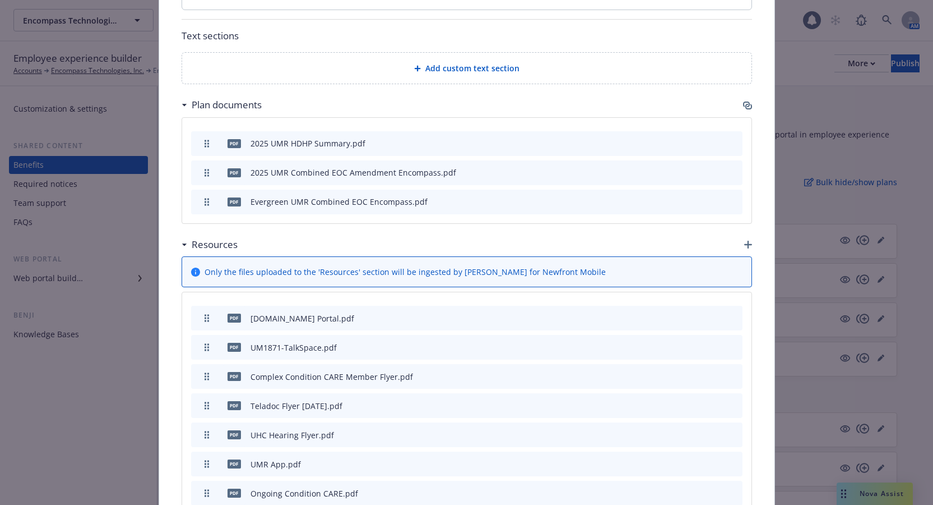
click at [744, 241] on icon "button" at bounding box center [748, 245] width 8 height 8
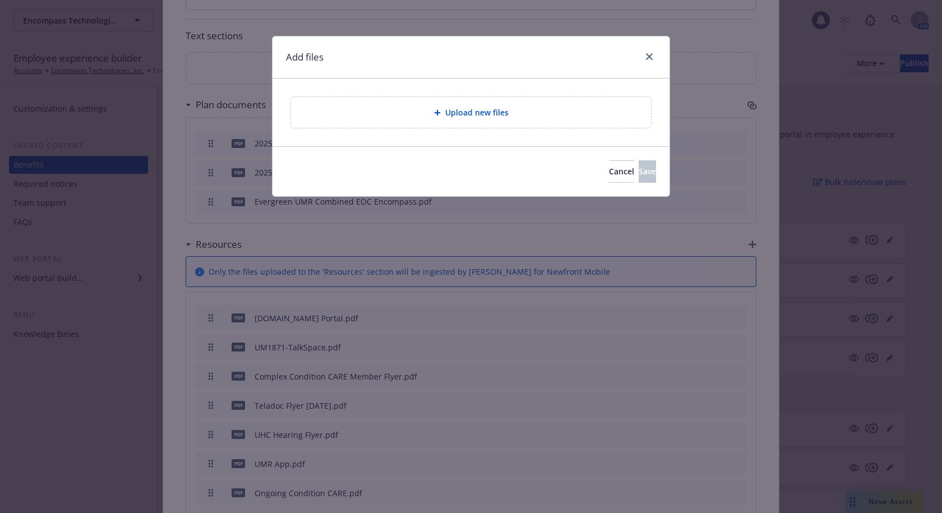
click at [442, 113] on div at bounding box center [439, 112] width 11 height 7
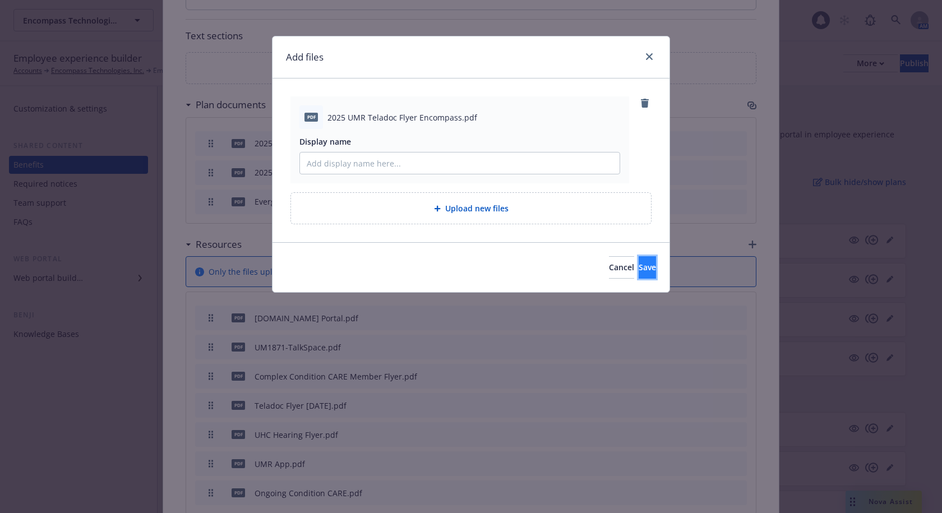
click at [639, 267] on span "Save" at bounding box center [647, 267] width 17 height 11
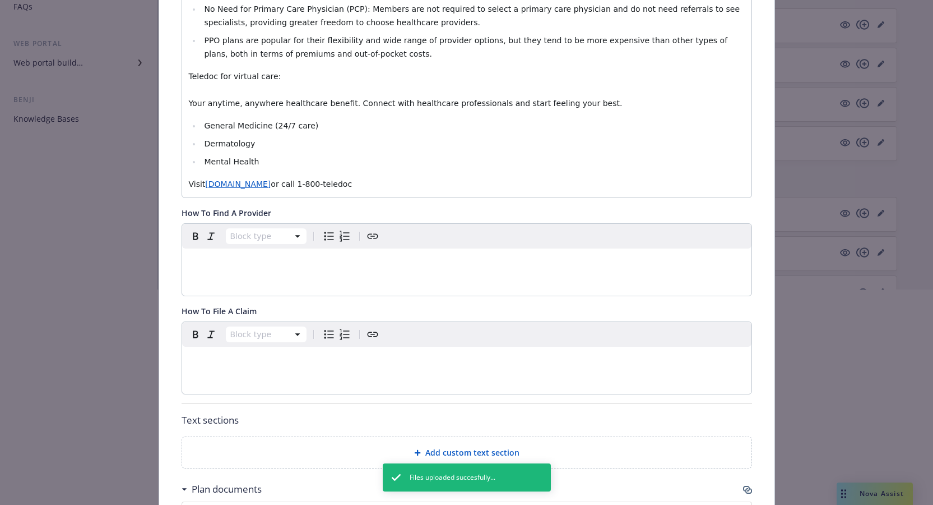
scroll to position [505, 0]
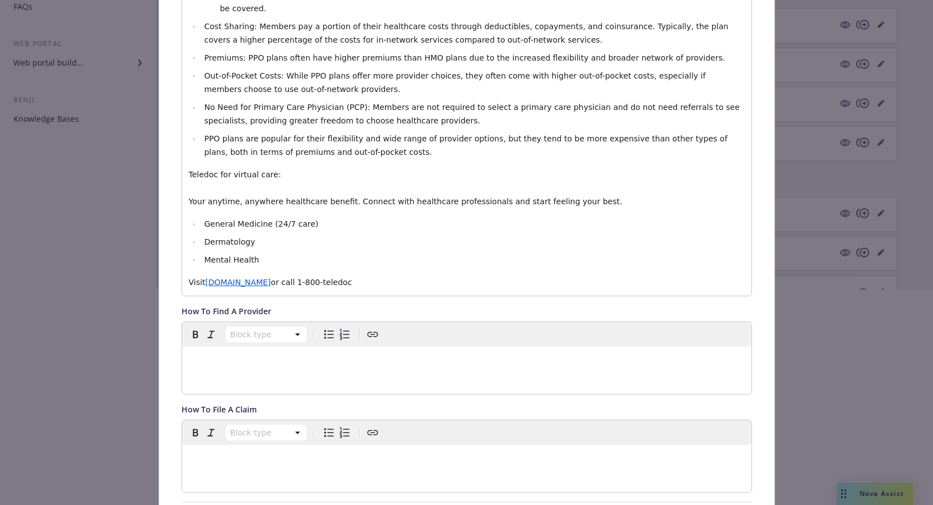
drag, startPoint x: 334, startPoint y: 239, endPoint x: 186, endPoint y: 136, distance: 181.2
click at [186, 136] on div "The UMR HDHP PPO plan is a traditional plan that gives you the greatest flexibi…" at bounding box center [467, 42] width 570 height 507
copy div "Teledoc for virtual care: Your anytime, anywhere healthcare benefit. Connect wi…"
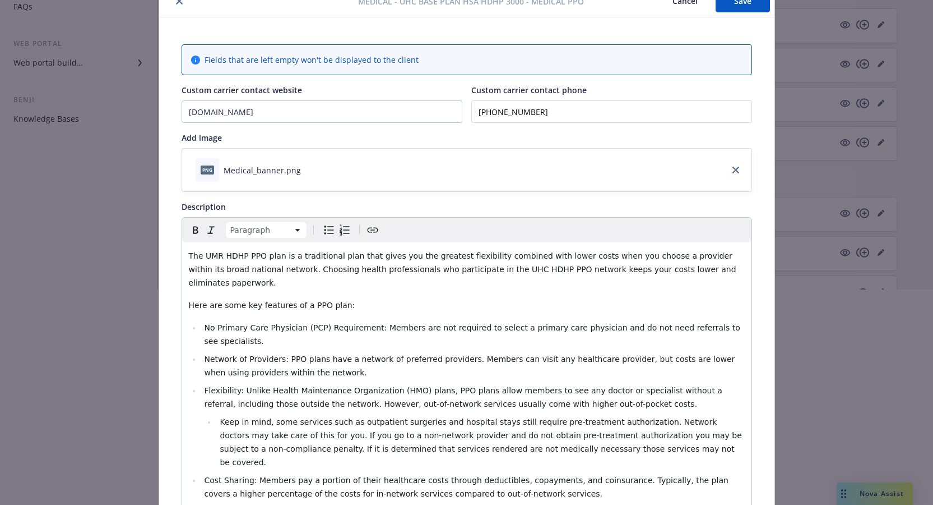
scroll to position [0, 0]
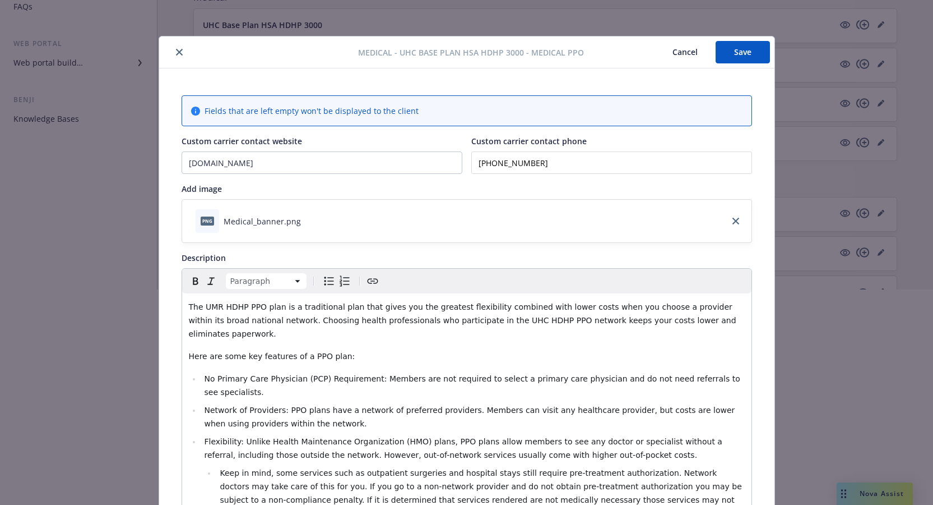
click at [738, 56] on button "Save" at bounding box center [743, 52] width 54 height 22
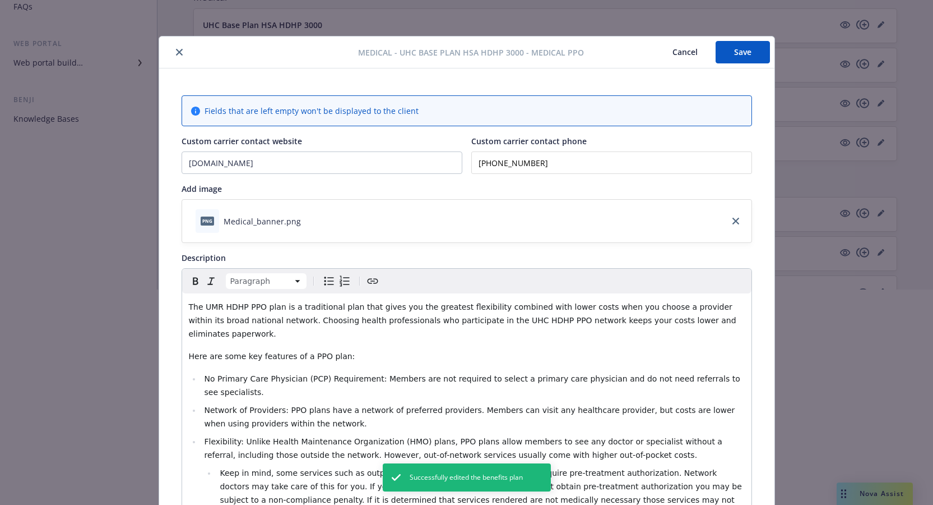
click at [177, 48] on button "close" at bounding box center [179, 51] width 13 height 13
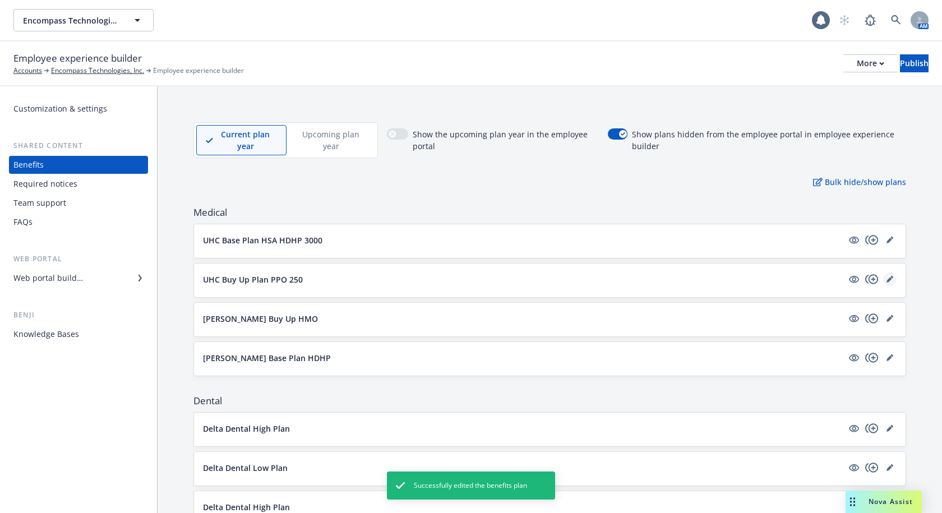
click at [886, 278] on icon "editPencil" at bounding box center [889, 279] width 7 height 7
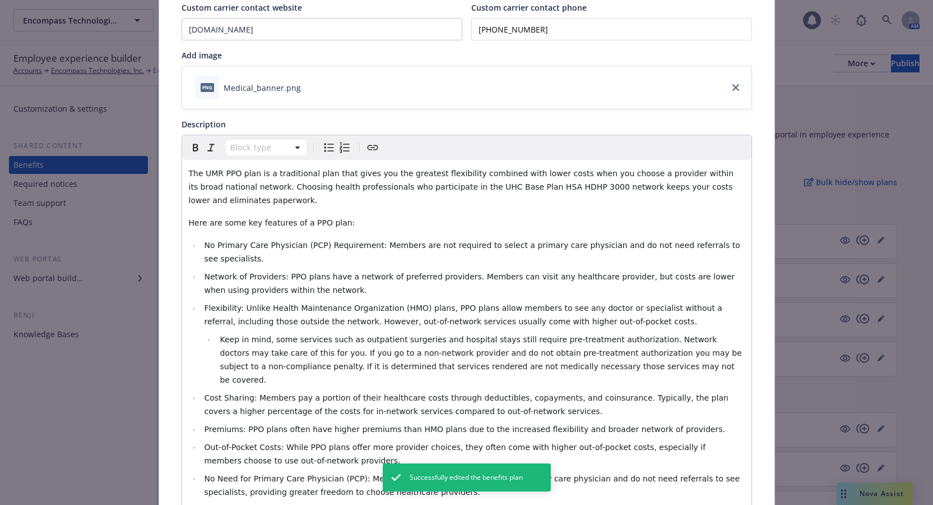
scroll to position [258, 0]
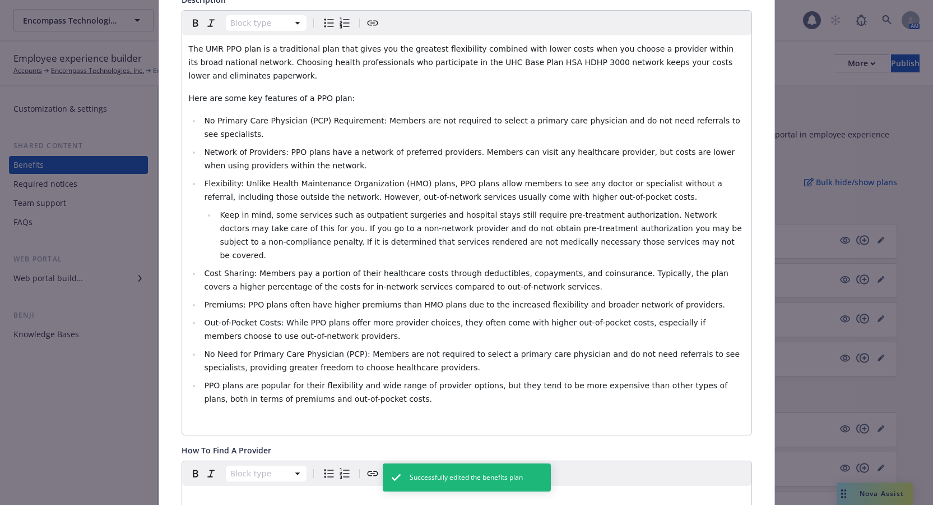
click at [265, 414] on p "editable markdown" at bounding box center [467, 420] width 556 height 13
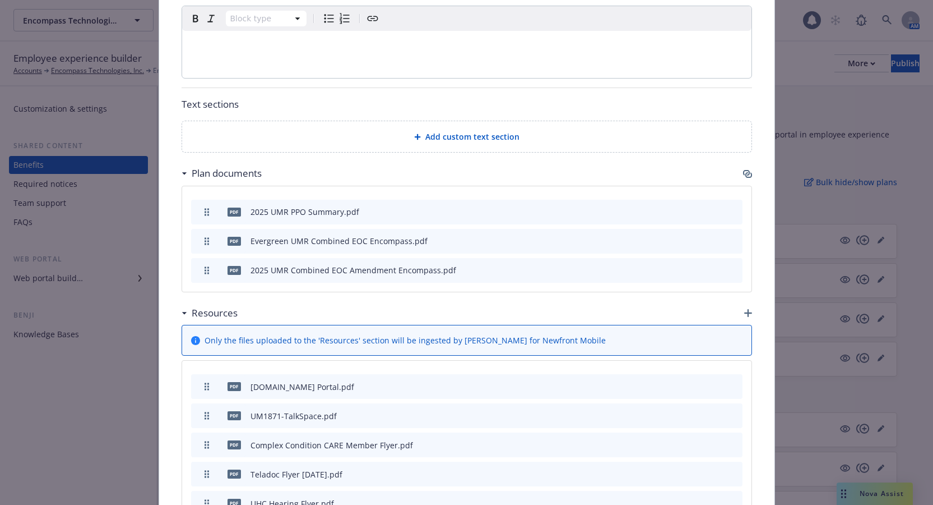
scroll to position [931, 0]
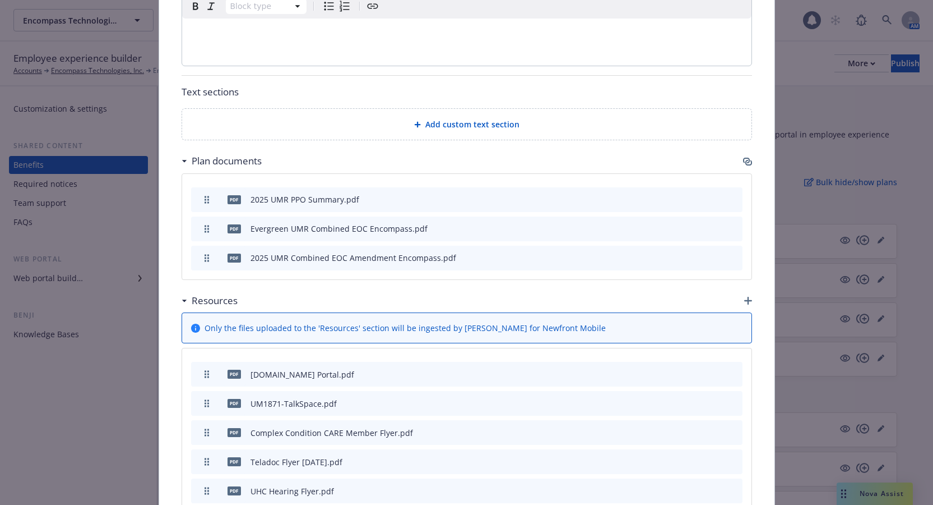
click at [744, 297] on icon "button" at bounding box center [748, 301] width 8 height 8
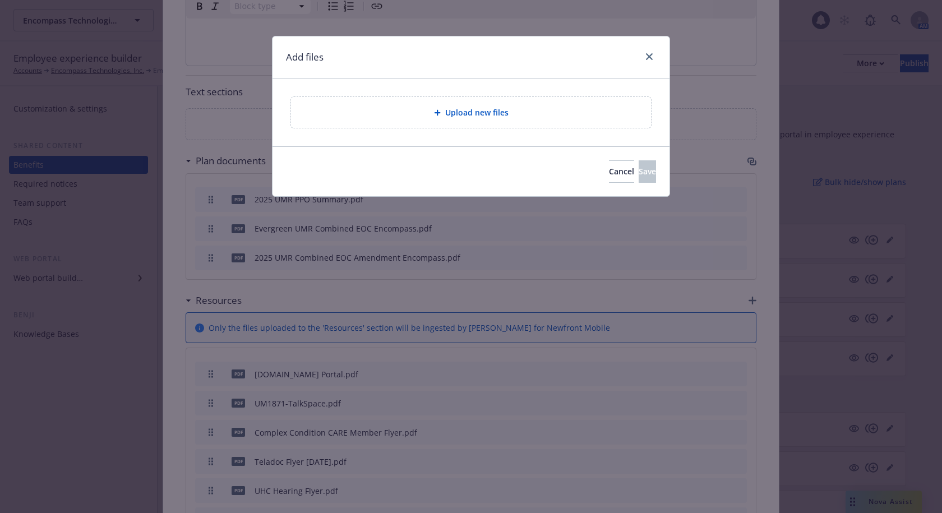
click at [449, 107] on span "Upload new files" at bounding box center [476, 113] width 63 height 12
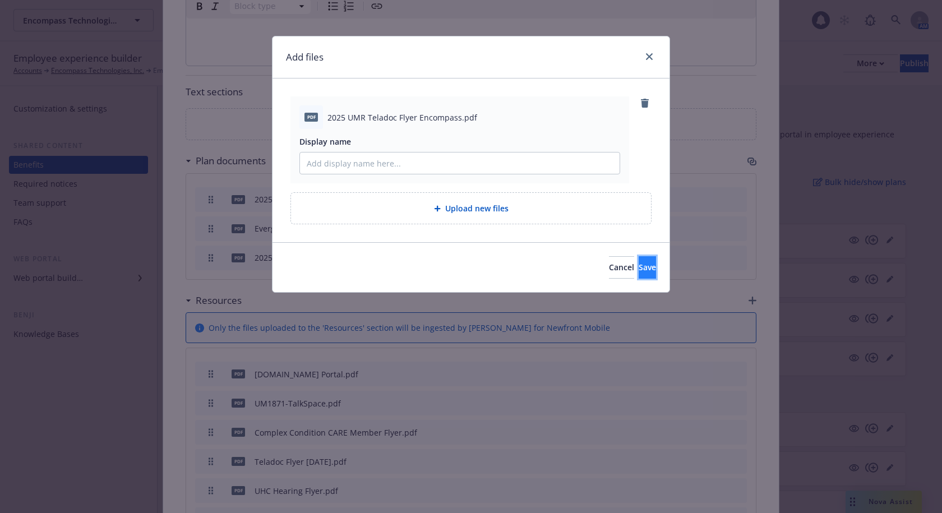
click at [639, 260] on button "Save" at bounding box center [647, 267] width 17 height 22
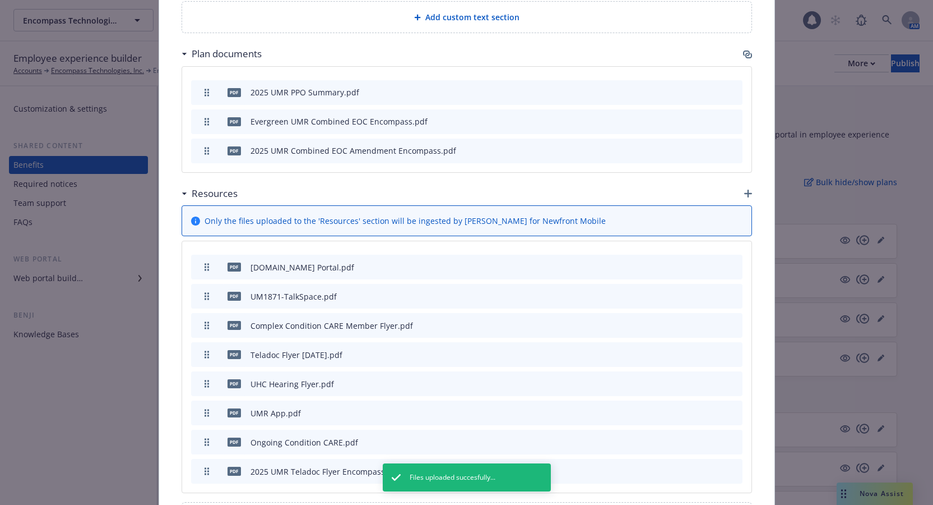
scroll to position [1043, 0]
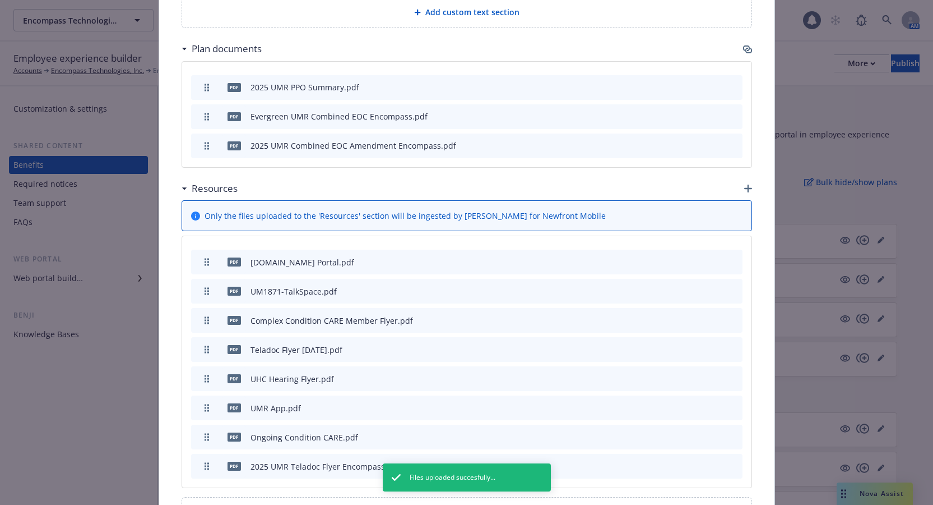
click at [729, 344] on icon "archive file" at bounding box center [733, 348] width 8 height 9
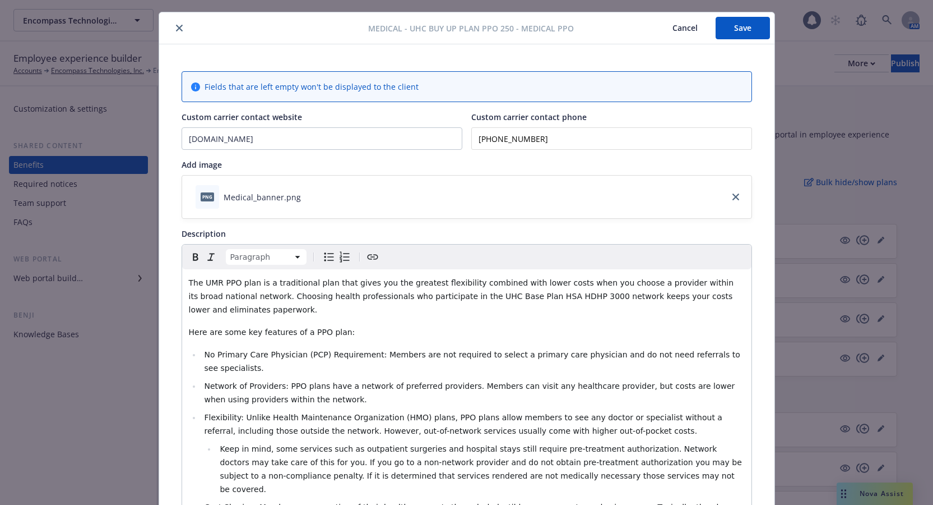
scroll to position [0, 0]
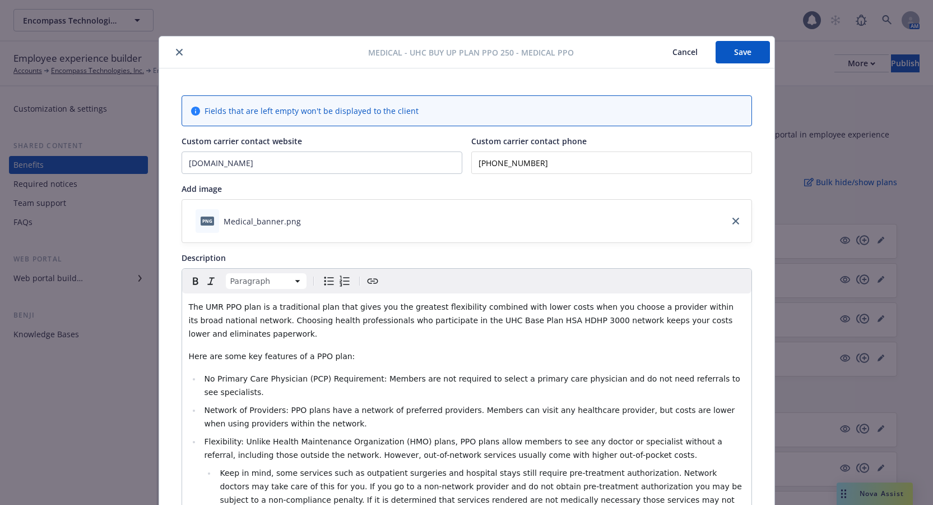
click at [741, 50] on button "Save" at bounding box center [743, 52] width 54 height 22
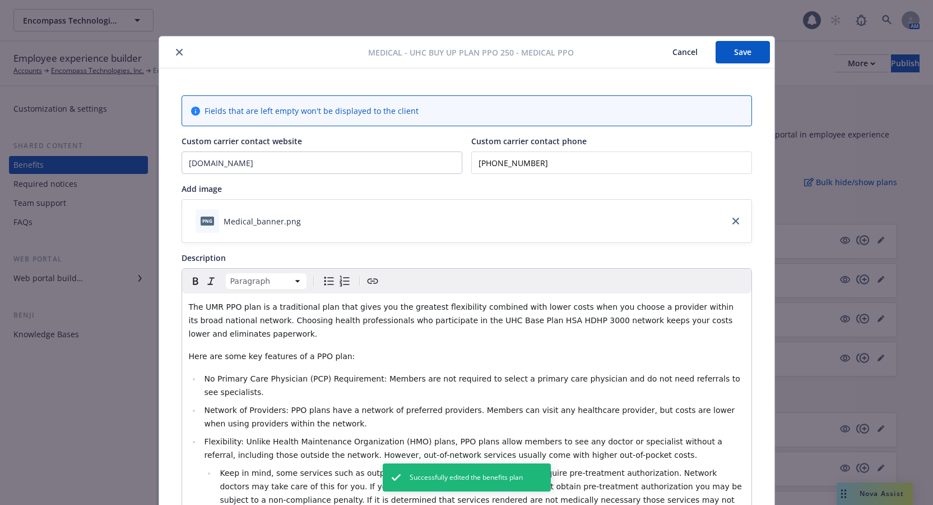
click at [176, 54] on icon "close" at bounding box center [179, 52] width 7 height 7
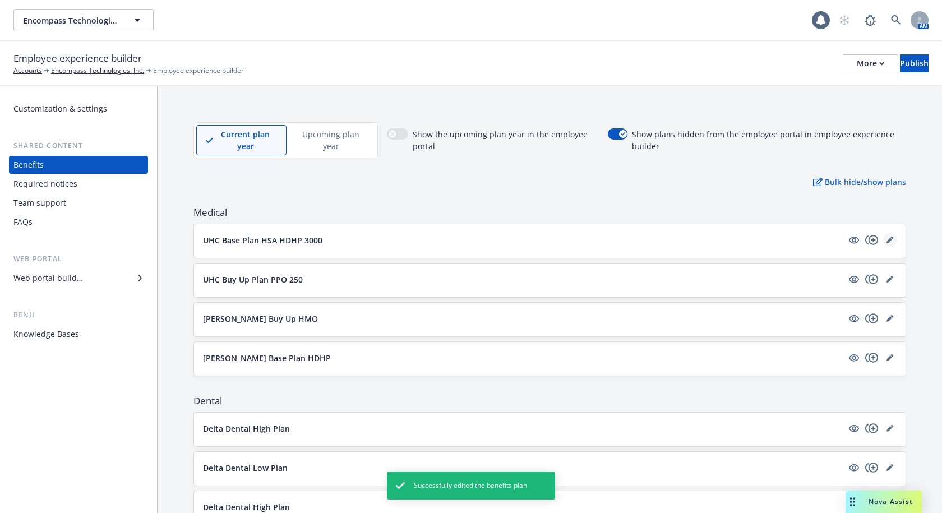
click at [886, 242] on icon "editPencil" at bounding box center [889, 241] width 6 height 6
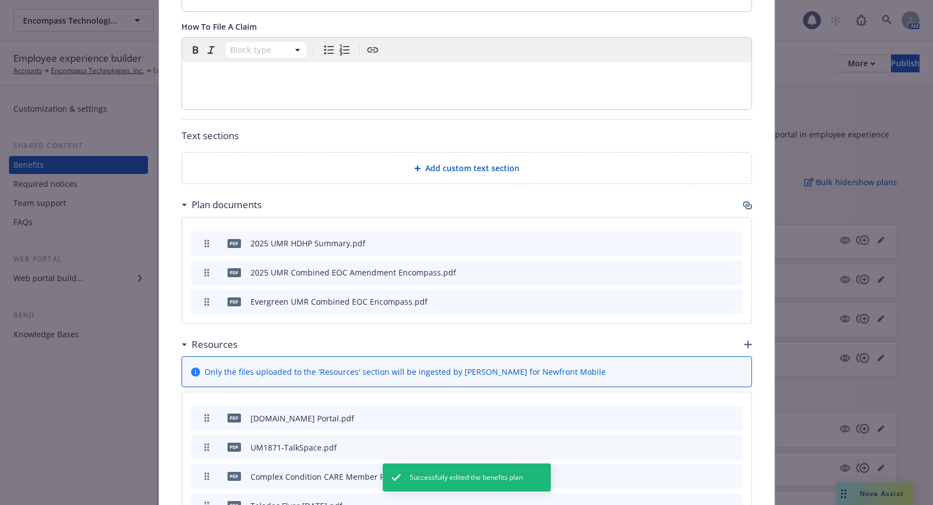
scroll to position [1085, 0]
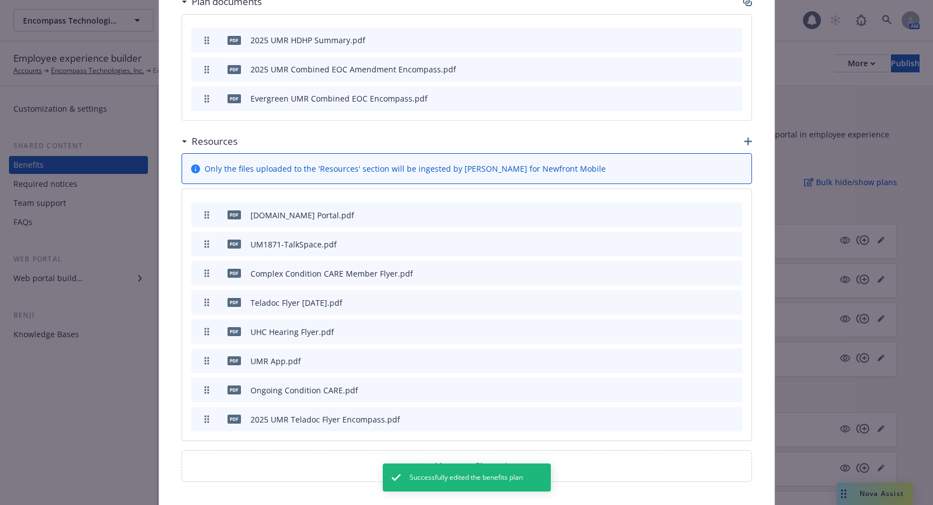
click at [728, 297] on icon "archive file" at bounding box center [732, 301] width 9 height 9
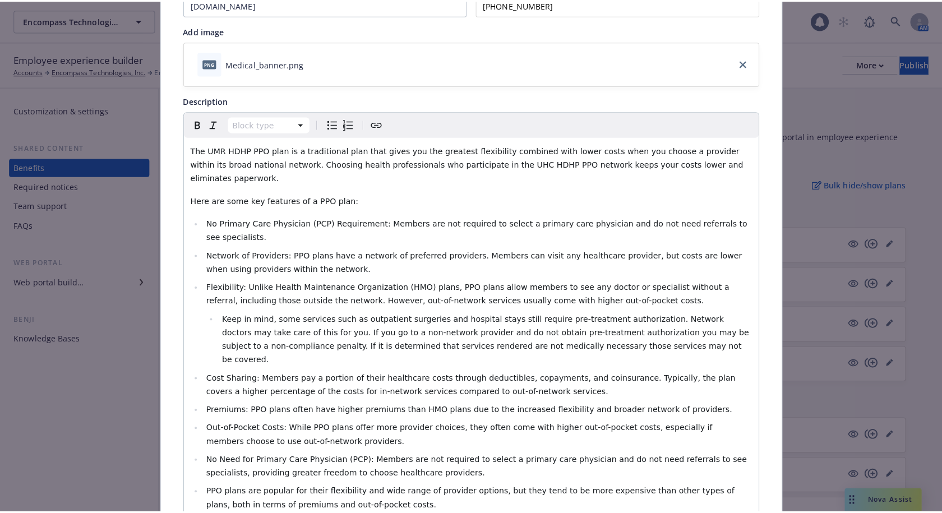
scroll to position [0, 0]
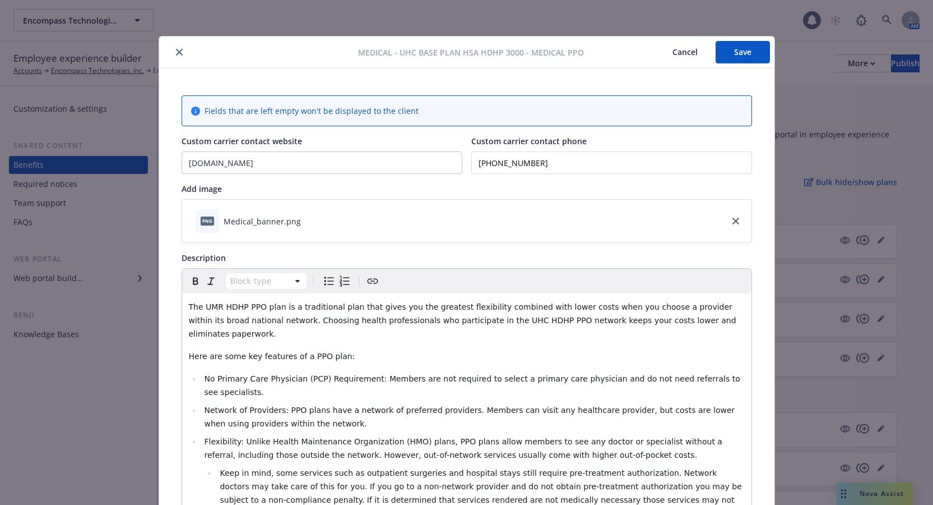
click at [742, 61] on button "Save" at bounding box center [743, 52] width 54 height 22
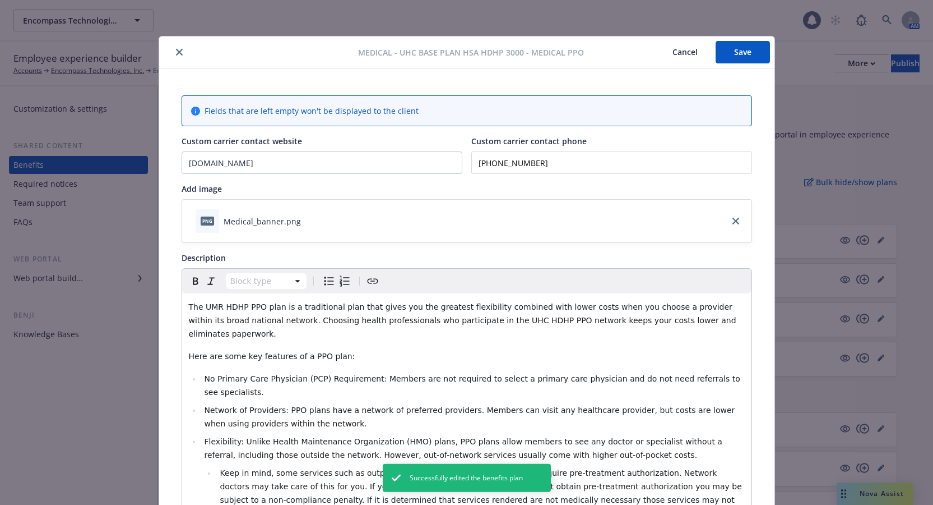
drag, startPoint x: 176, startPoint y: 50, endPoint x: 312, endPoint y: 50, distance: 135.7
click at [177, 50] on icon "close" at bounding box center [179, 52] width 7 height 7
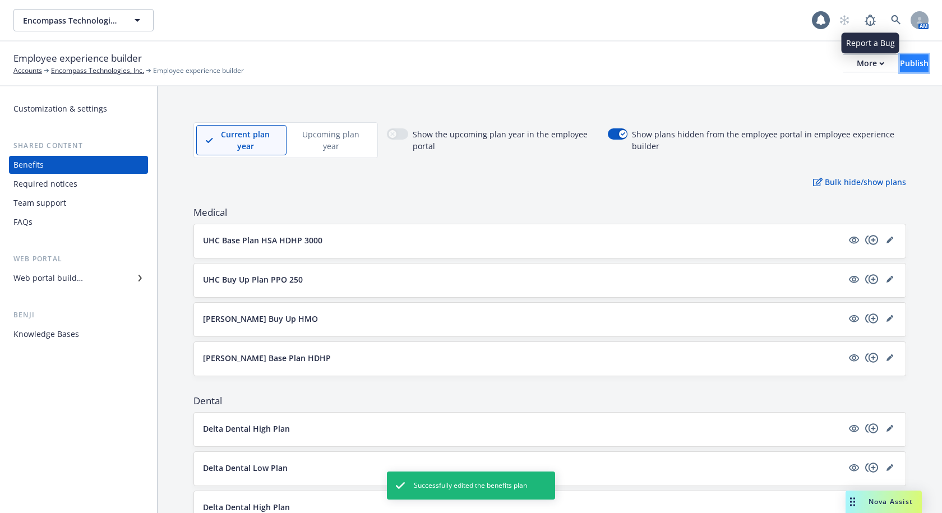
click at [900, 62] on div "Publish" at bounding box center [914, 63] width 29 height 17
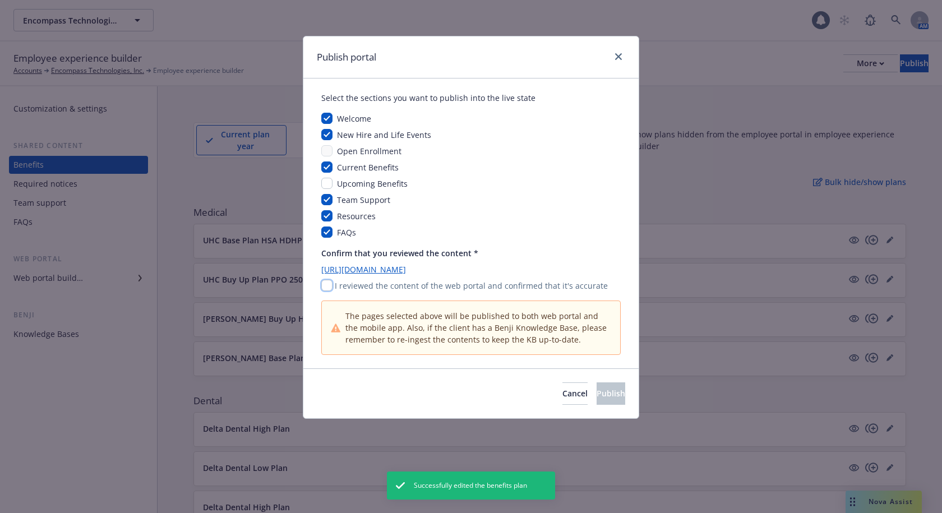
click at [325, 285] on input "checkbox" at bounding box center [326, 285] width 11 height 11
checkbox input "true"
click at [609, 396] on button "Publish" at bounding box center [610, 393] width 29 height 22
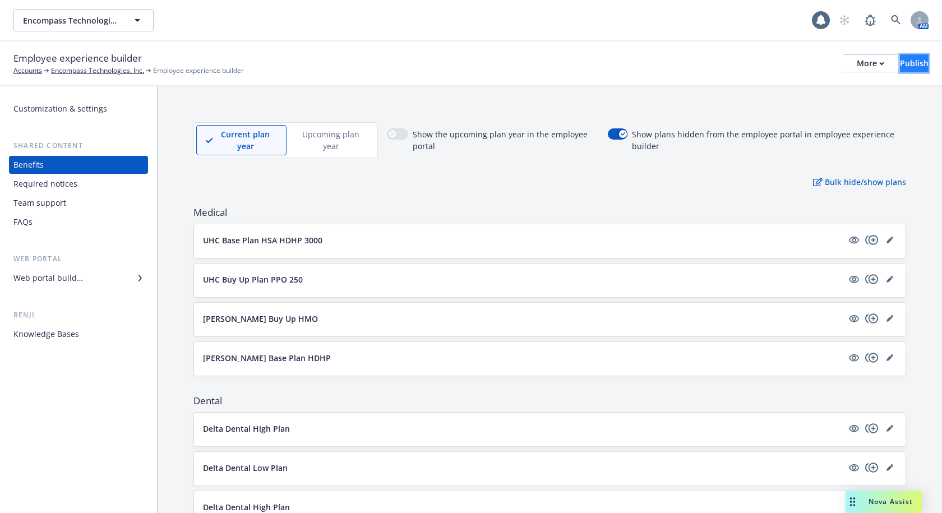
click at [900, 62] on div "Publish" at bounding box center [914, 63] width 29 height 17
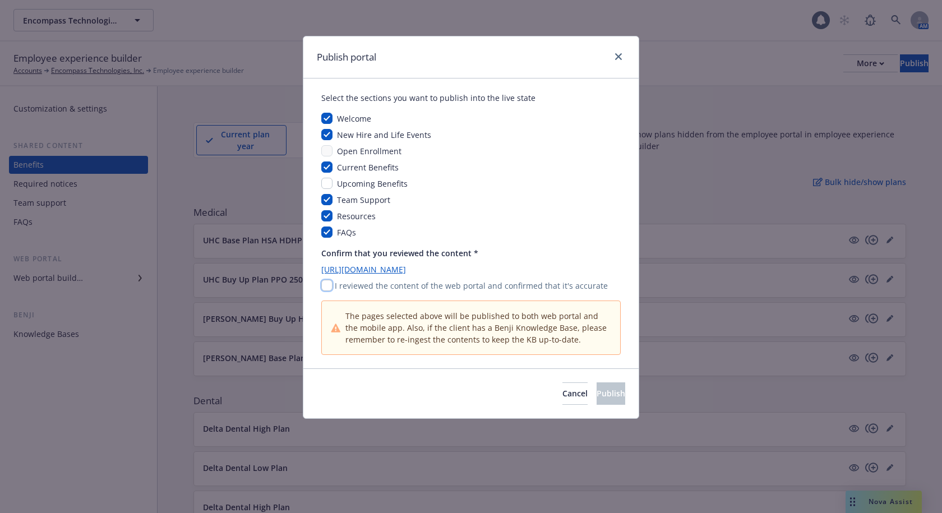
click at [329, 281] on input "checkbox" at bounding box center [326, 285] width 11 height 11
checkbox input "true"
click at [616, 389] on button "Publish" at bounding box center [610, 393] width 29 height 22
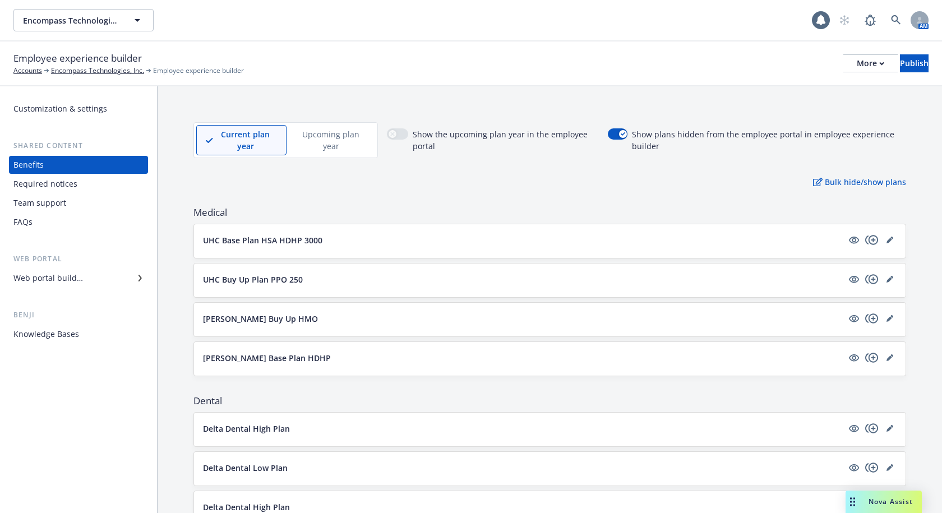
click at [644, 60] on div "Employee experience builder Accounts Encompass Technologies, Inc. Employee expe…" at bounding box center [470, 63] width 915 height 25
click at [118, 20] on span "Encompass Technologies, Inc." at bounding box center [71, 21] width 97 height 12
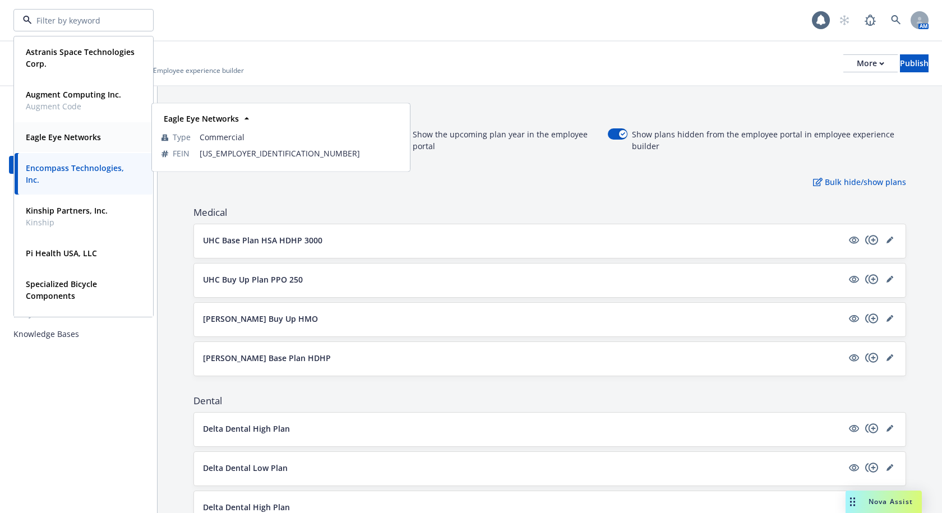
click at [76, 142] on strong "Eagle Eye Networks" at bounding box center [63, 137] width 75 height 11
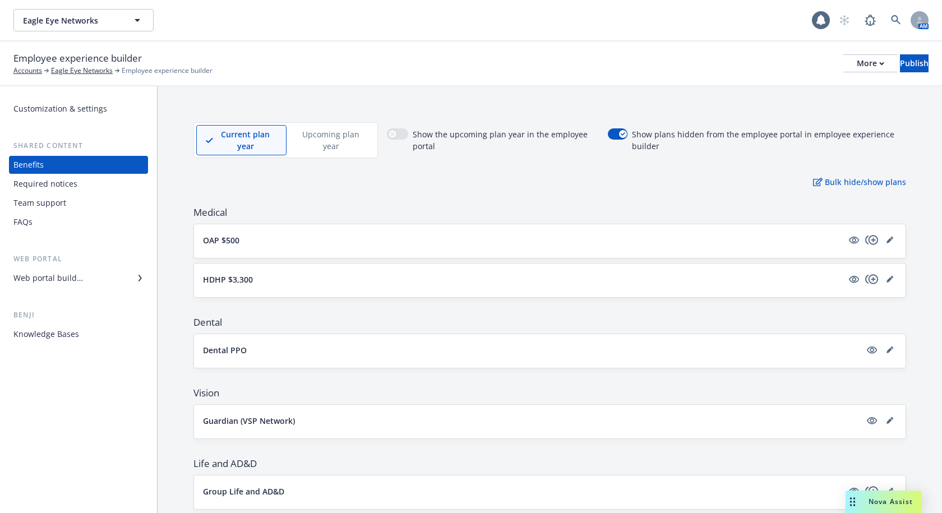
click at [60, 185] on div "Required notices" at bounding box center [45, 184] width 64 height 18
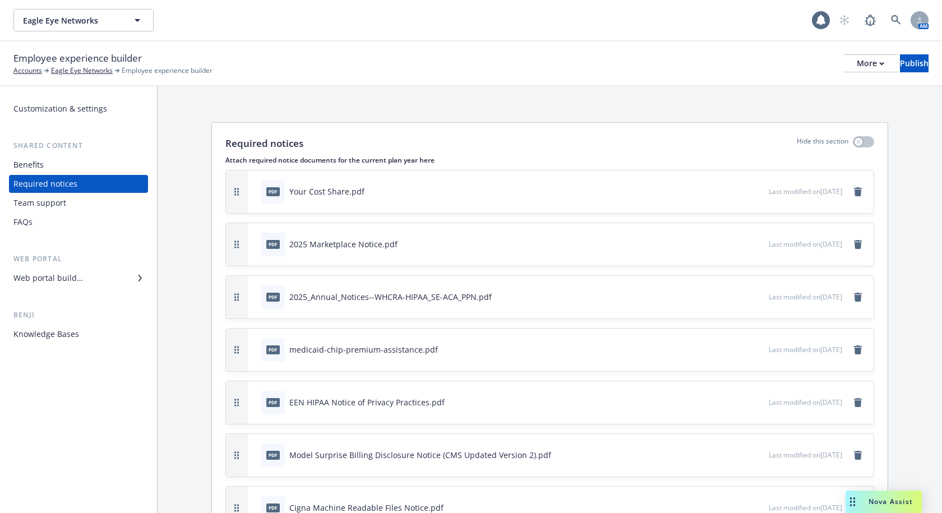
click at [78, 288] on div "Customization & settings Shared content Benefits Required notices Team support …" at bounding box center [78, 221] width 139 height 243
click at [78, 279] on div "Web portal builder" at bounding box center [48, 278] width 70 height 18
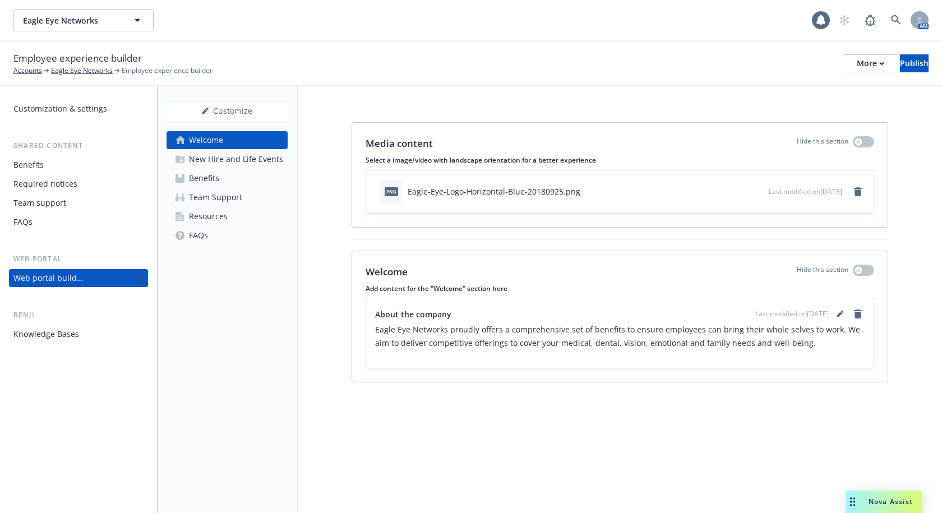
click at [221, 216] on div "Resources" at bounding box center [208, 216] width 39 height 18
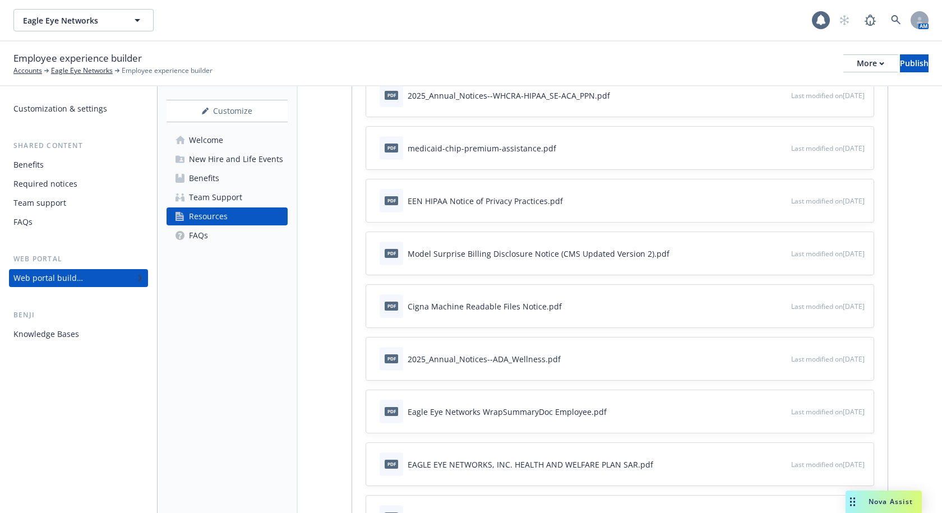
scroll to position [112, 0]
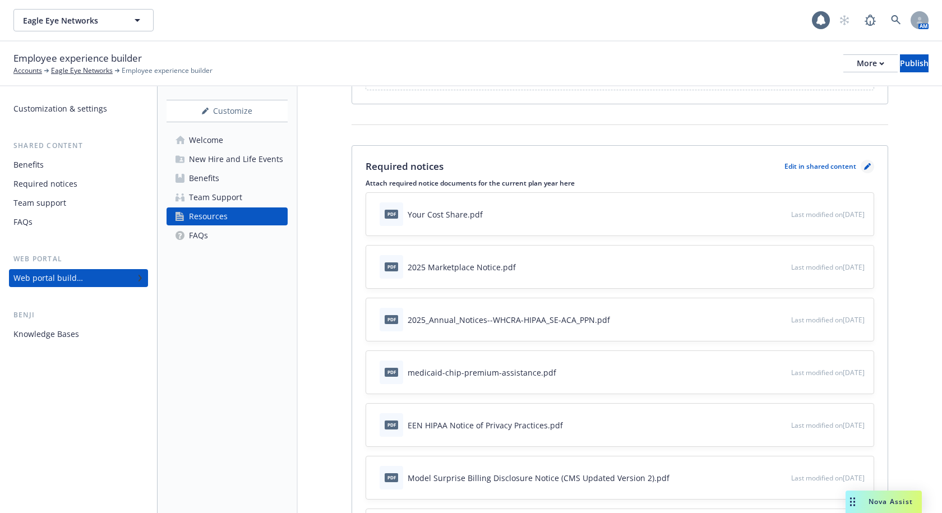
click at [861, 161] on link "pencil" at bounding box center [867, 166] width 13 height 13
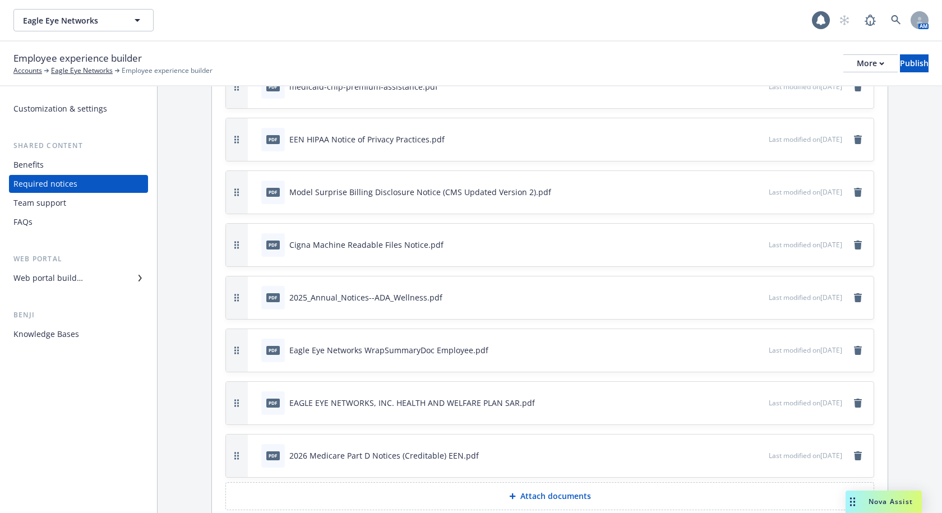
scroll to position [315, 0]
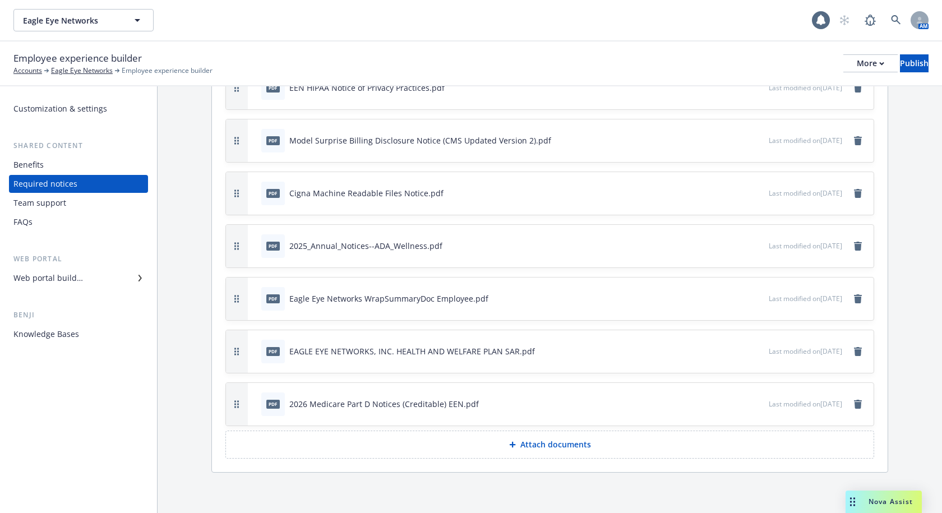
click at [695, 296] on div "pdf Eagle Eye Networks WrapSummaryDoc Employee.pdf" at bounding box center [513, 298] width 512 height 25
click at [719, 298] on icon "button" at bounding box center [722, 298] width 7 height 7
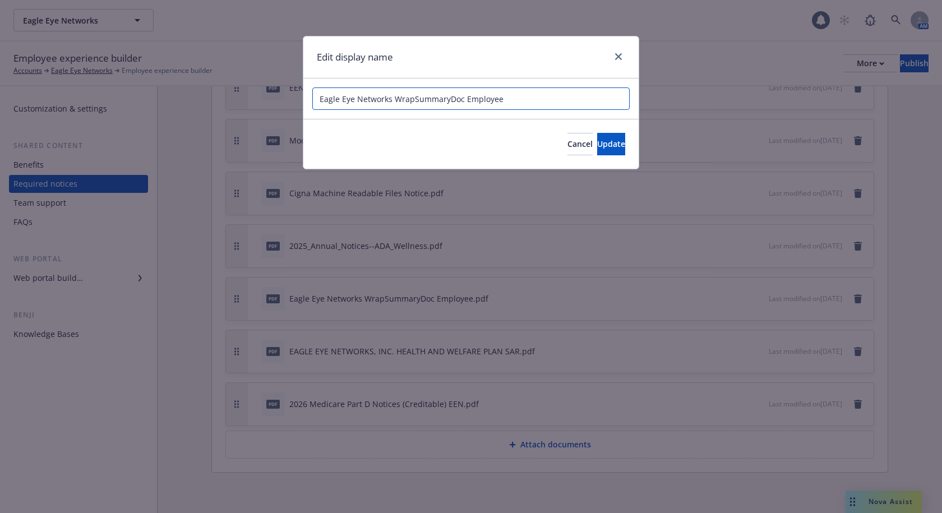
drag, startPoint x: 461, startPoint y: 100, endPoint x: 412, endPoint y: 96, distance: 49.4
click at [412, 96] on input "Eagle Eye Networks WrapSummaryDoc Employee" at bounding box center [470, 98] width 317 height 22
type input "Eagle Eye Networks Wrap SPD Employee"
click at [603, 140] on span "Update" at bounding box center [611, 143] width 28 height 11
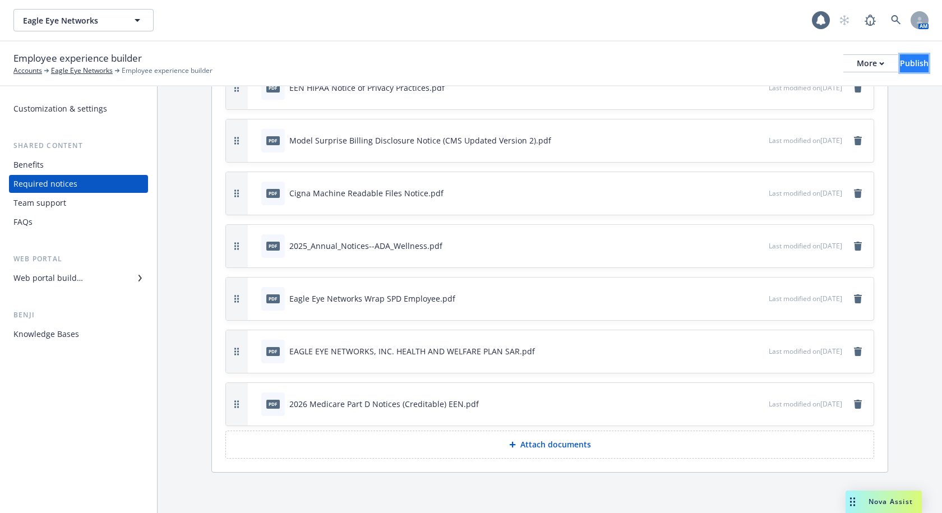
click at [901, 62] on div "Publish" at bounding box center [914, 63] width 29 height 17
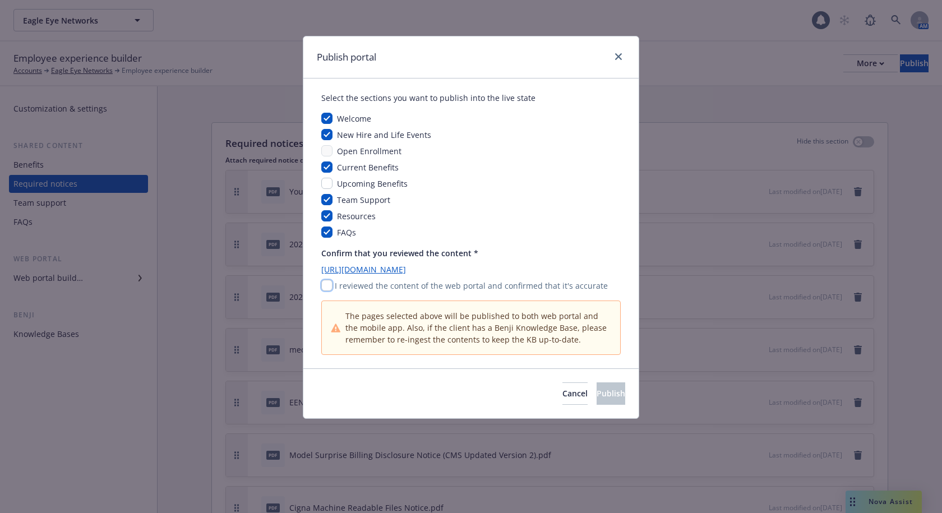
click at [327, 281] on input "checkbox" at bounding box center [326, 285] width 11 height 11
checkbox input "true"
click at [607, 391] on button "Publish" at bounding box center [610, 393] width 29 height 22
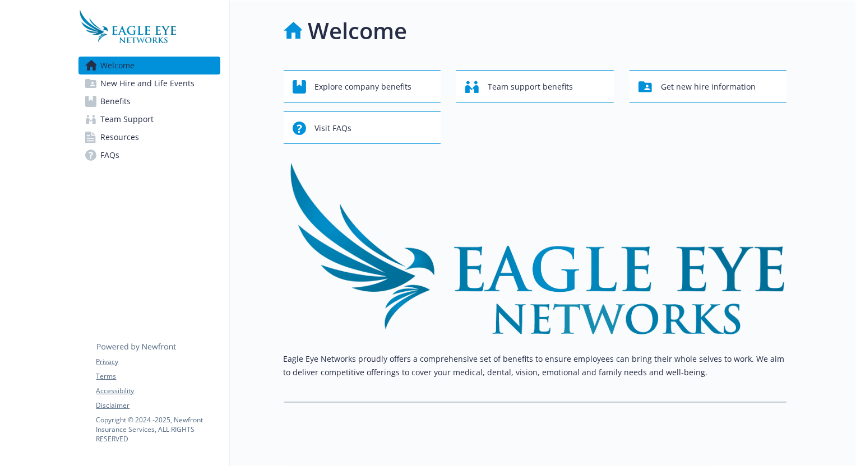
click at [136, 136] on span "Resources" at bounding box center [120, 137] width 39 height 18
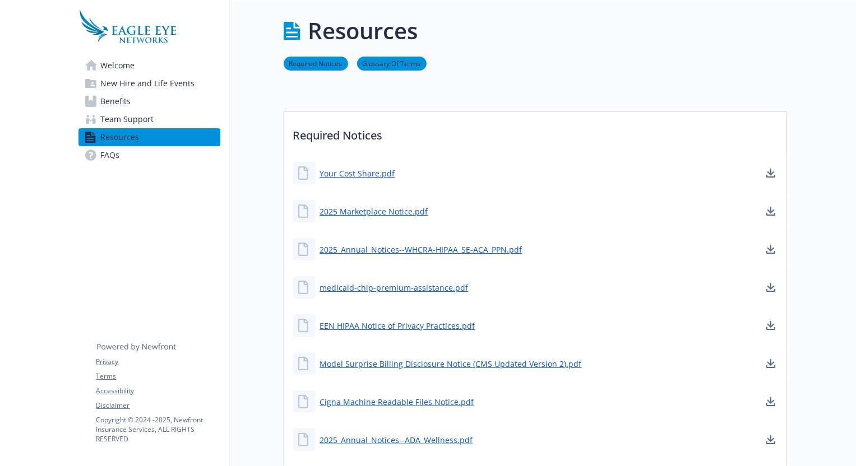
click at [685, 47] on div "Resources" at bounding box center [535, 31] width 503 height 34
click at [599, 66] on ul "Required Notices Glossary Of Terms" at bounding box center [535, 64] width 503 height 14
click at [189, 339] on div "Privacy Terms Accessibility Disclaimer Copyright © 2024 - 2025 , Newfront Insur…" at bounding box center [157, 384] width 123 height 119
click at [582, 69] on ul "Required Notices Glossary Of Terms" at bounding box center [535, 64] width 503 height 14
click at [579, 72] on div "Required Notices Glossary Of Terms" at bounding box center [535, 64] width 503 height 32
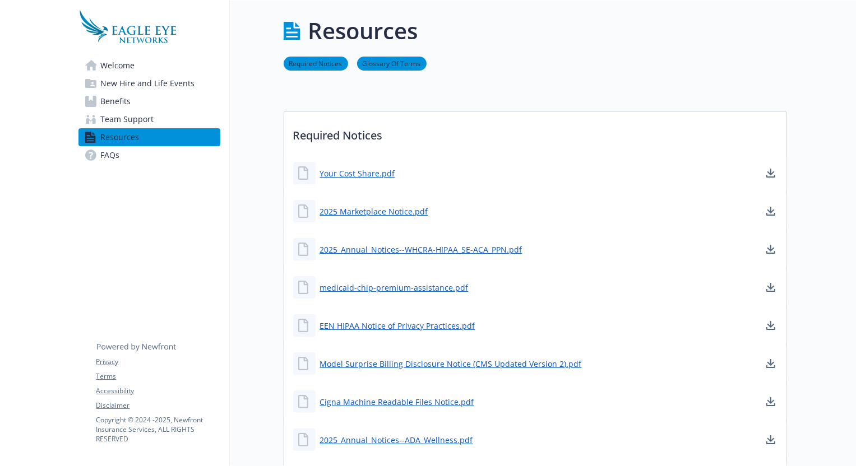
click at [576, 77] on div "Required Notices Glossary Of Terms" at bounding box center [535, 64] width 503 height 32
click at [547, 50] on div "Required Notices Glossary Of Terms" at bounding box center [535, 64] width 503 height 32
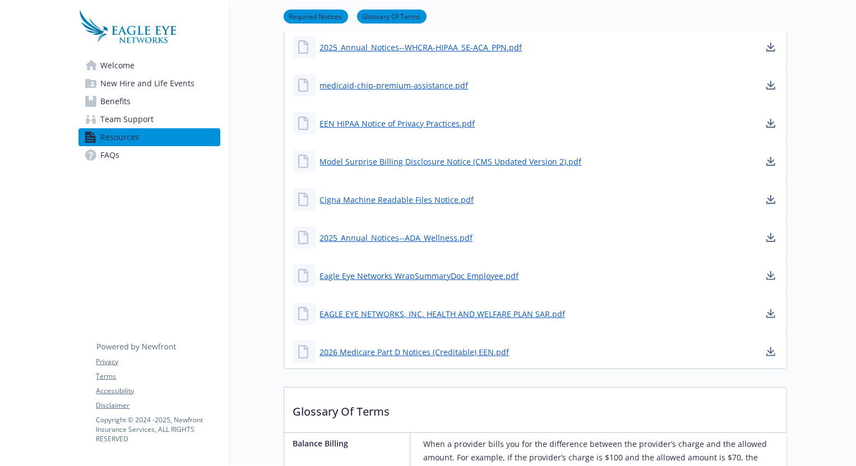
scroll to position [204, 0]
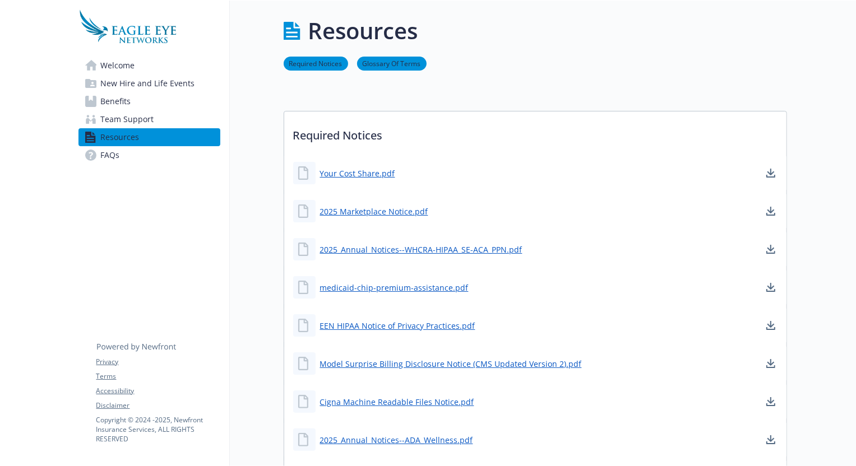
scroll to position [204, 0]
